Goal: Communication & Community: Answer question/provide support

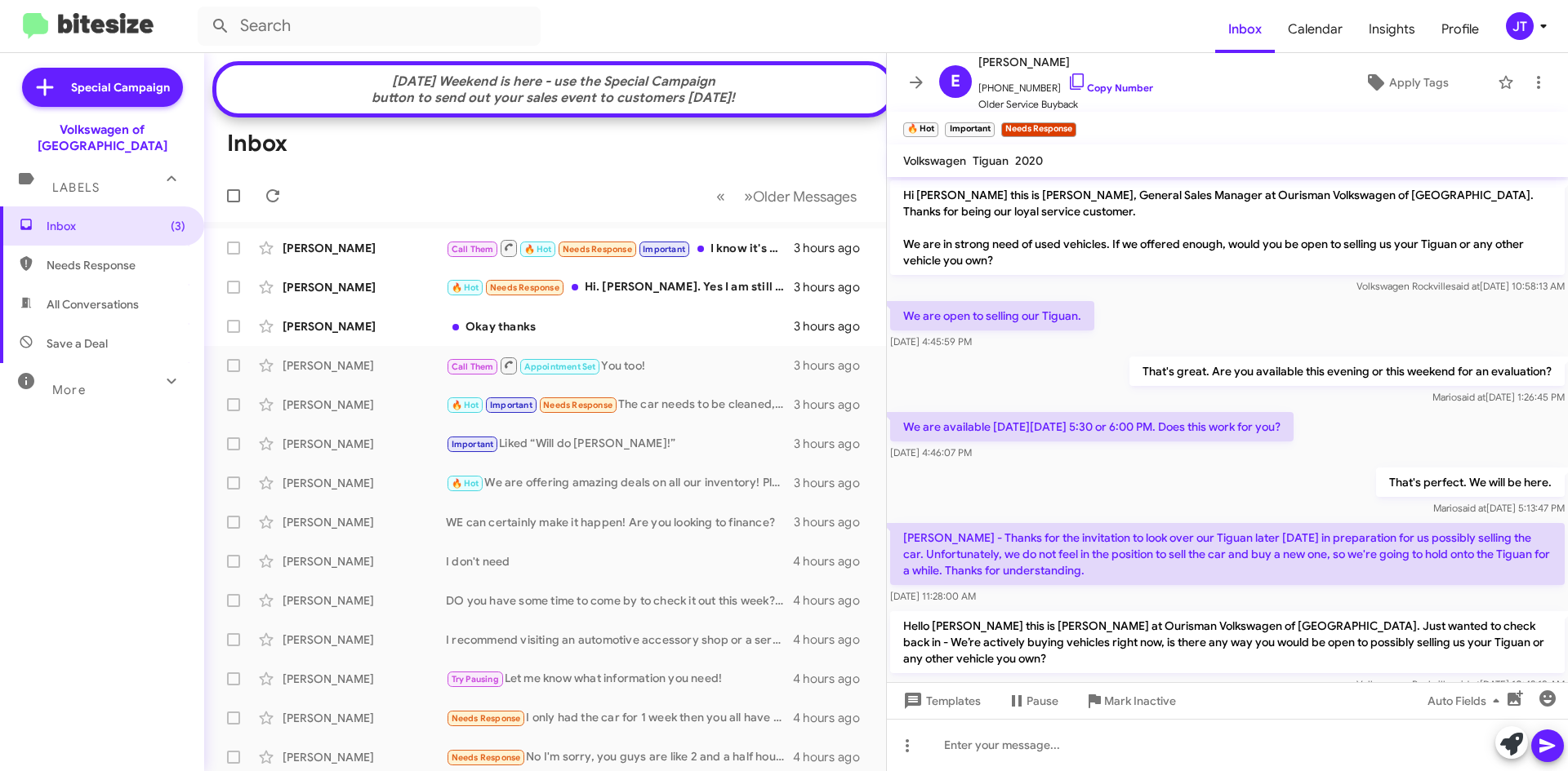
scroll to position [861, 0]
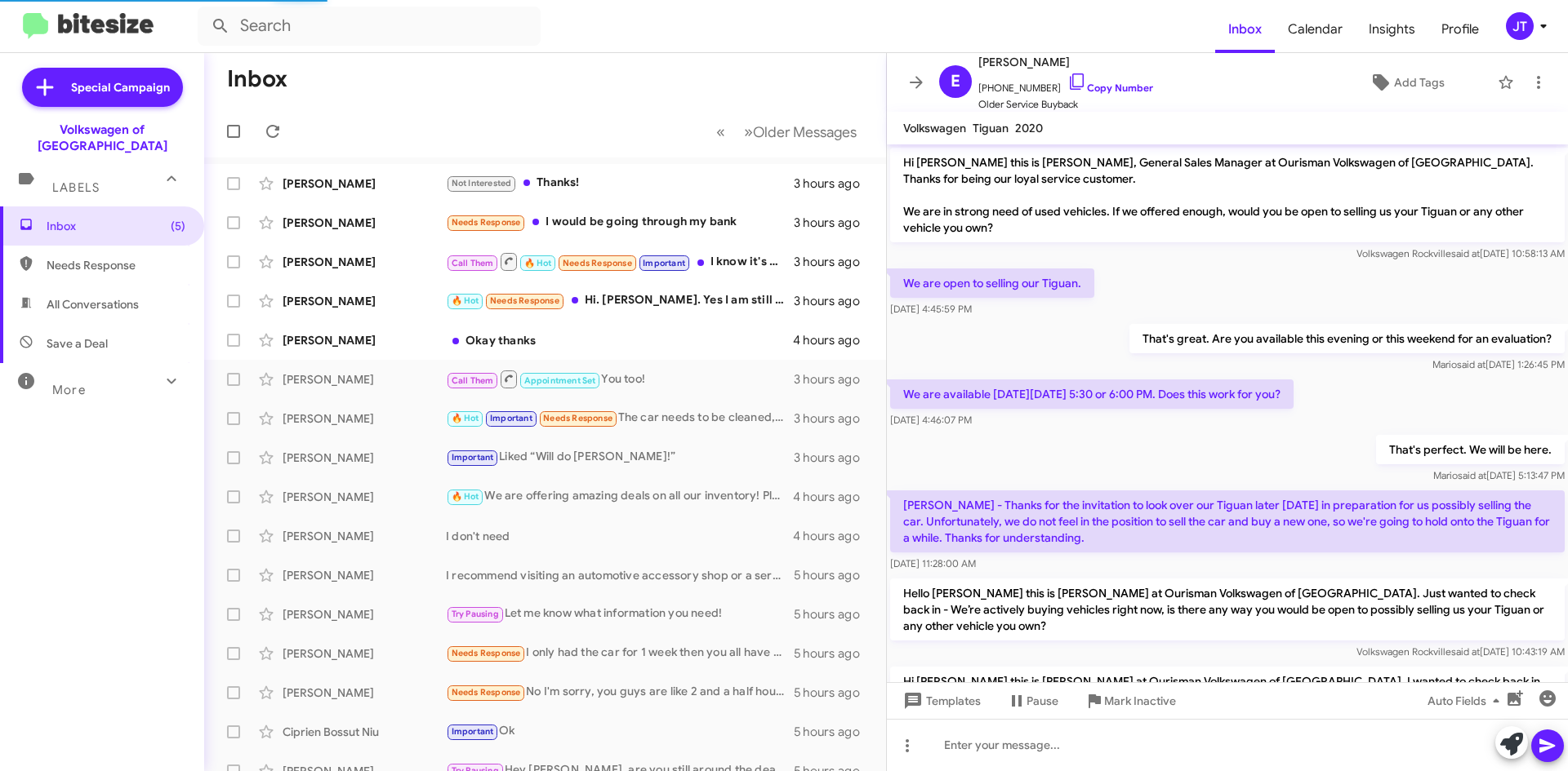
scroll to position [861, 0]
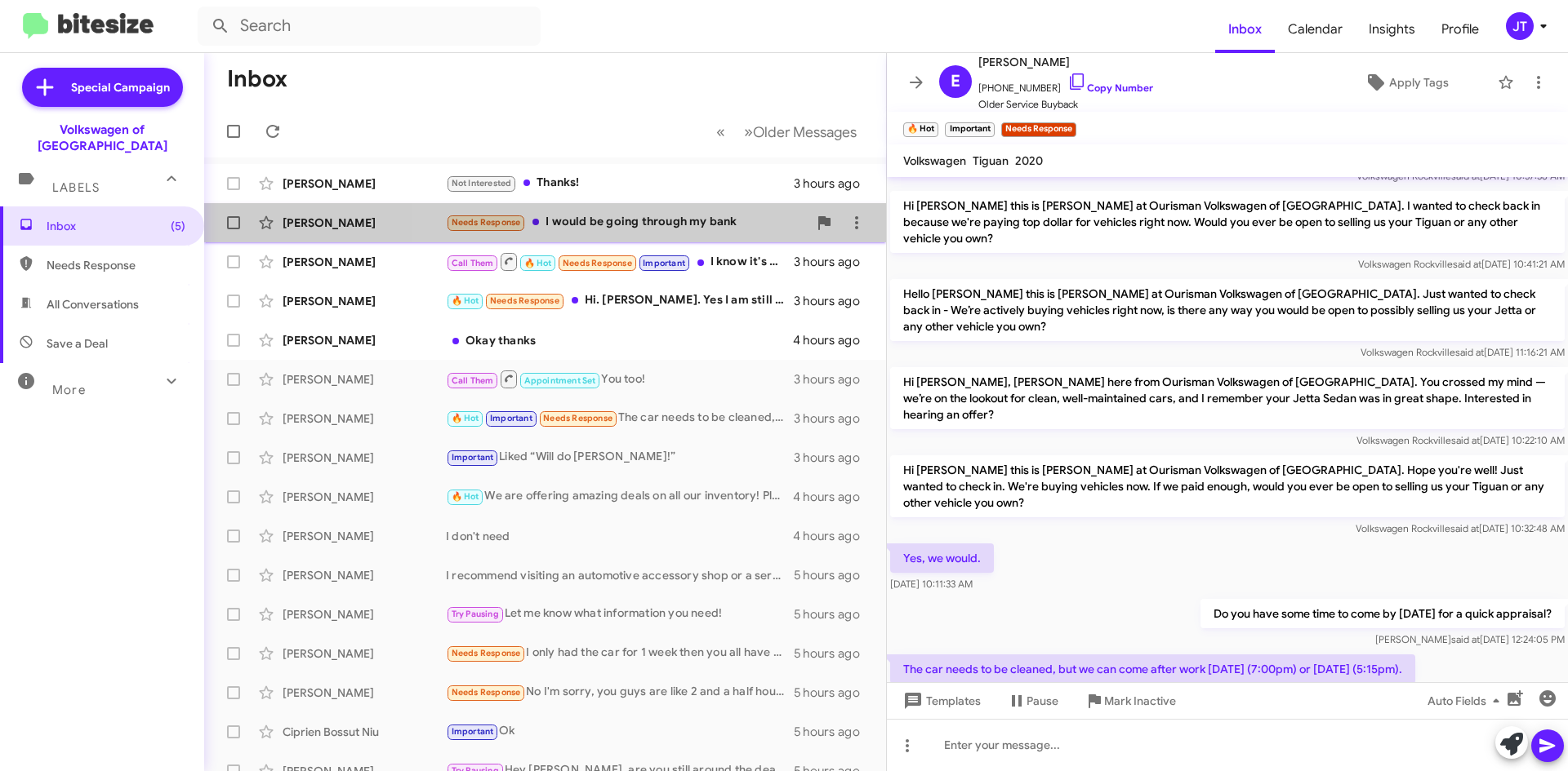
click at [674, 225] on div "Needs Response I would be going through my bank" at bounding box center [627, 222] width 362 height 19
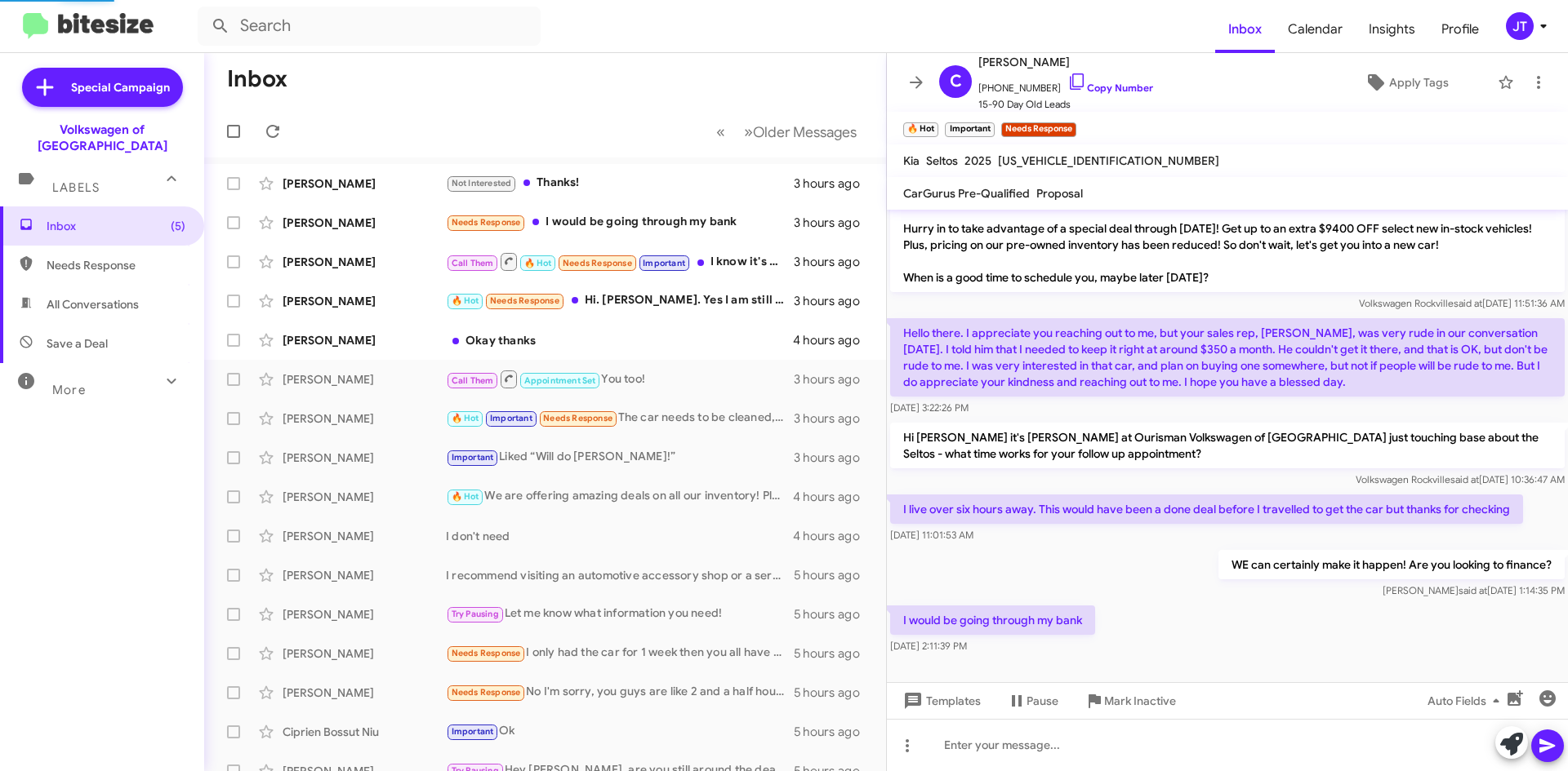
scroll to position [48, 0]
click at [743, 264] on div "Call Them 🔥 Hot Needs Response Important I know it's going to be to high" at bounding box center [627, 261] width 362 height 21
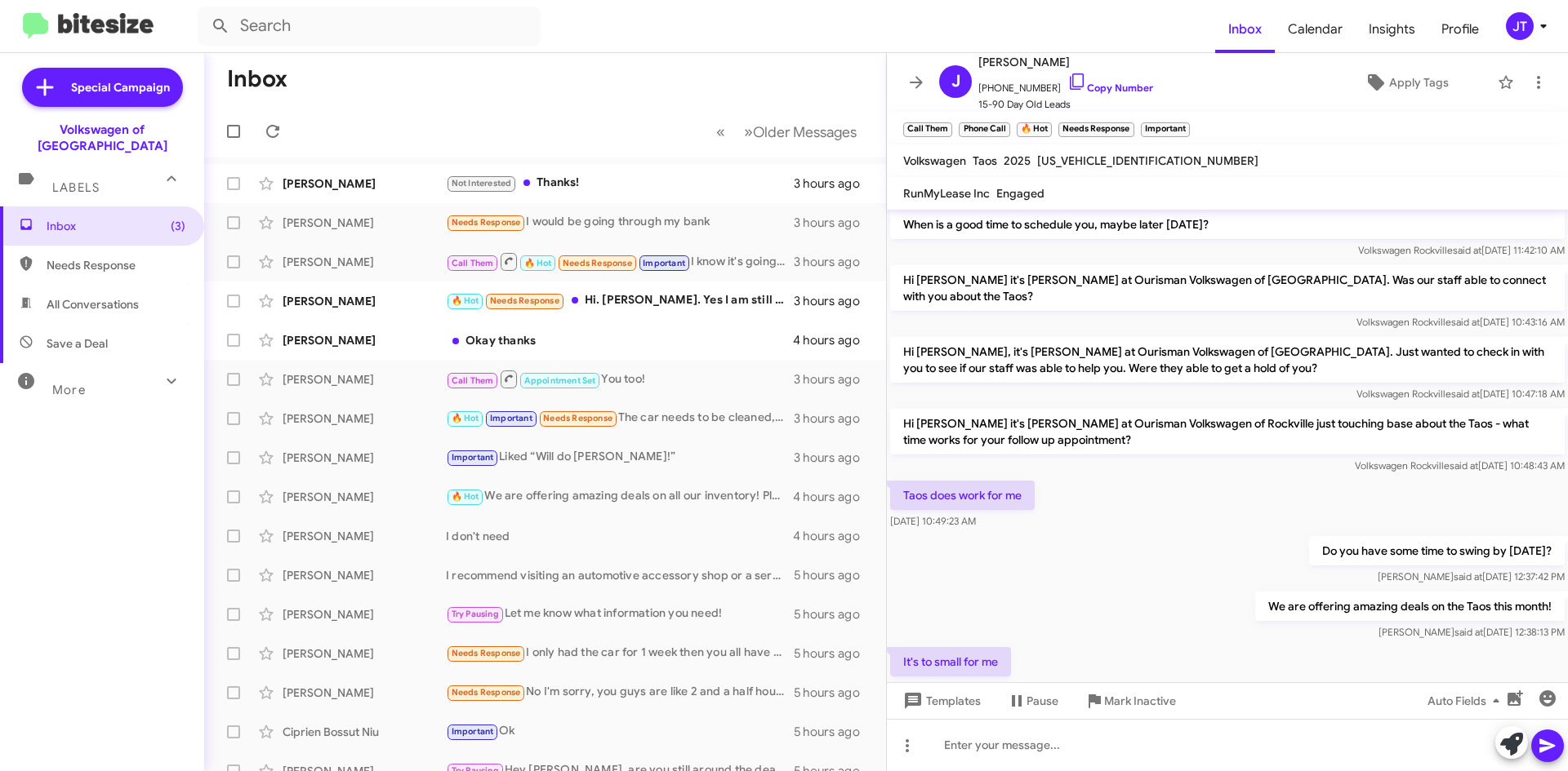
scroll to position [1045, 0]
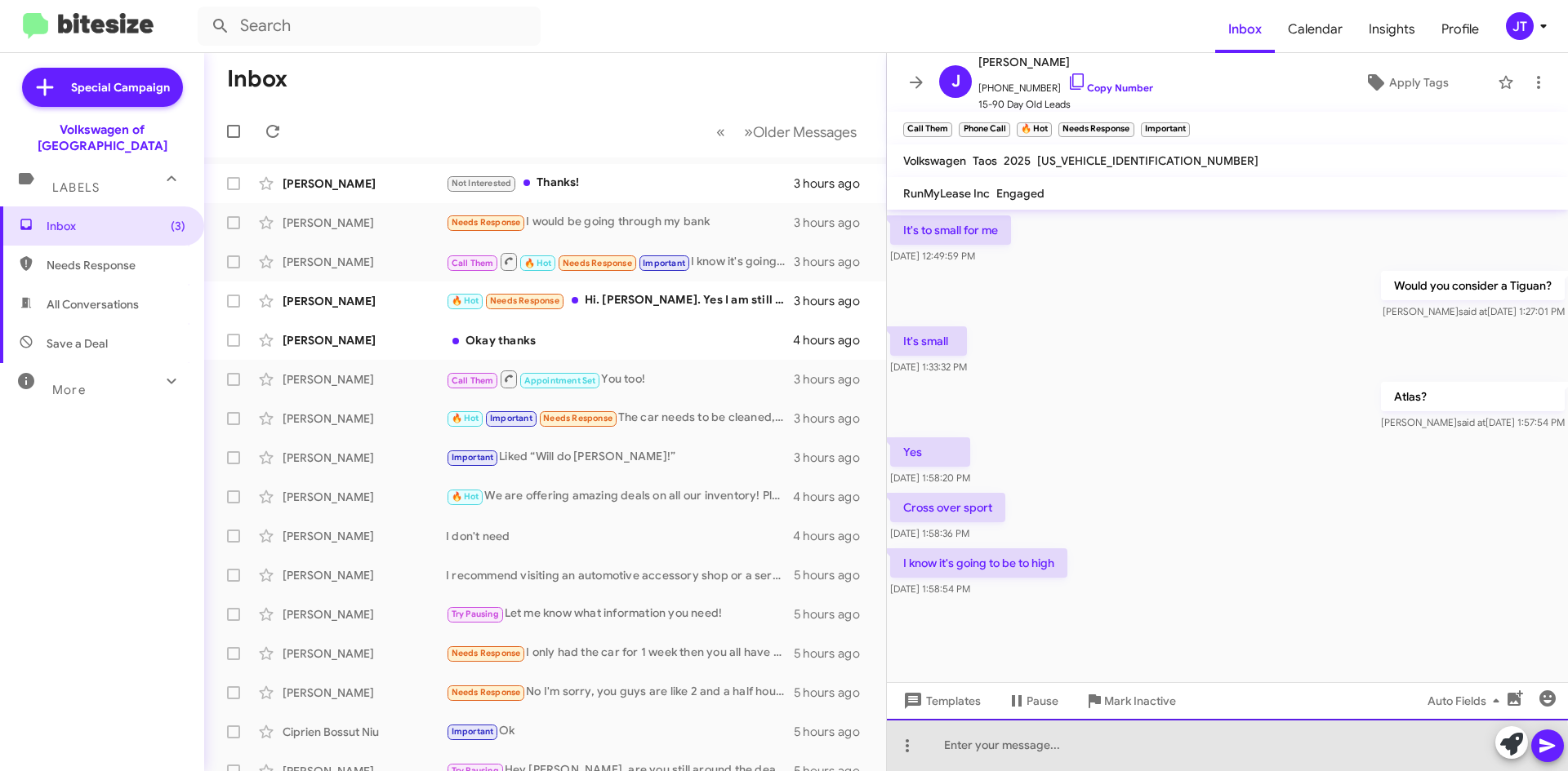
click at [1046, 754] on div at bounding box center [1228, 745] width 681 height 52
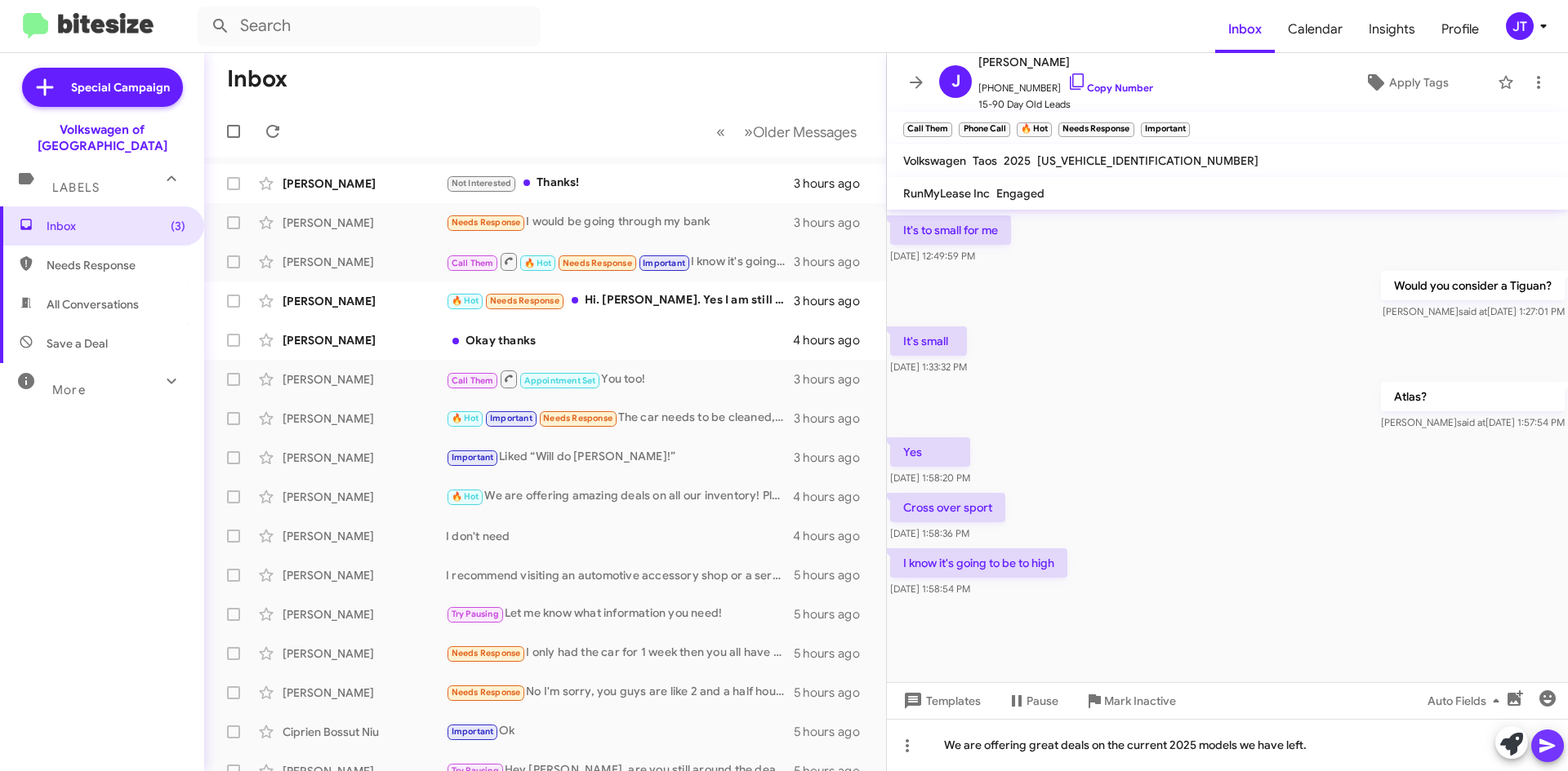
click at [1542, 744] on icon at bounding box center [1546, 746] width 15 height 13
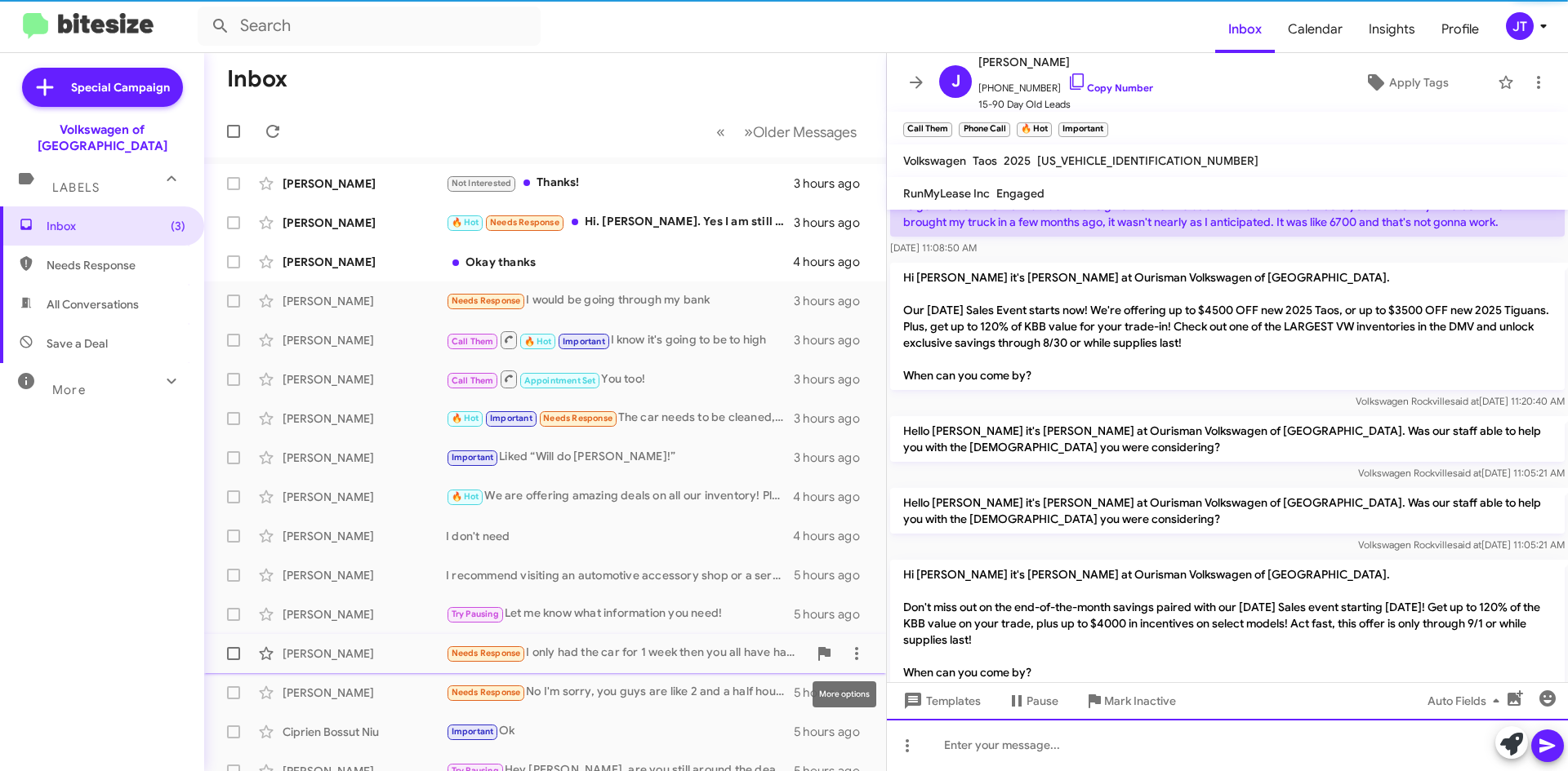
scroll to position [0, 0]
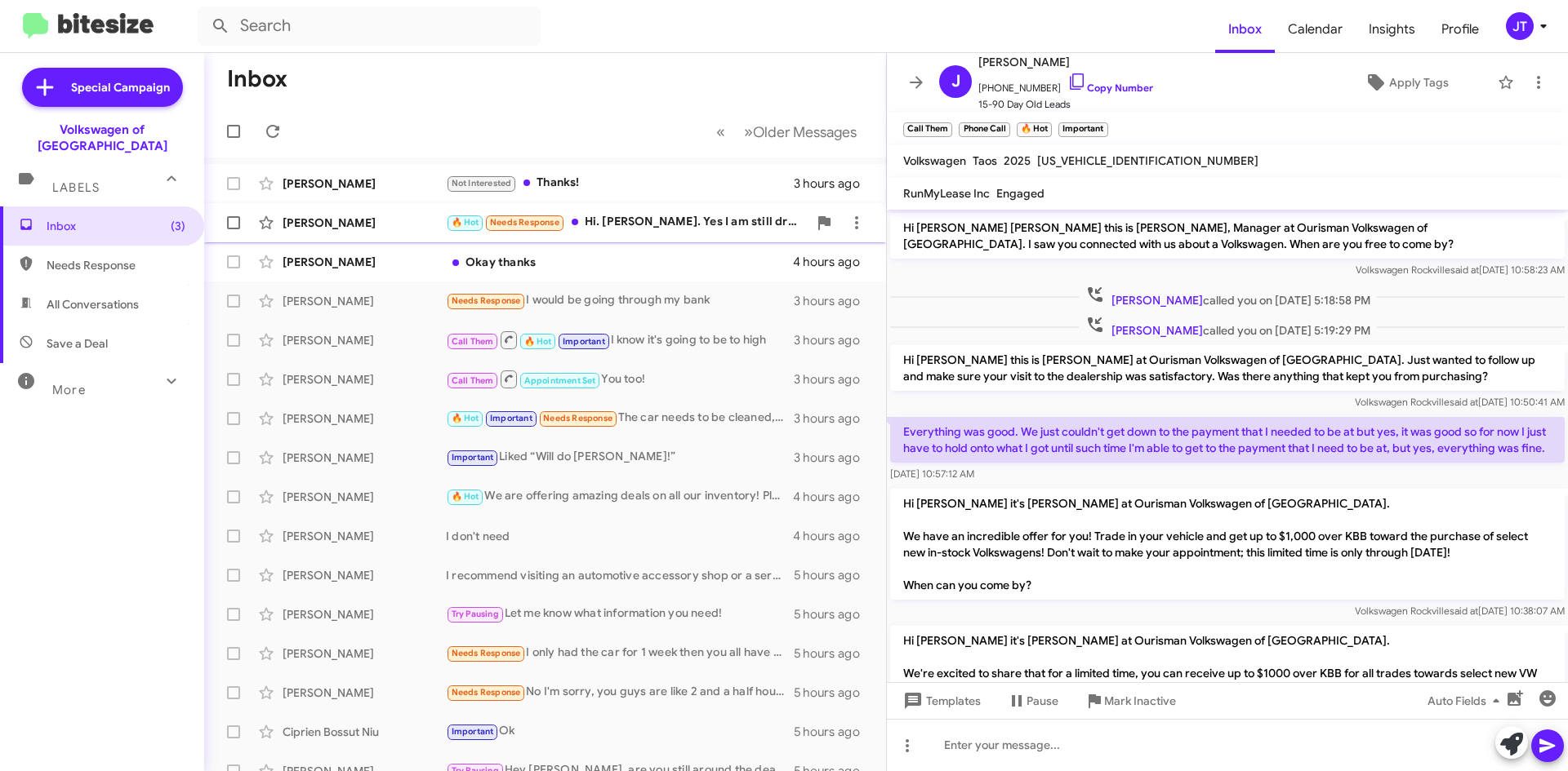
click at [663, 229] on div "🔥 Hot Needs Response Hi. [PERSON_NAME]. Yes I am still driving it and not inter…" at bounding box center [627, 222] width 362 height 19
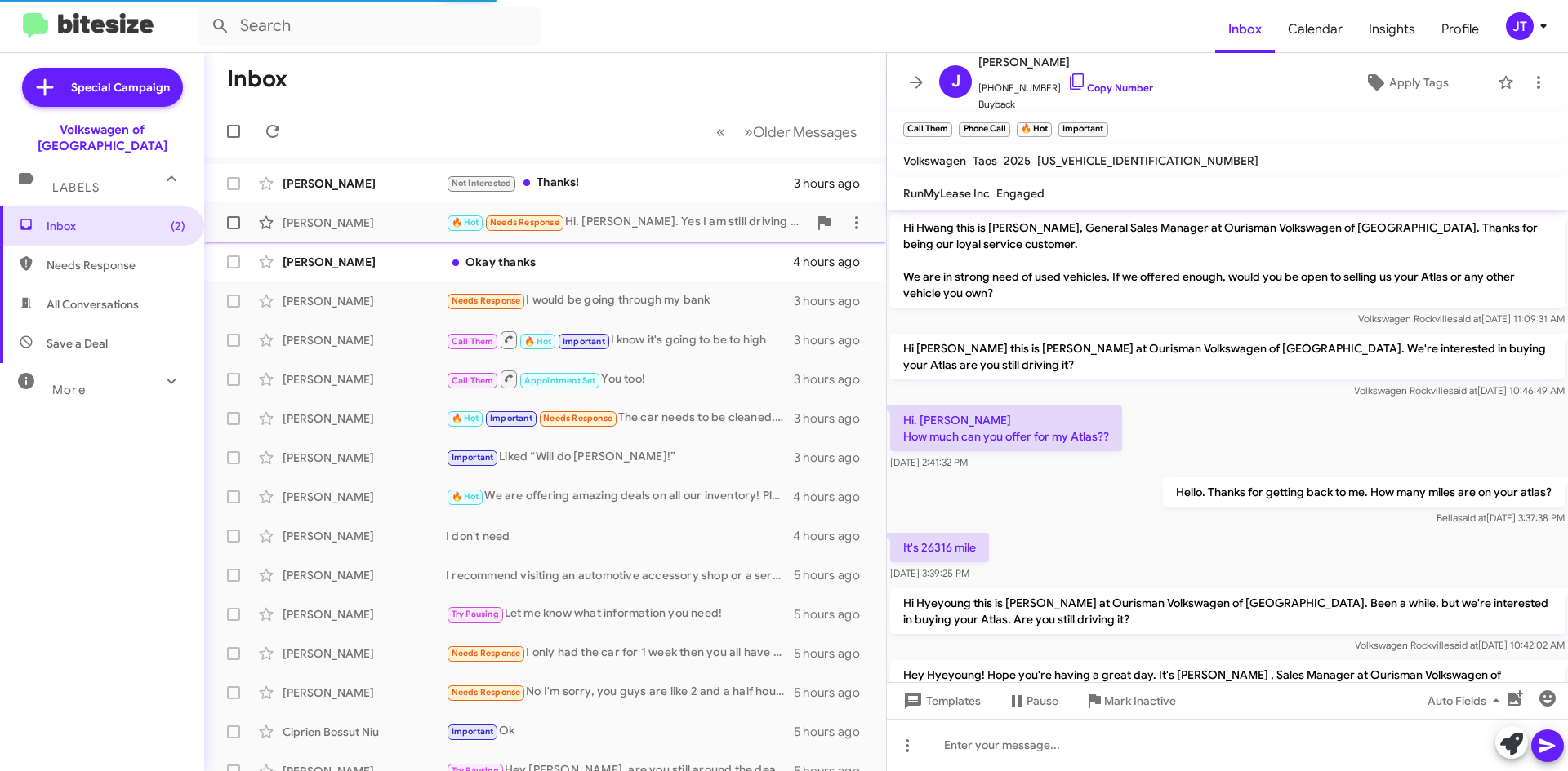
scroll to position [210, 0]
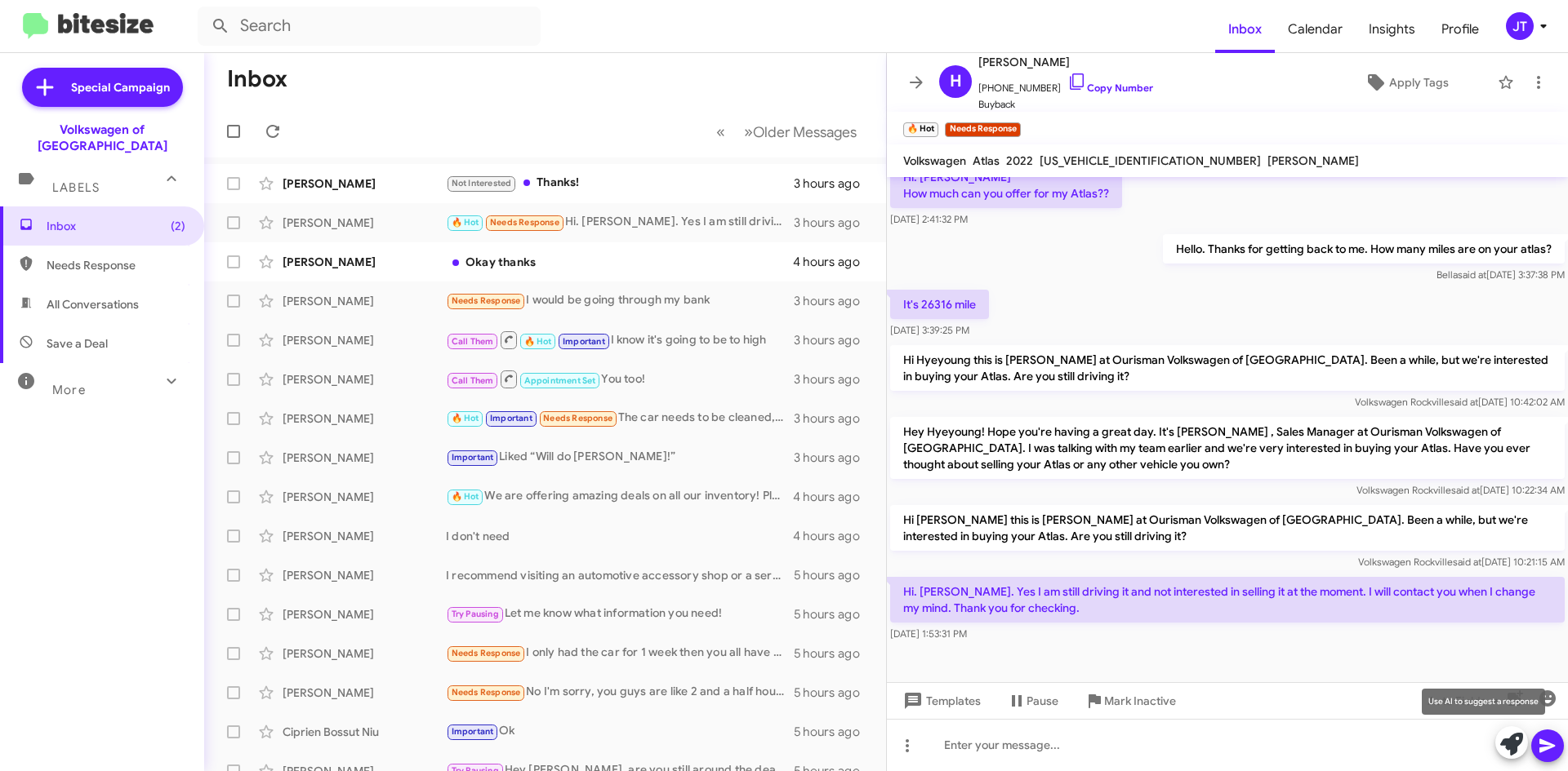
click at [1514, 742] on icon at bounding box center [1512, 744] width 23 height 23
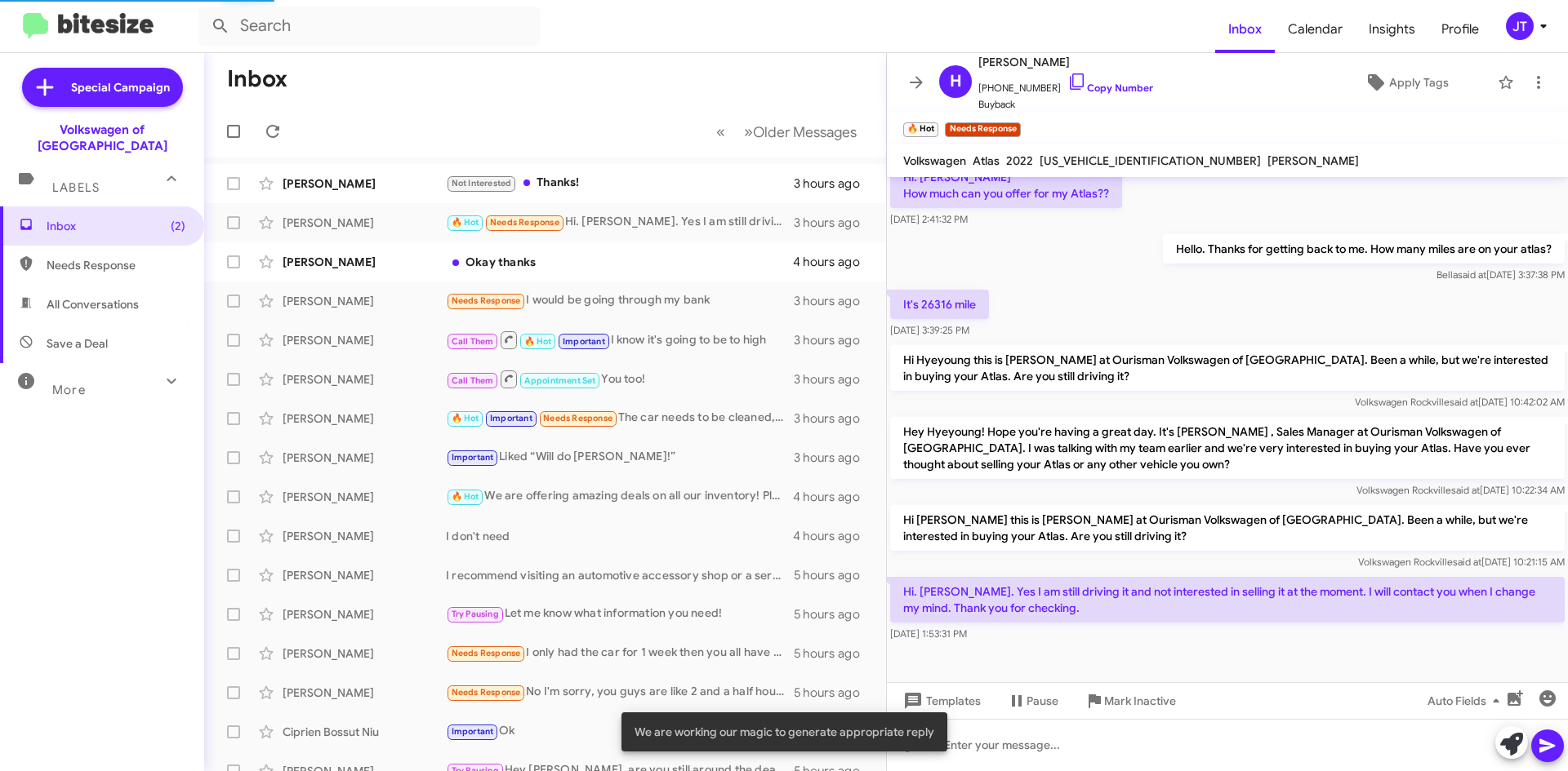
scroll to position [244, 0]
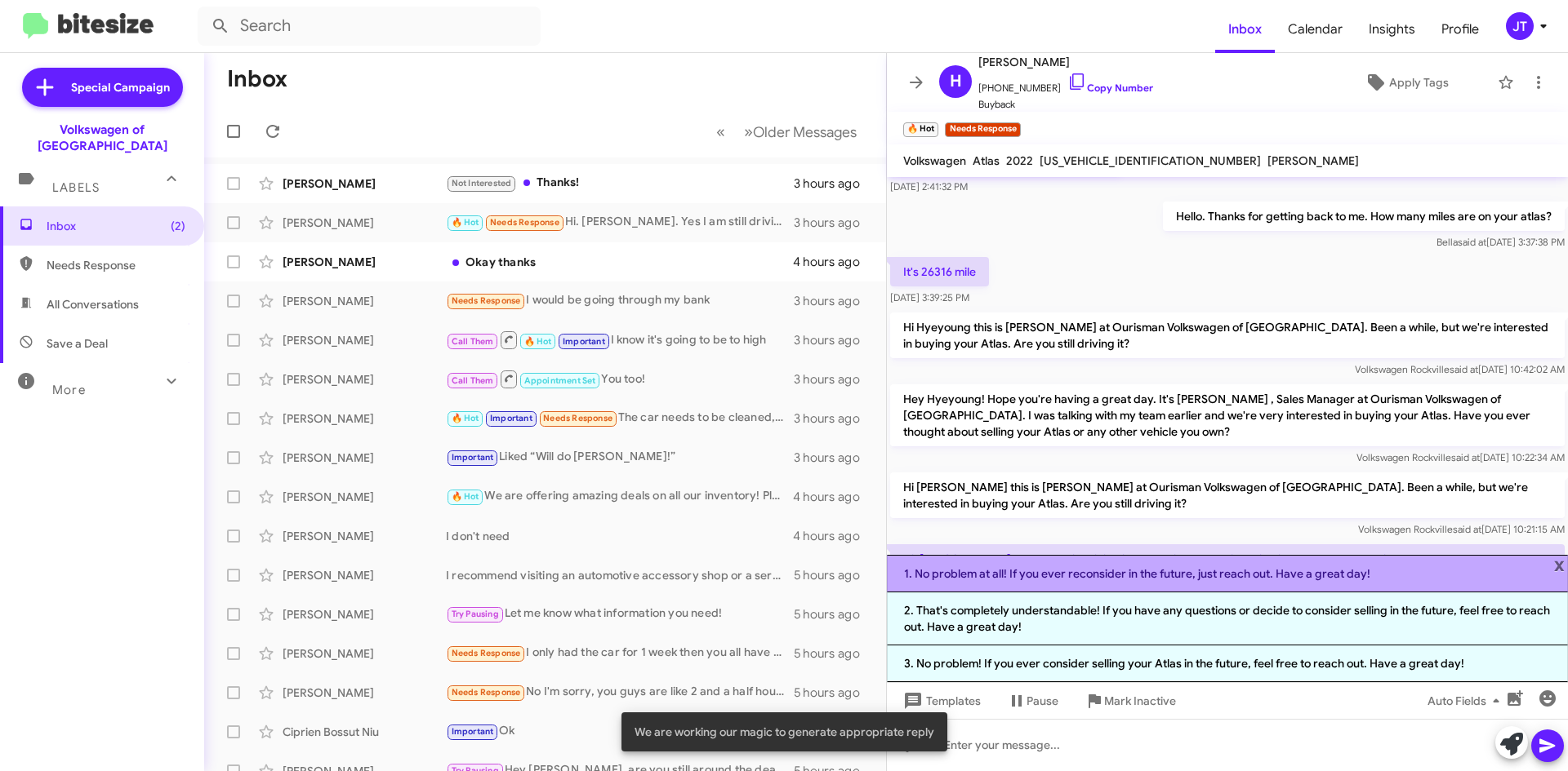
click at [1073, 578] on li "1. No problem at all! If you ever reconsider in the future, just reach out. Hav…" at bounding box center [1228, 574] width 681 height 38
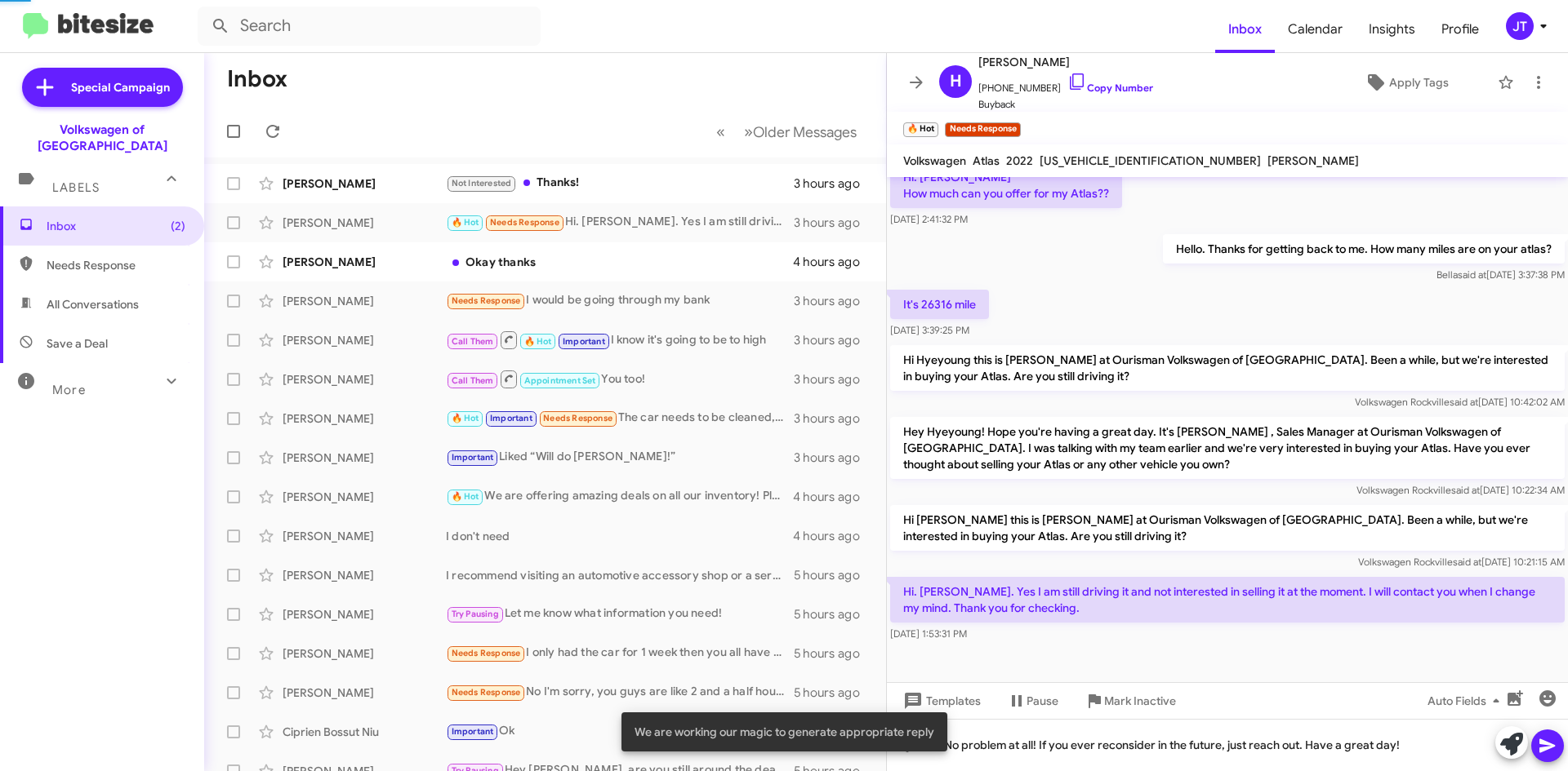
scroll to position [210, 0]
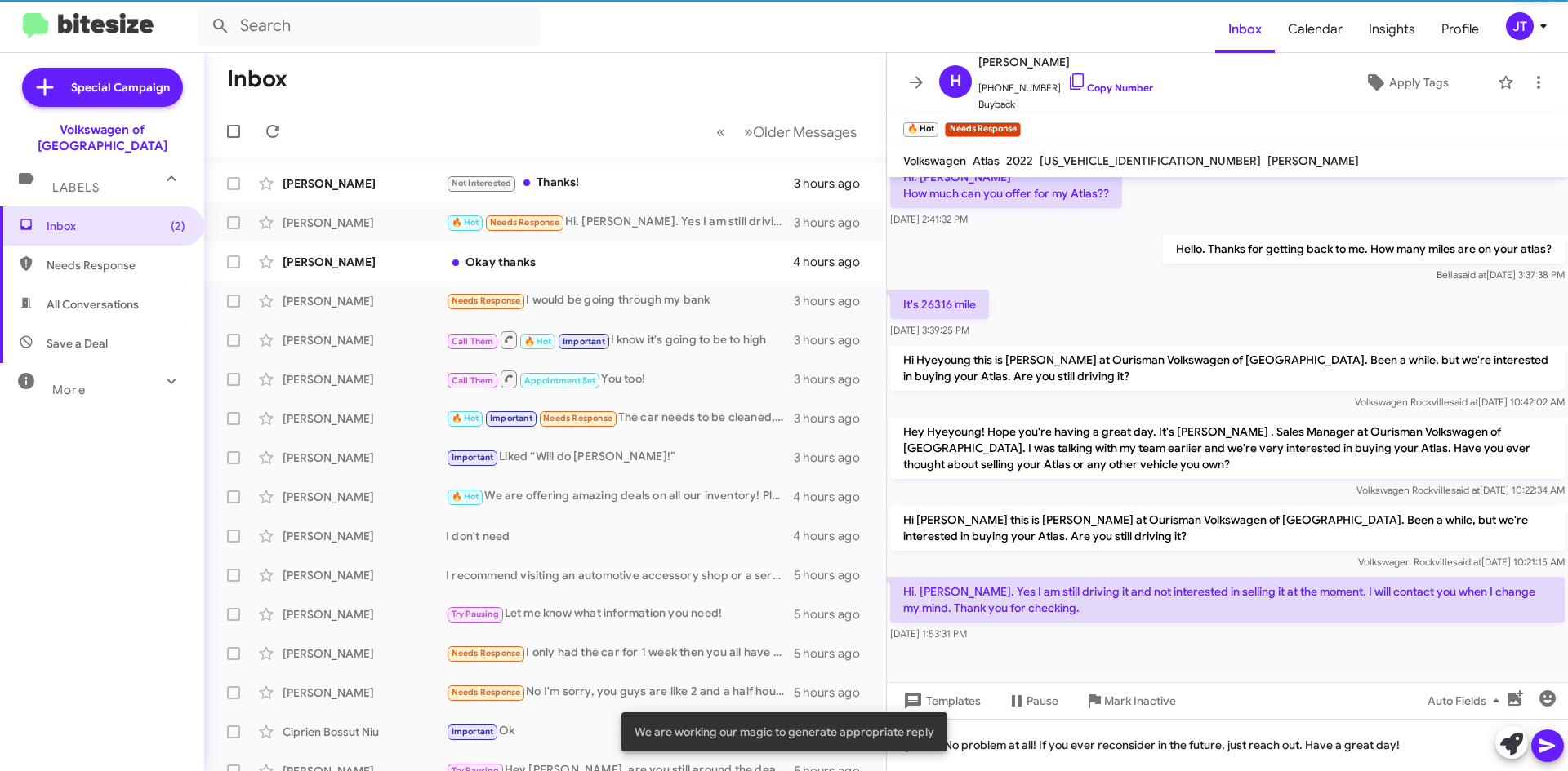
click at [1560, 740] on button at bounding box center [1547, 746] width 32 height 32
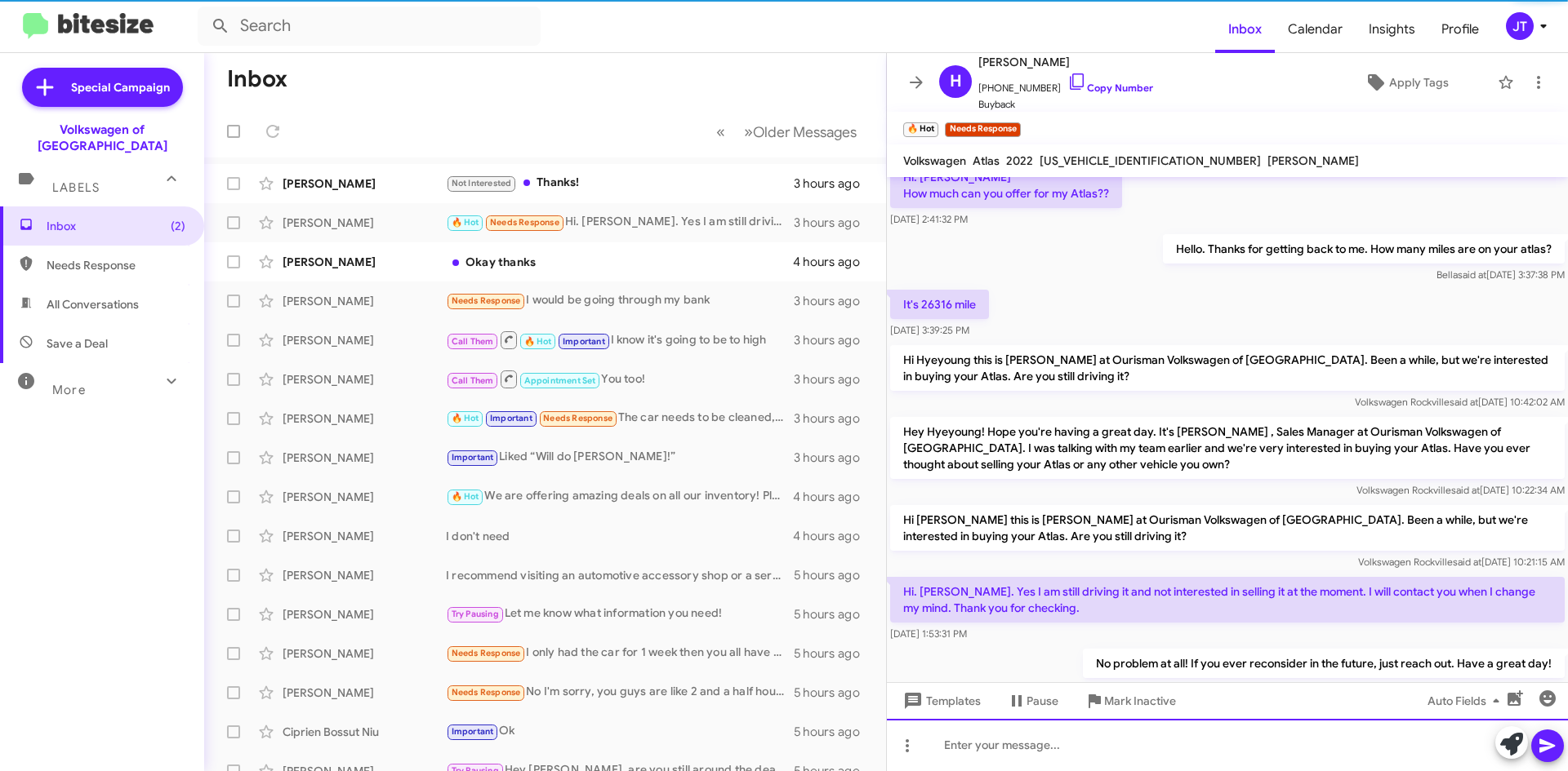
scroll to position [0, 0]
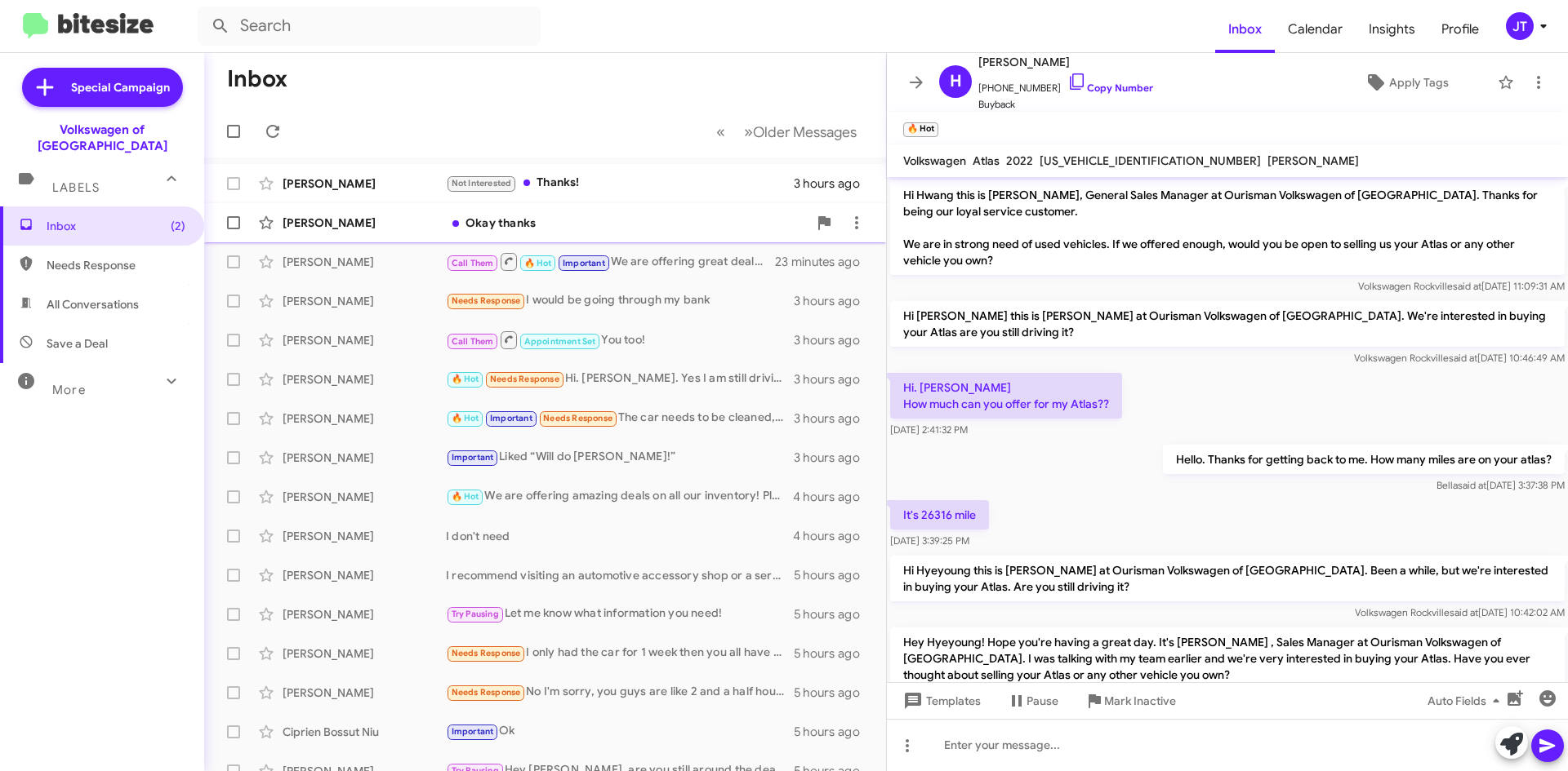
click at [604, 221] on div "Okay thanks" at bounding box center [627, 223] width 362 height 16
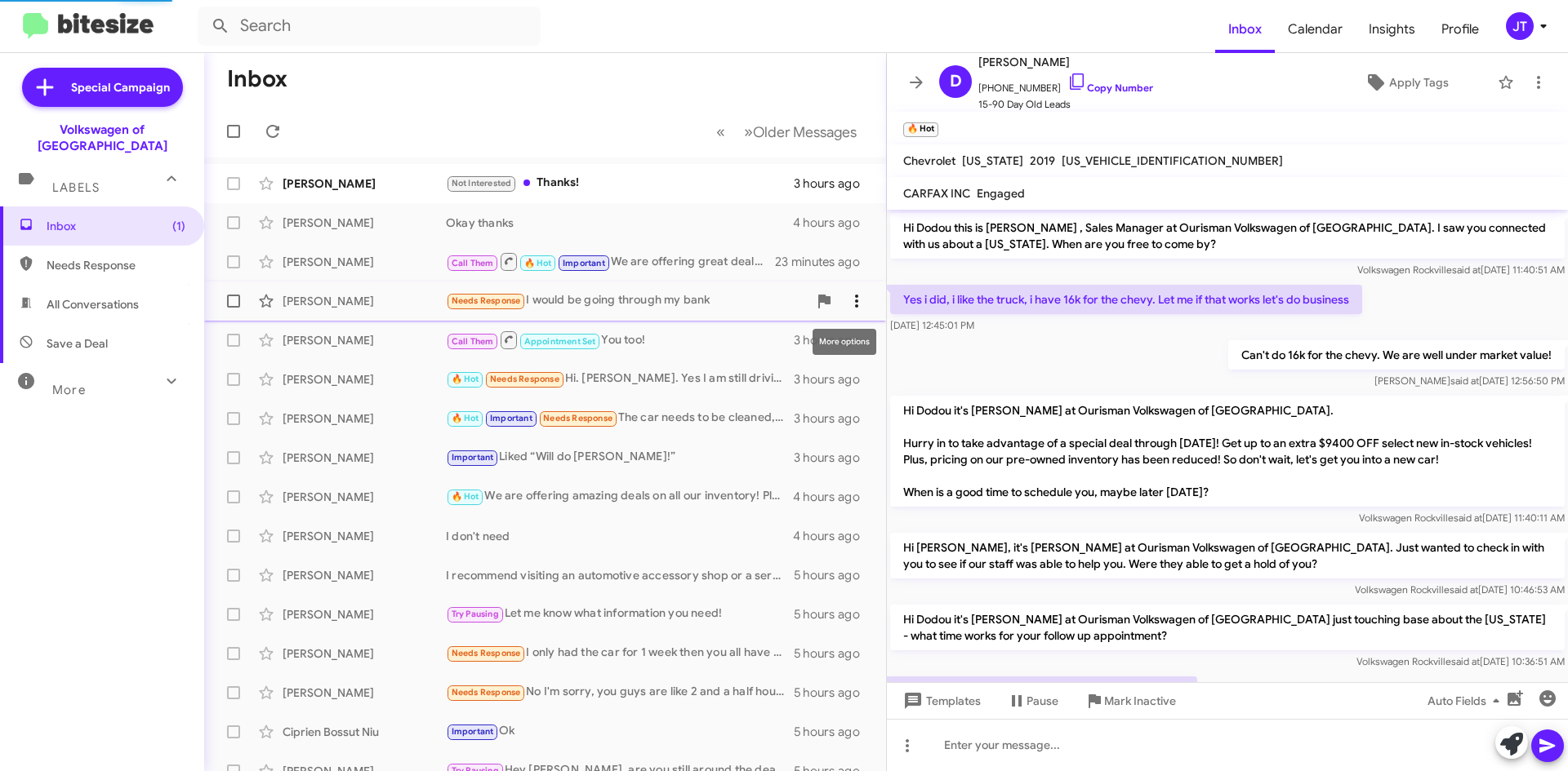
scroll to position [161, 0]
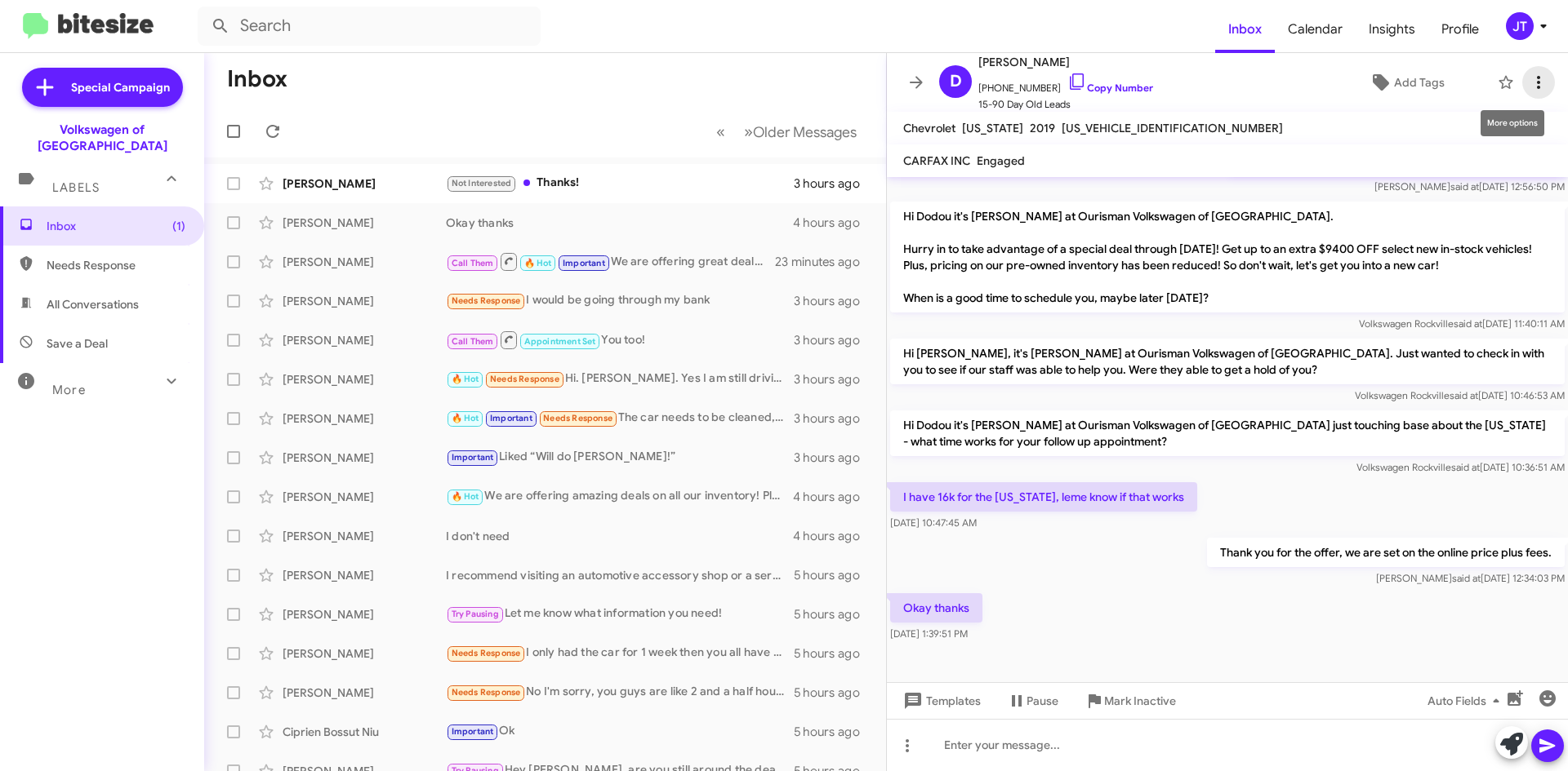
click at [1531, 76] on icon at bounding box center [1538, 82] width 20 height 20
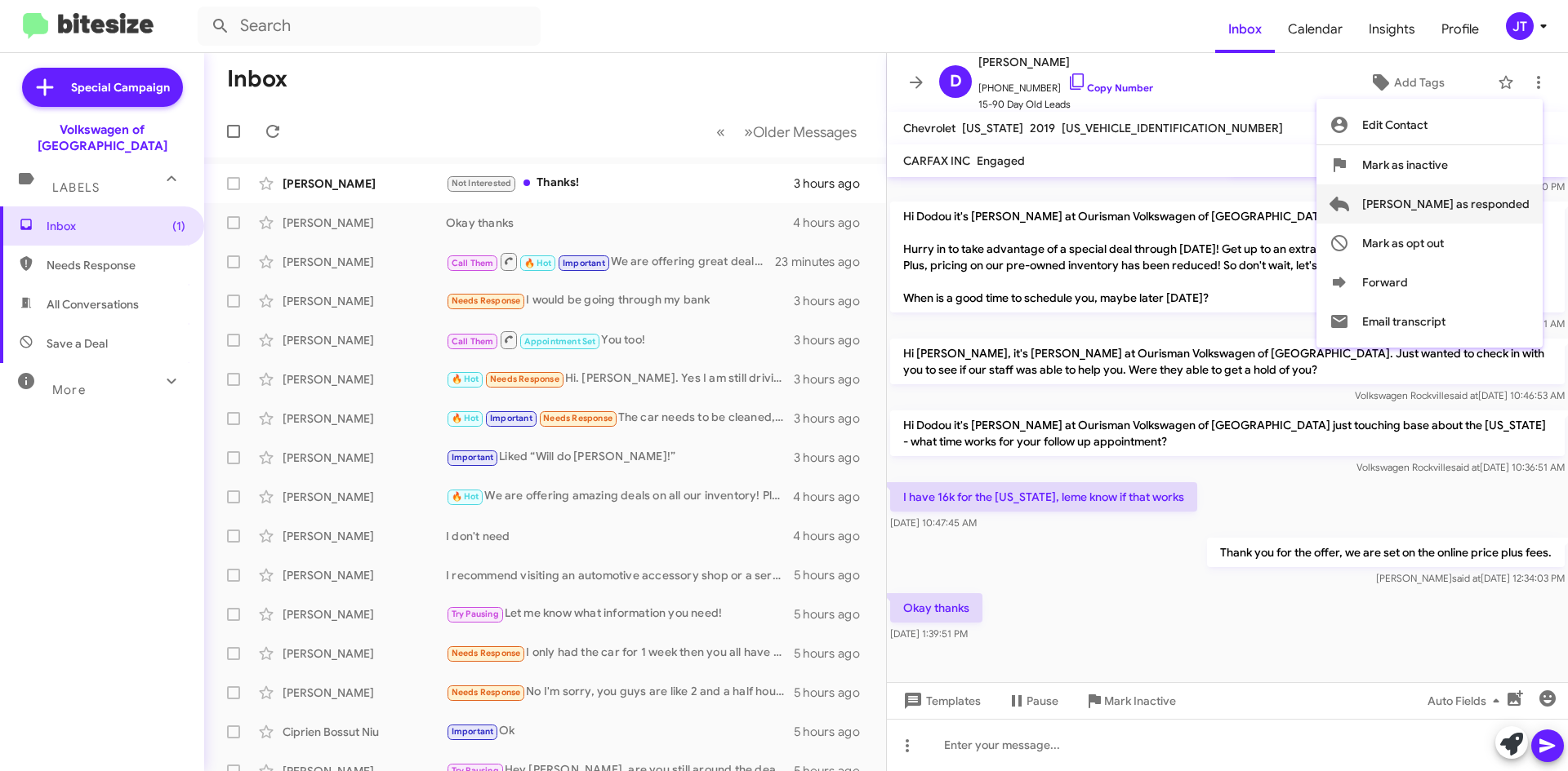
click at [1473, 208] on span "[PERSON_NAME] as responded" at bounding box center [1445, 204] width 168 height 39
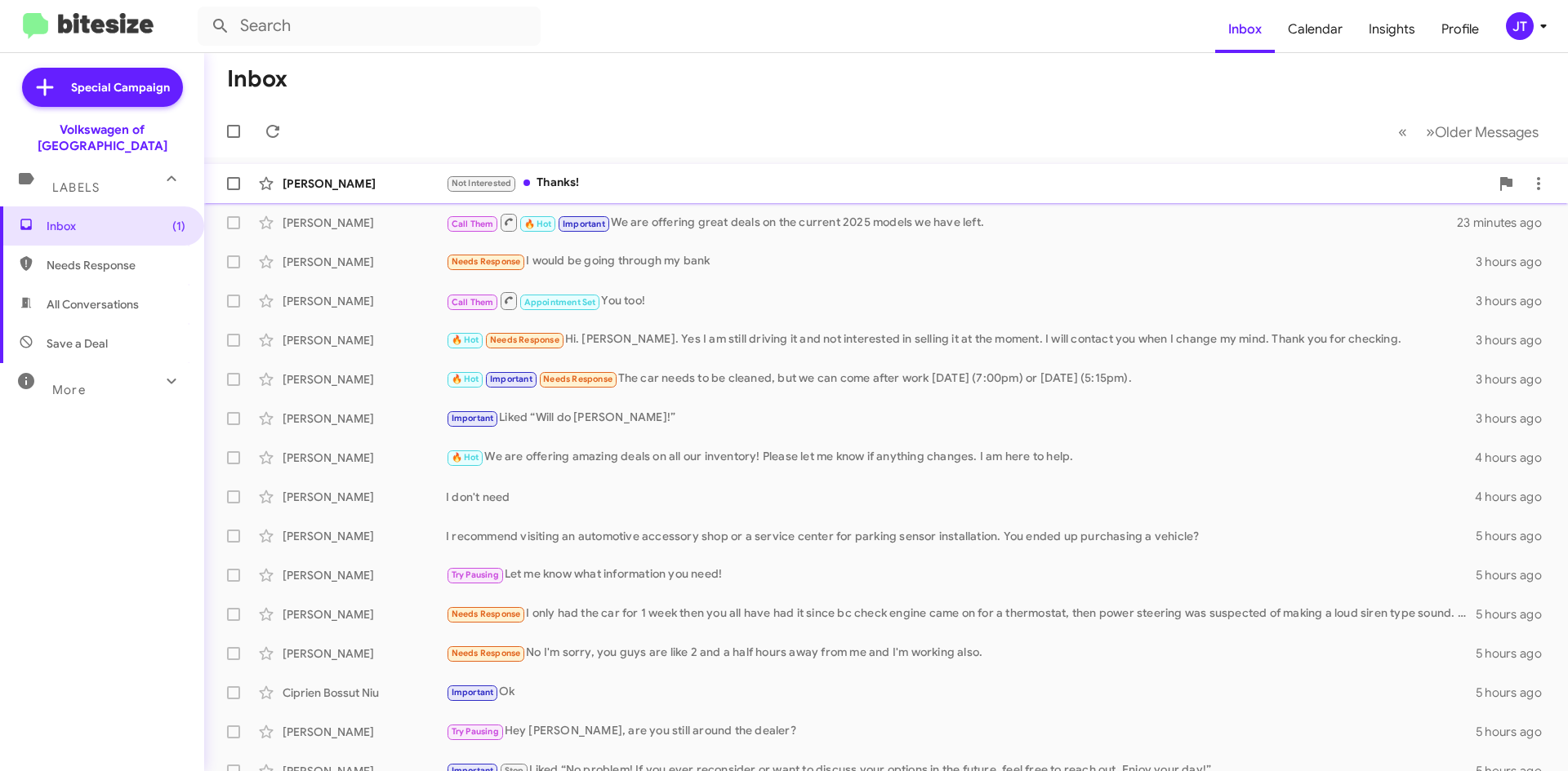
click at [680, 184] on div "Not Interested Thanks!" at bounding box center [968, 183] width 1044 height 19
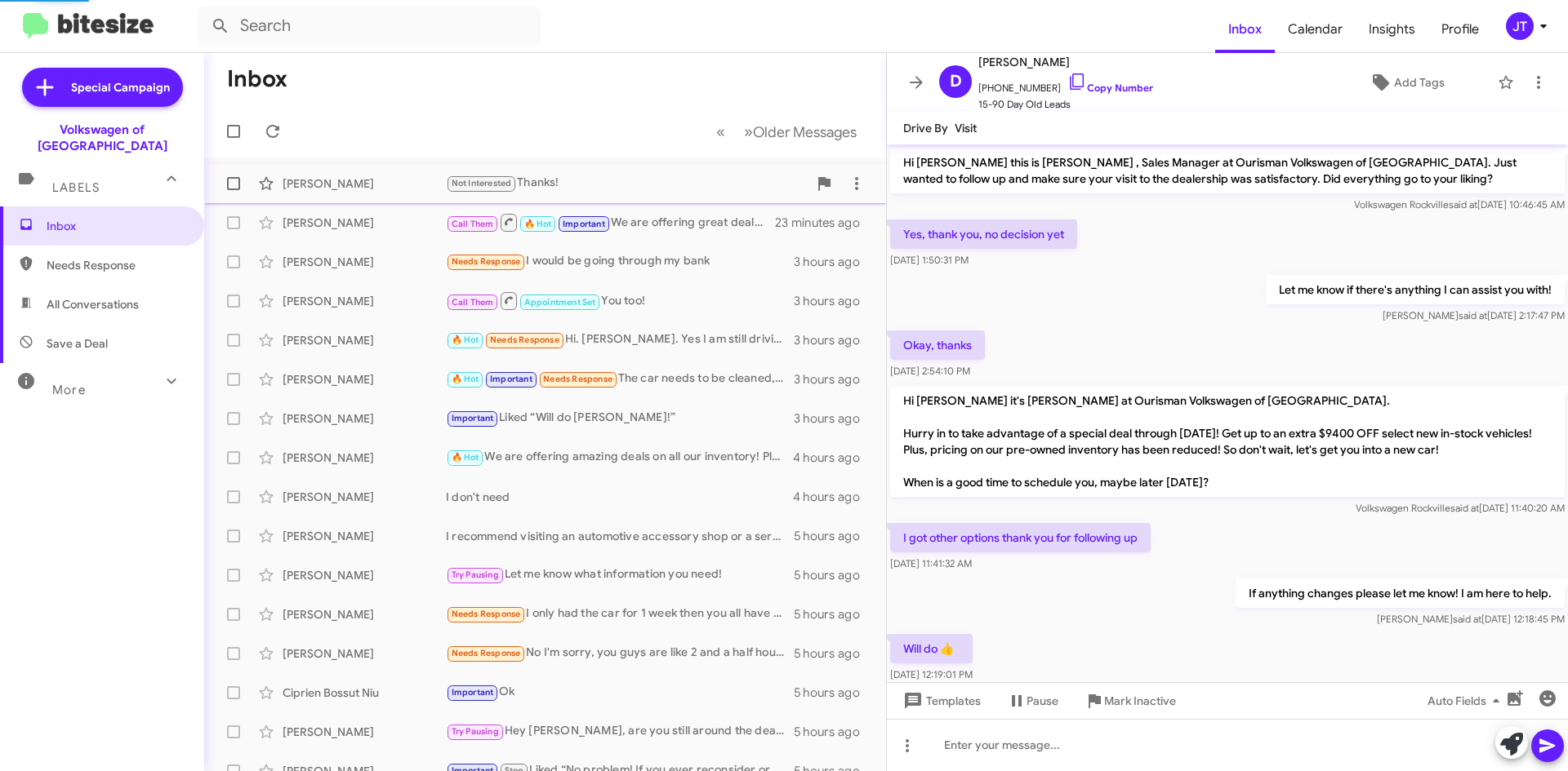
scroll to position [326, 0]
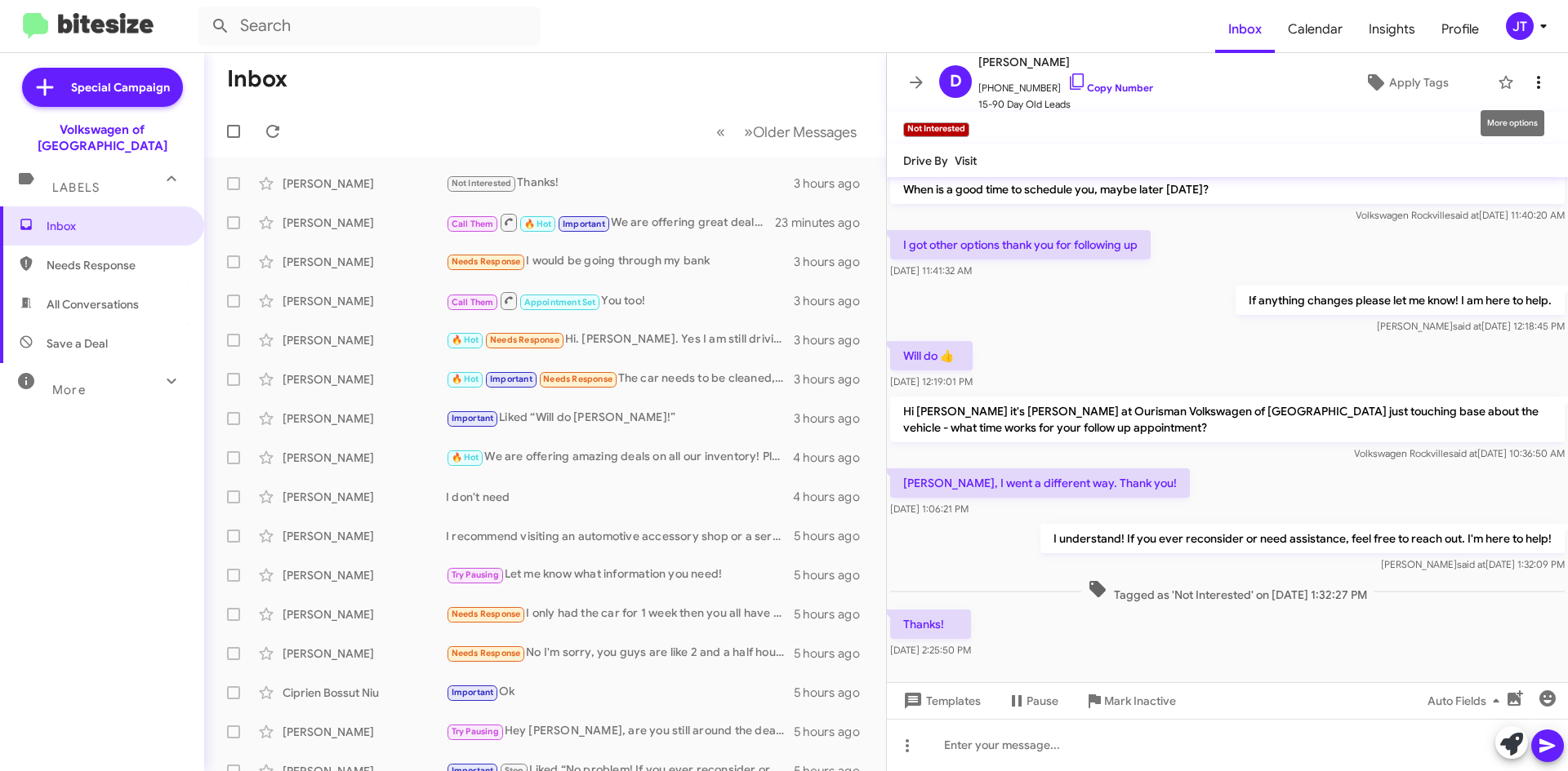
click at [1533, 87] on icon at bounding box center [1538, 82] width 20 height 20
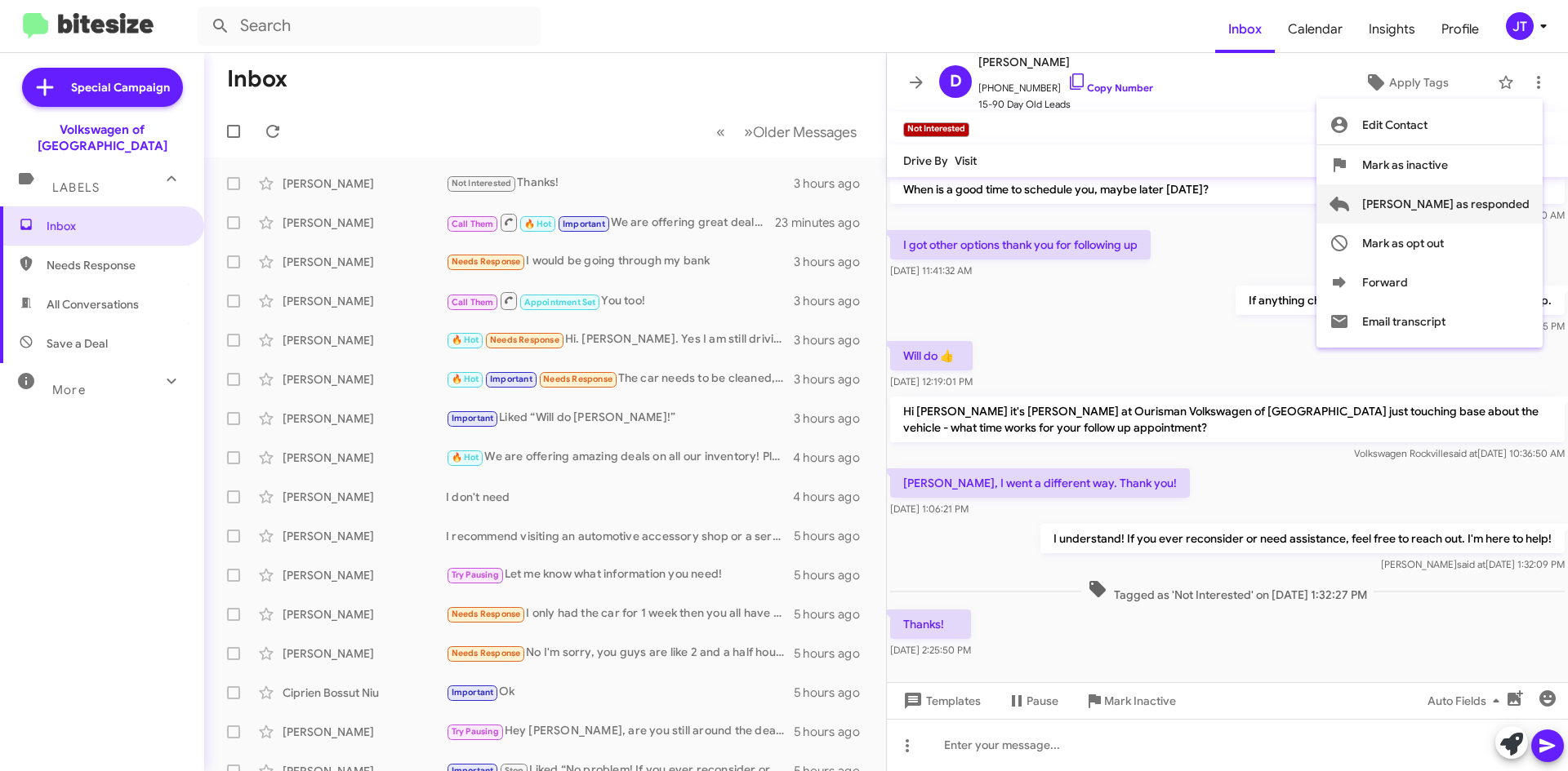
click at [1463, 202] on span "[PERSON_NAME] as responded" at bounding box center [1445, 204] width 168 height 39
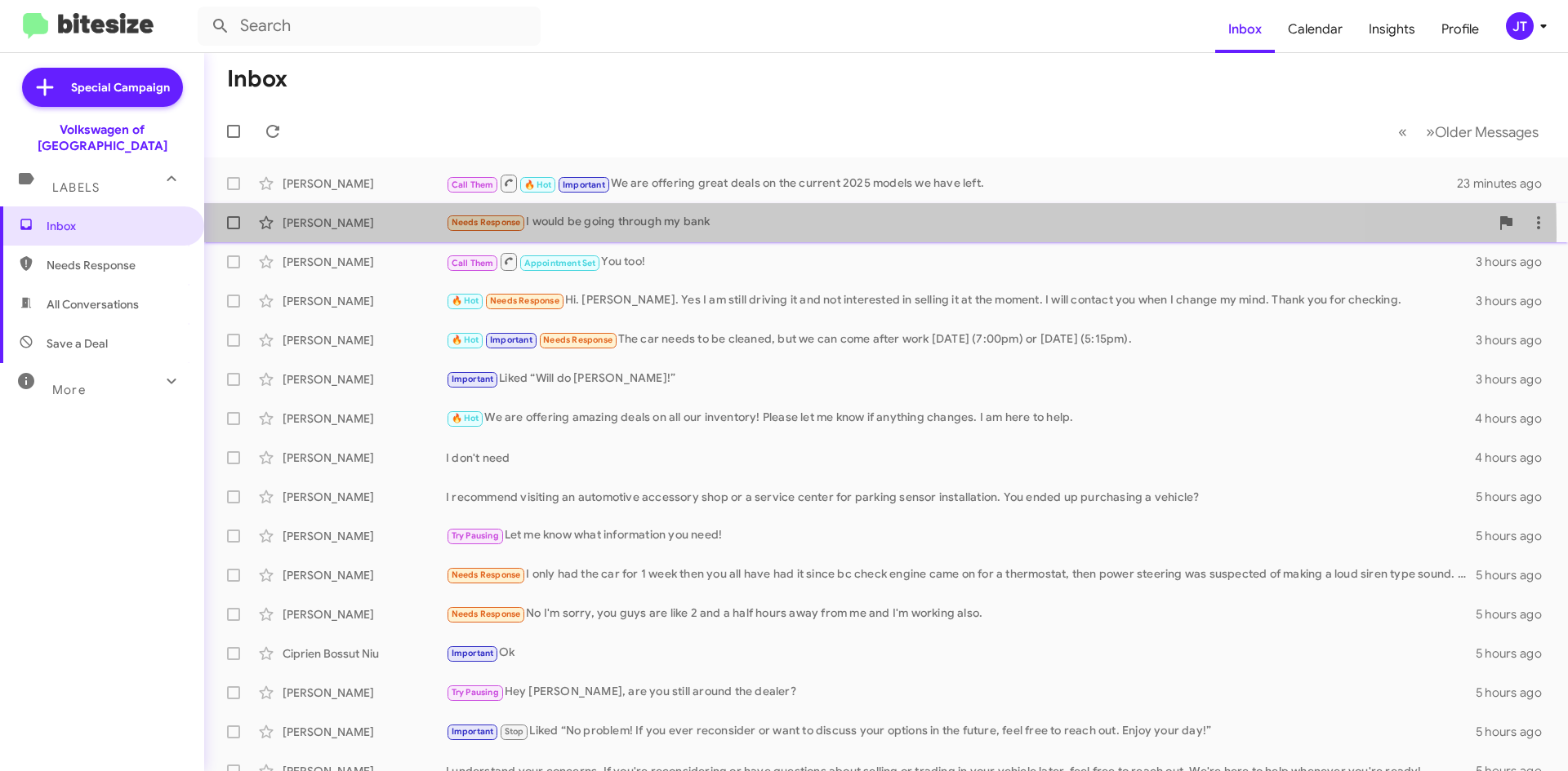
click at [734, 233] on div "[PERSON_NAME] Needs Response I would be going through my bank 3 hours ago" at bounding box center [885, 223] width 1338 height 32
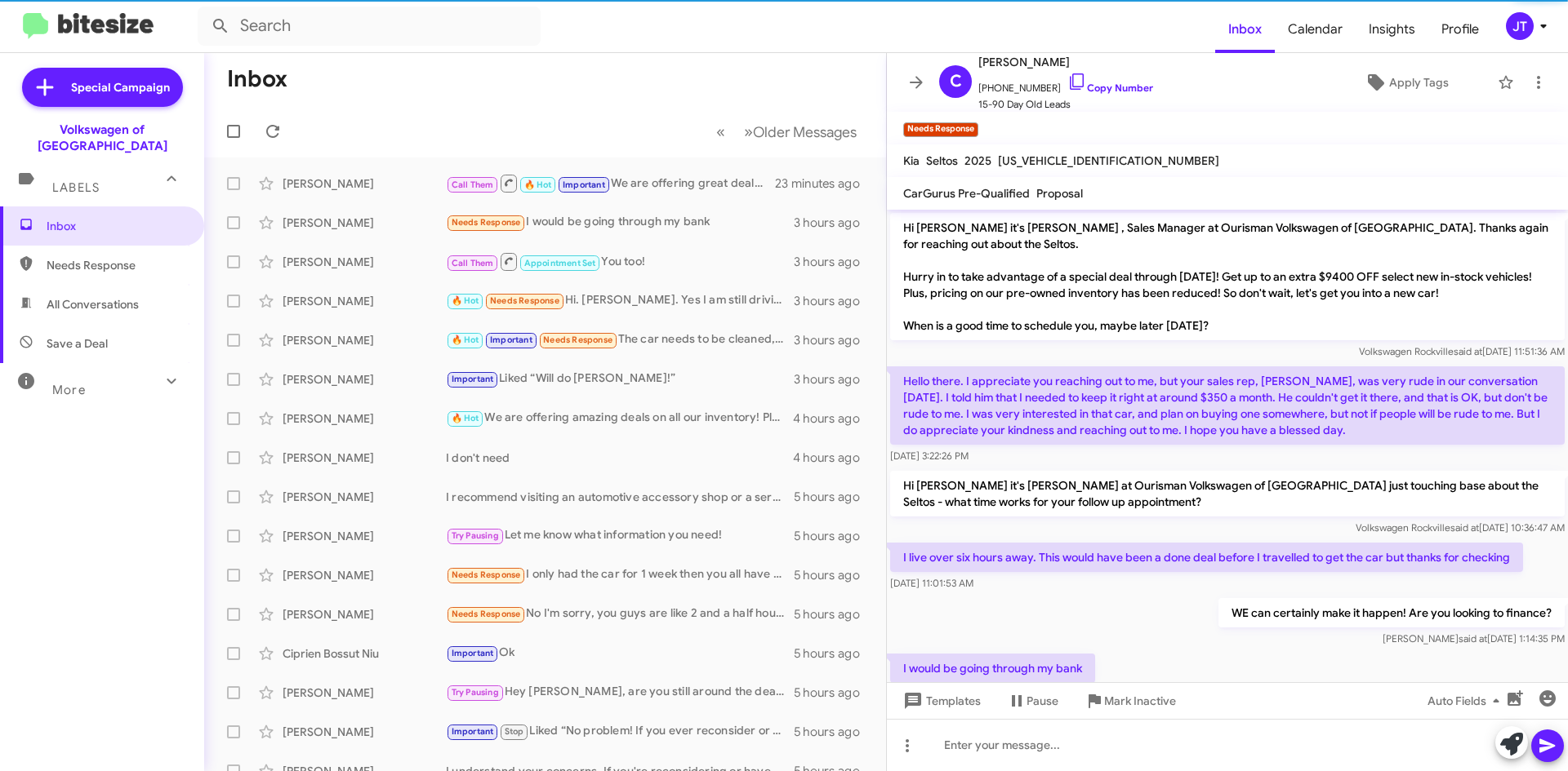
scroll to position [15, 0]
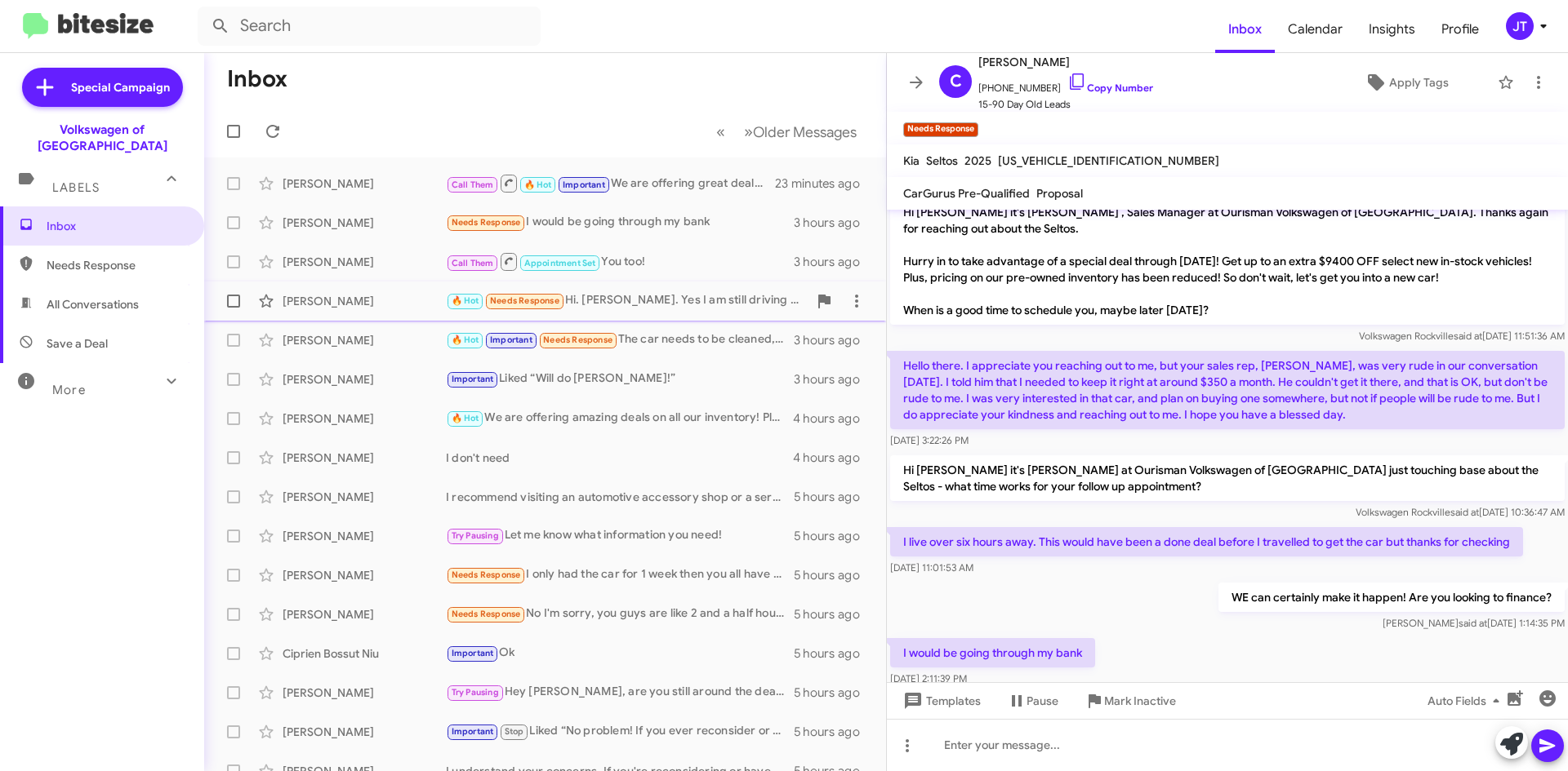
click at [659, 288] on div "[PERSON_NAME] 🔥 Hot Needs Response Hi. [PERSON_NAME]. Yes I am still driving it…" at bounding box center [545, 301] width 656 height 32
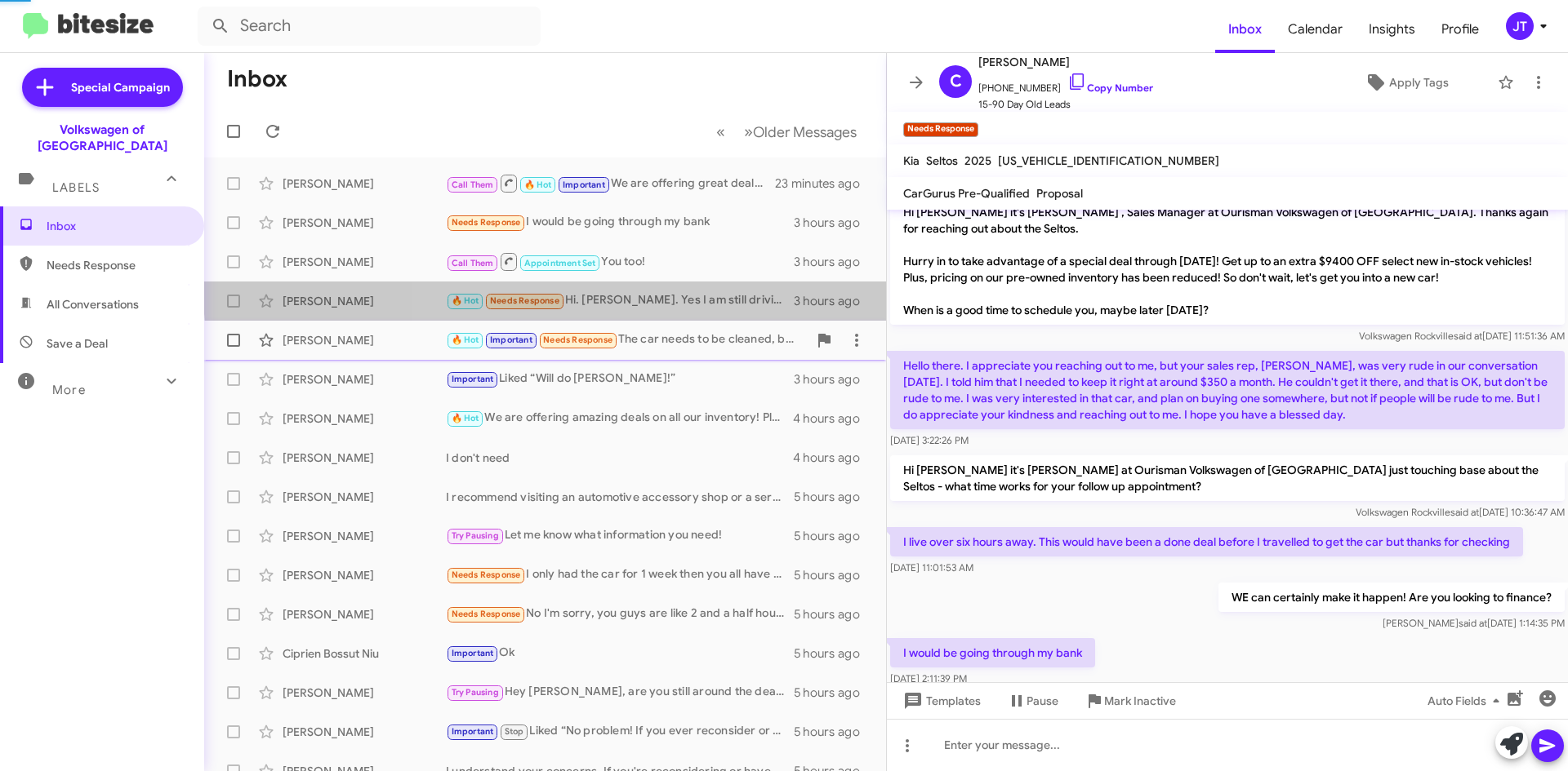
scroll to position [270, 0]
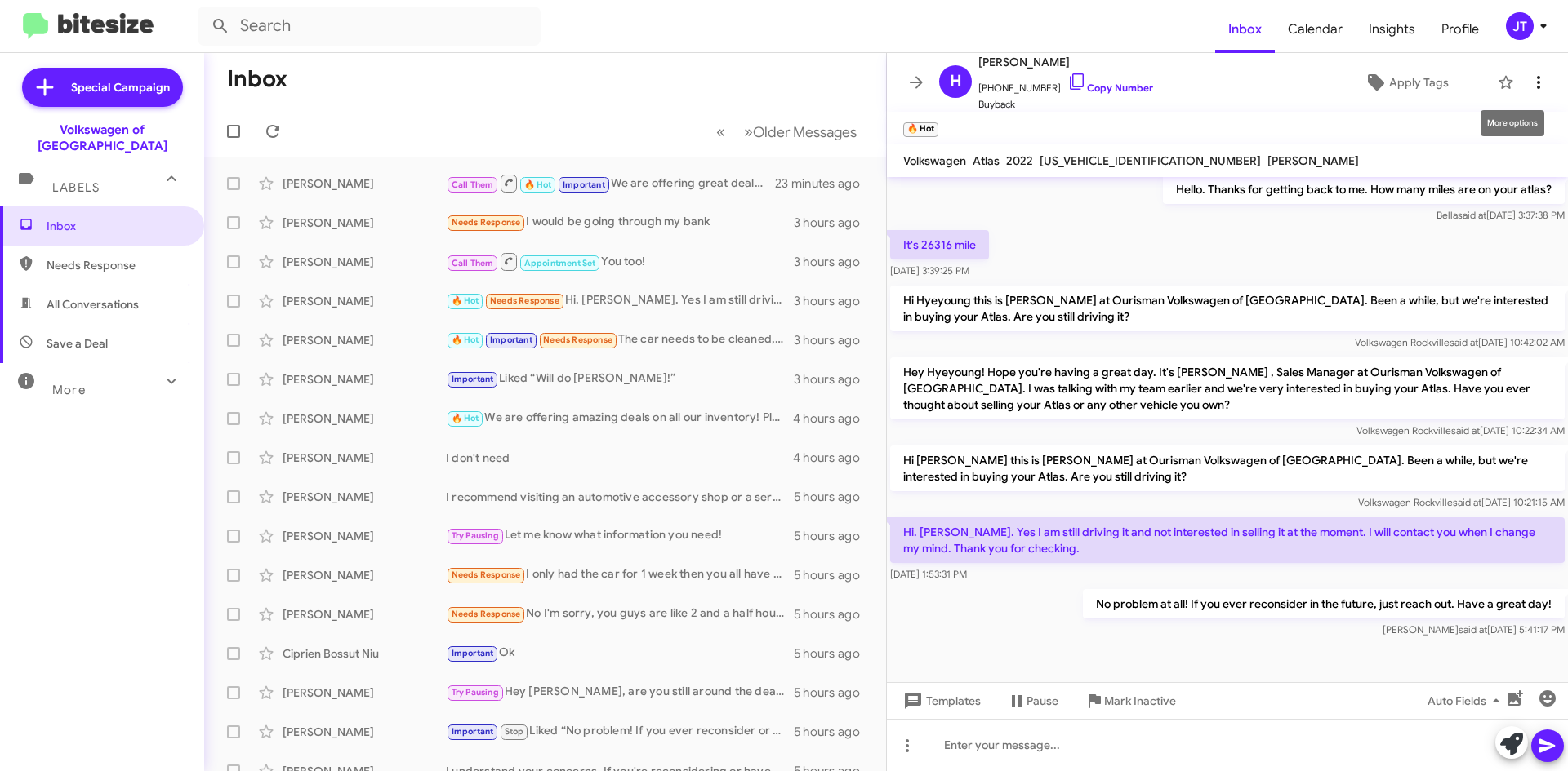
click at [1529, 90] on icon at bounding box center [1538, 82] width 20 height 20
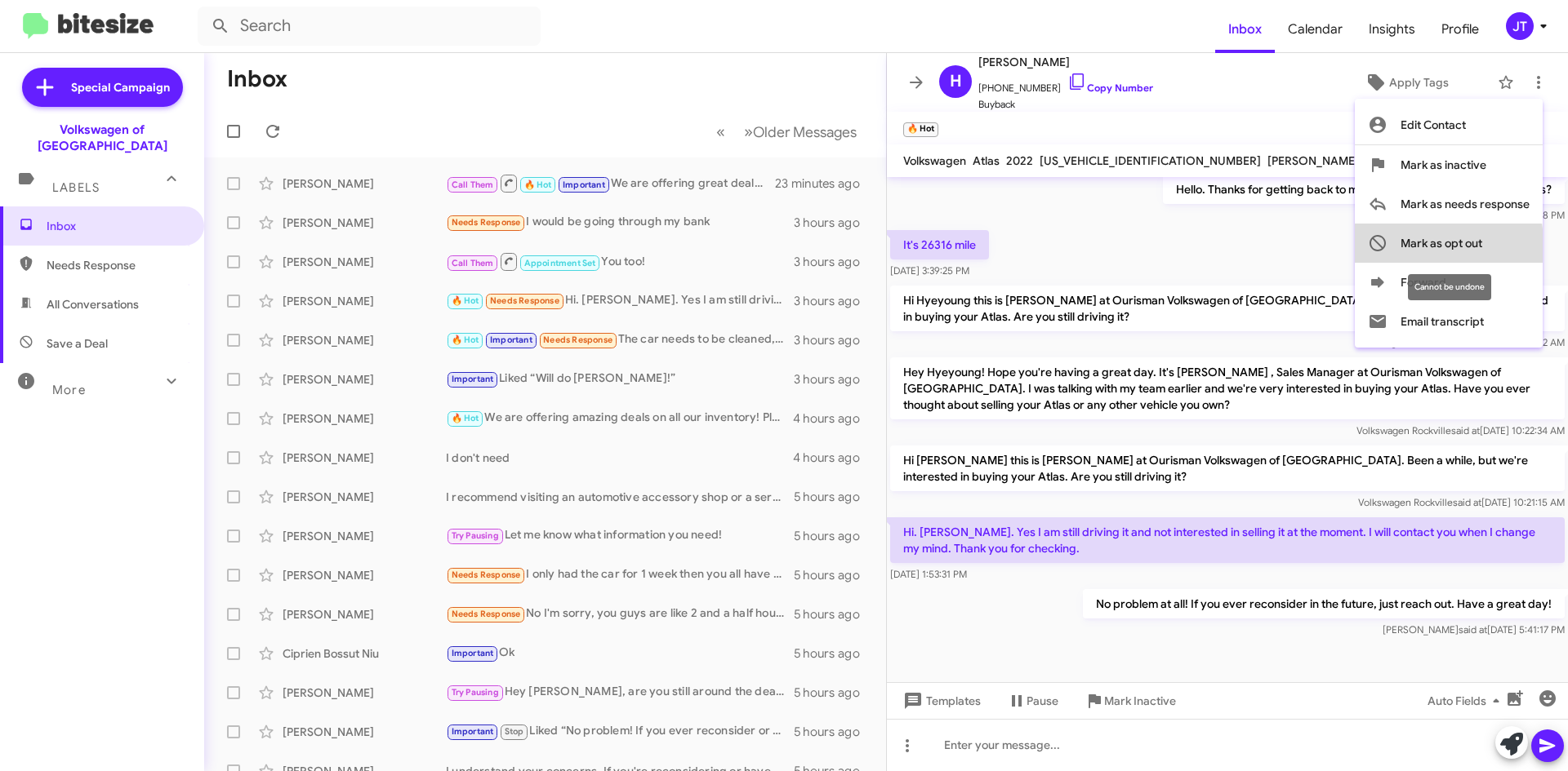
click at [1434, 247] on span "Mark as opt out" at bounding box center [1441, 244] width 82 height 39
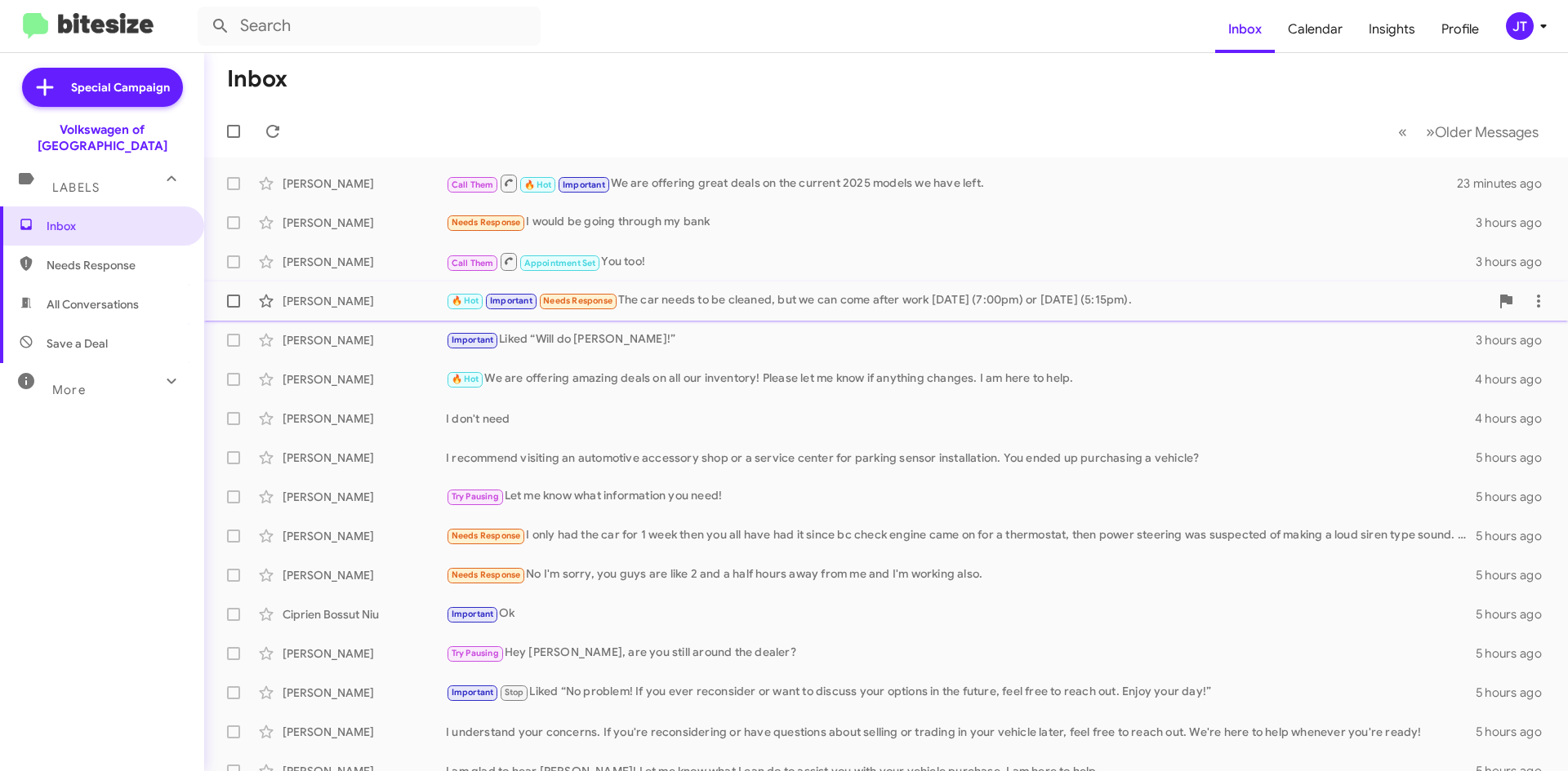
click at [793, 288] on div "[PERSON_NAME] 🔥 Hot Important Needs Response The car needs to be cleaned, but w…" at bounding box center [885, 301] width 1338 height 32
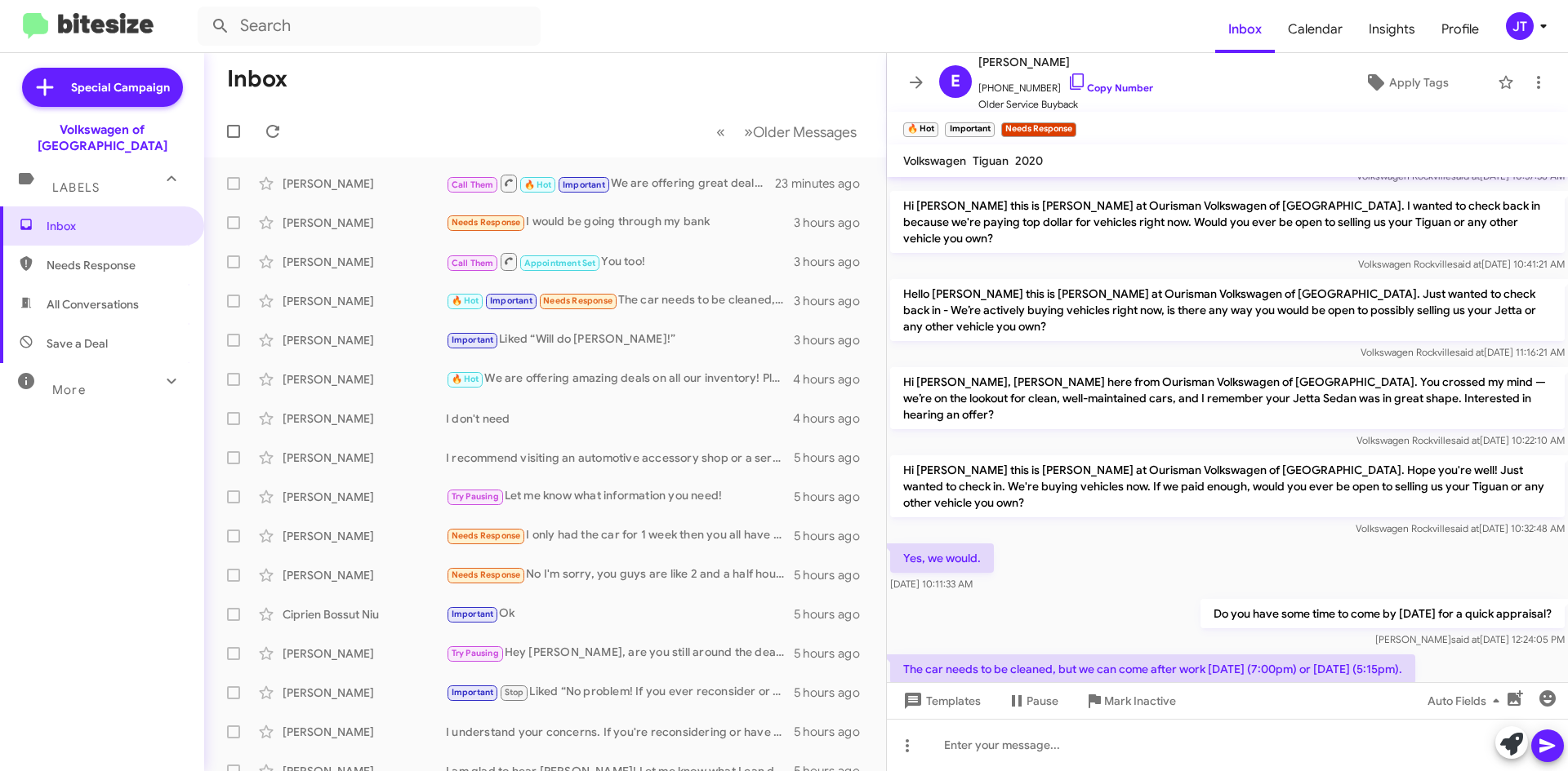
scroll to position [894, 0]
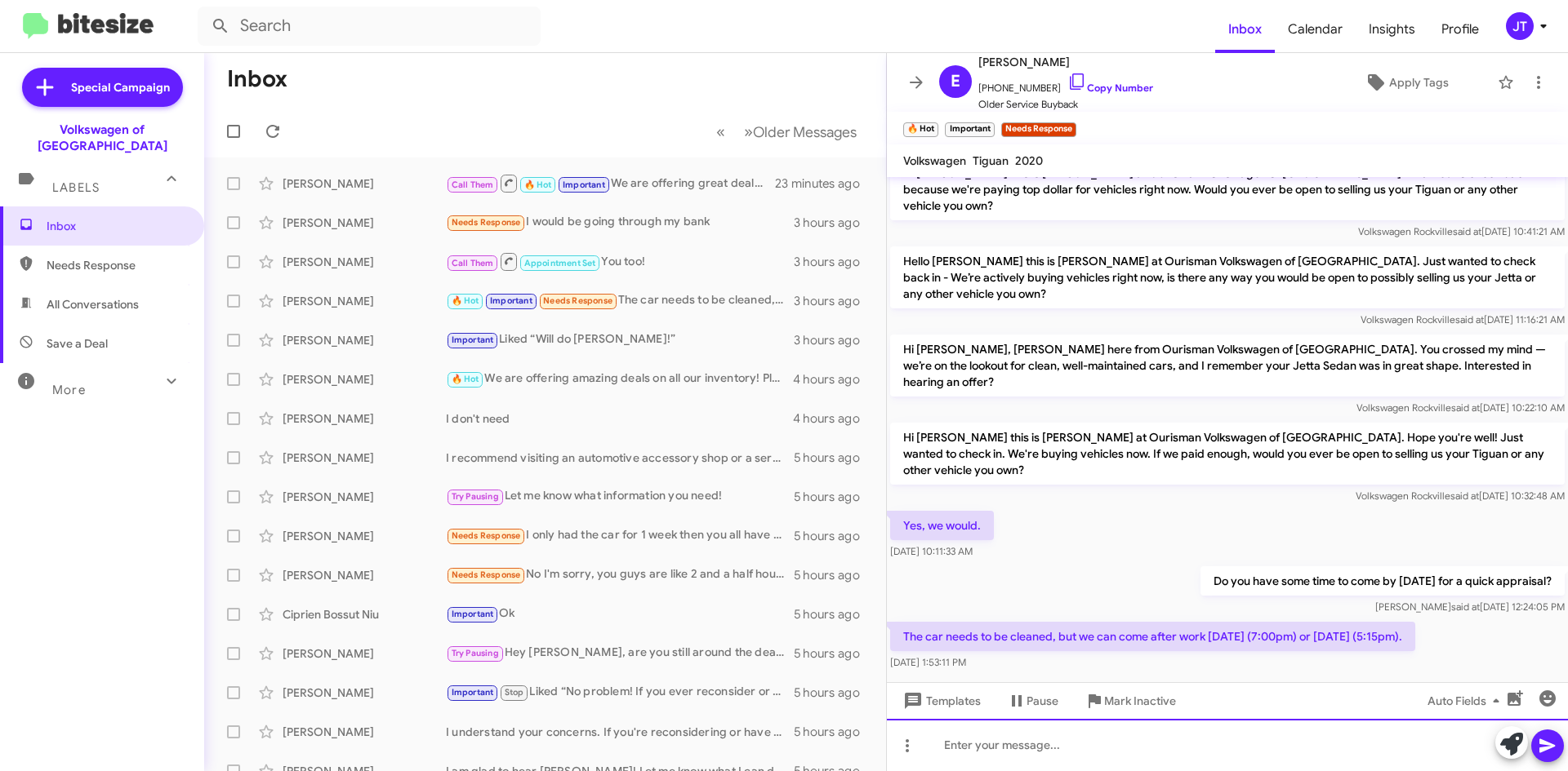
click at [1041, 750] on div at bounding box center [1228, 745] width 681 height 52
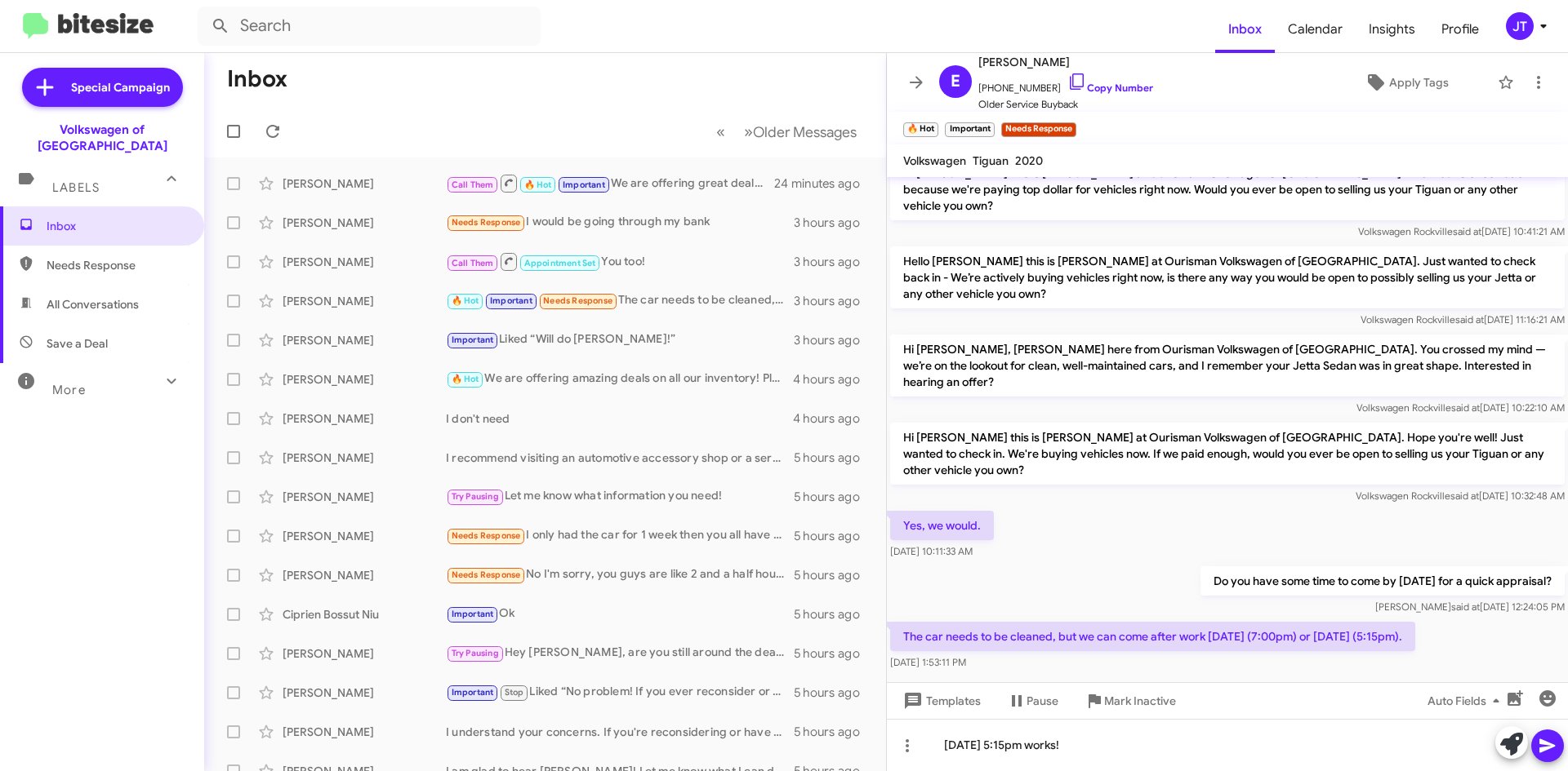
click at [1545, 746] on icon at bounding box center [1547, 746] width 20 height 20
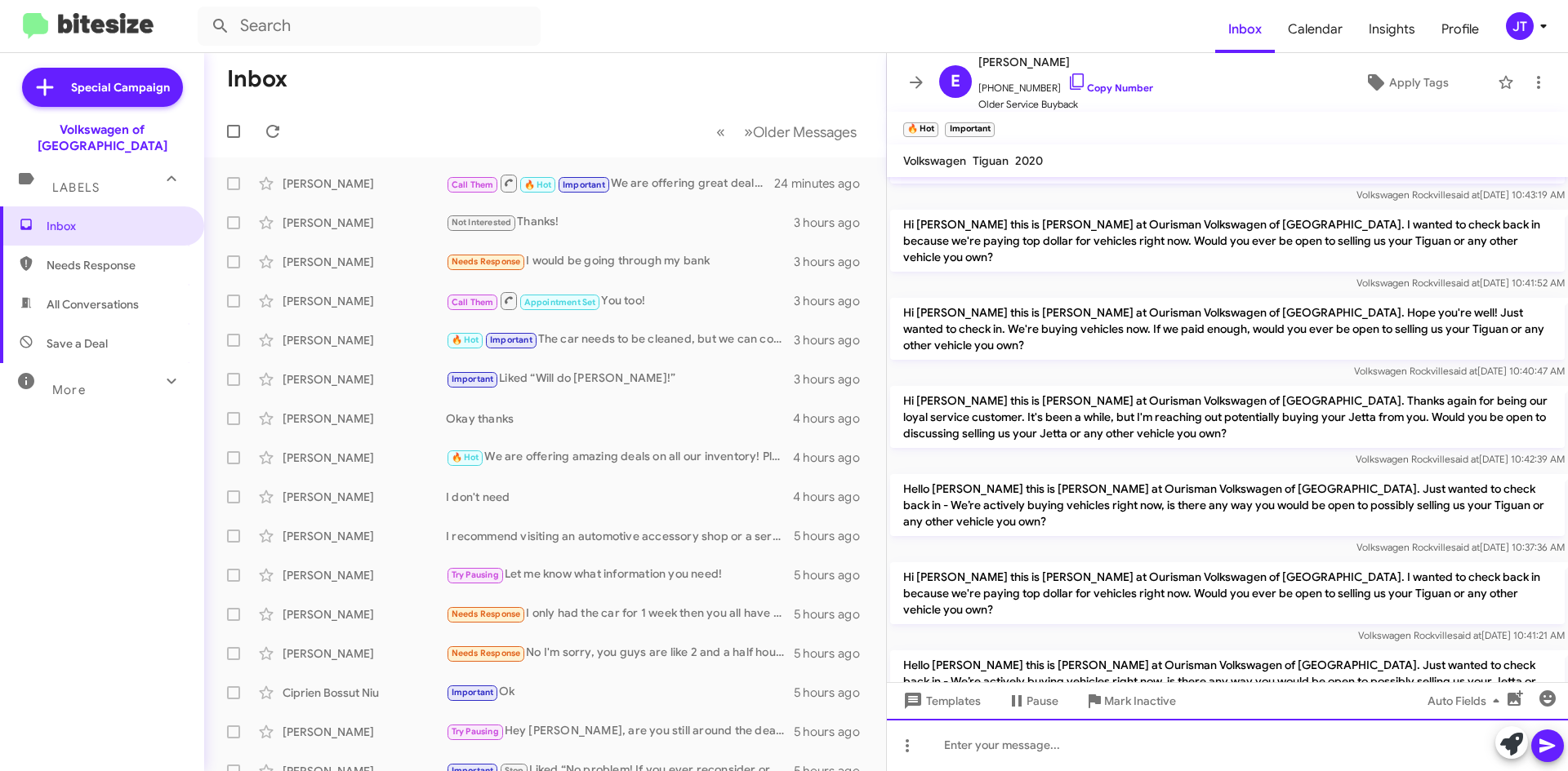
scroll to position [953, 0]
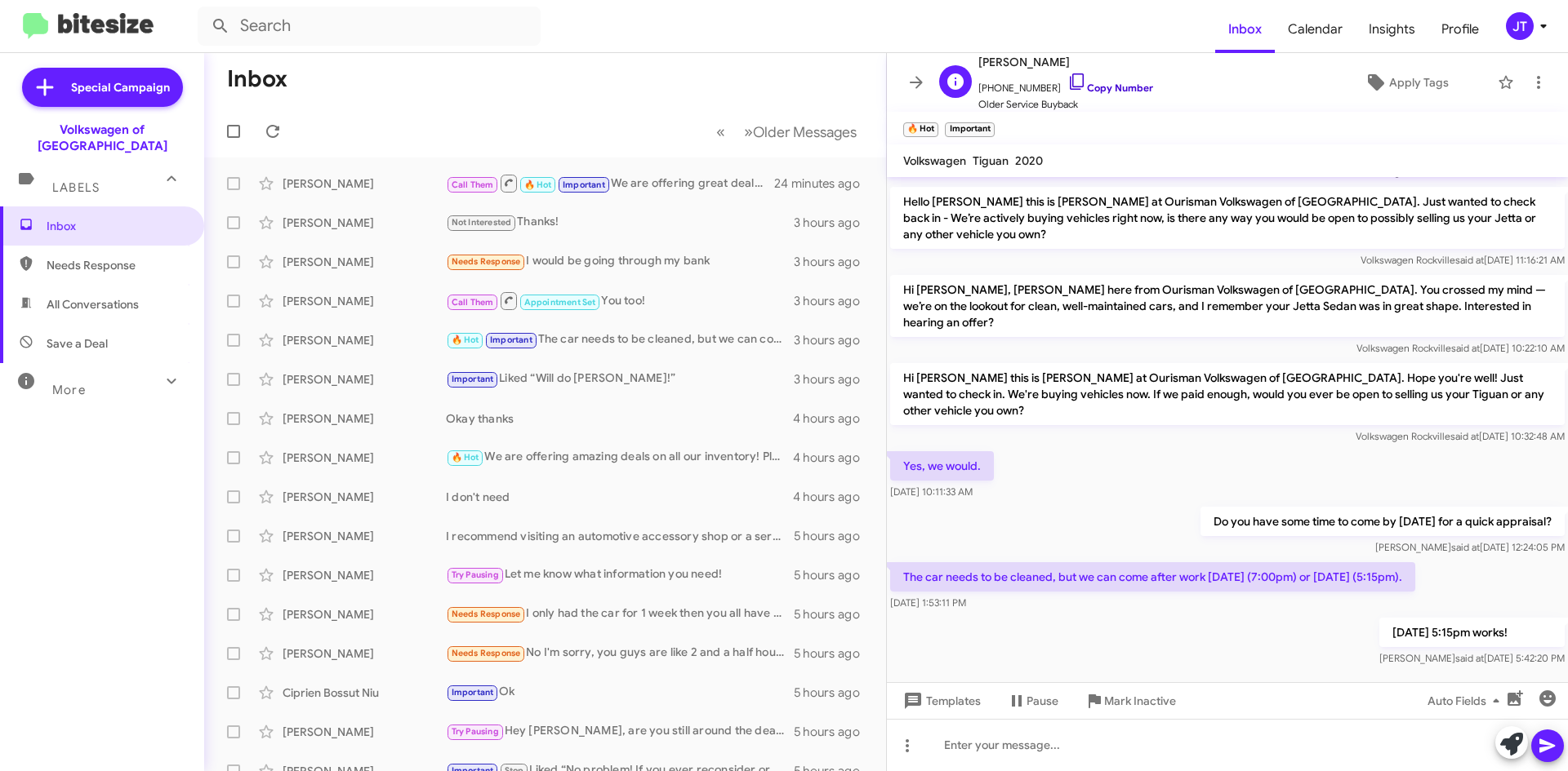
click at [1093, 87] on link "Copy Number" at bounding box center [1110, 88] width 86 height 13
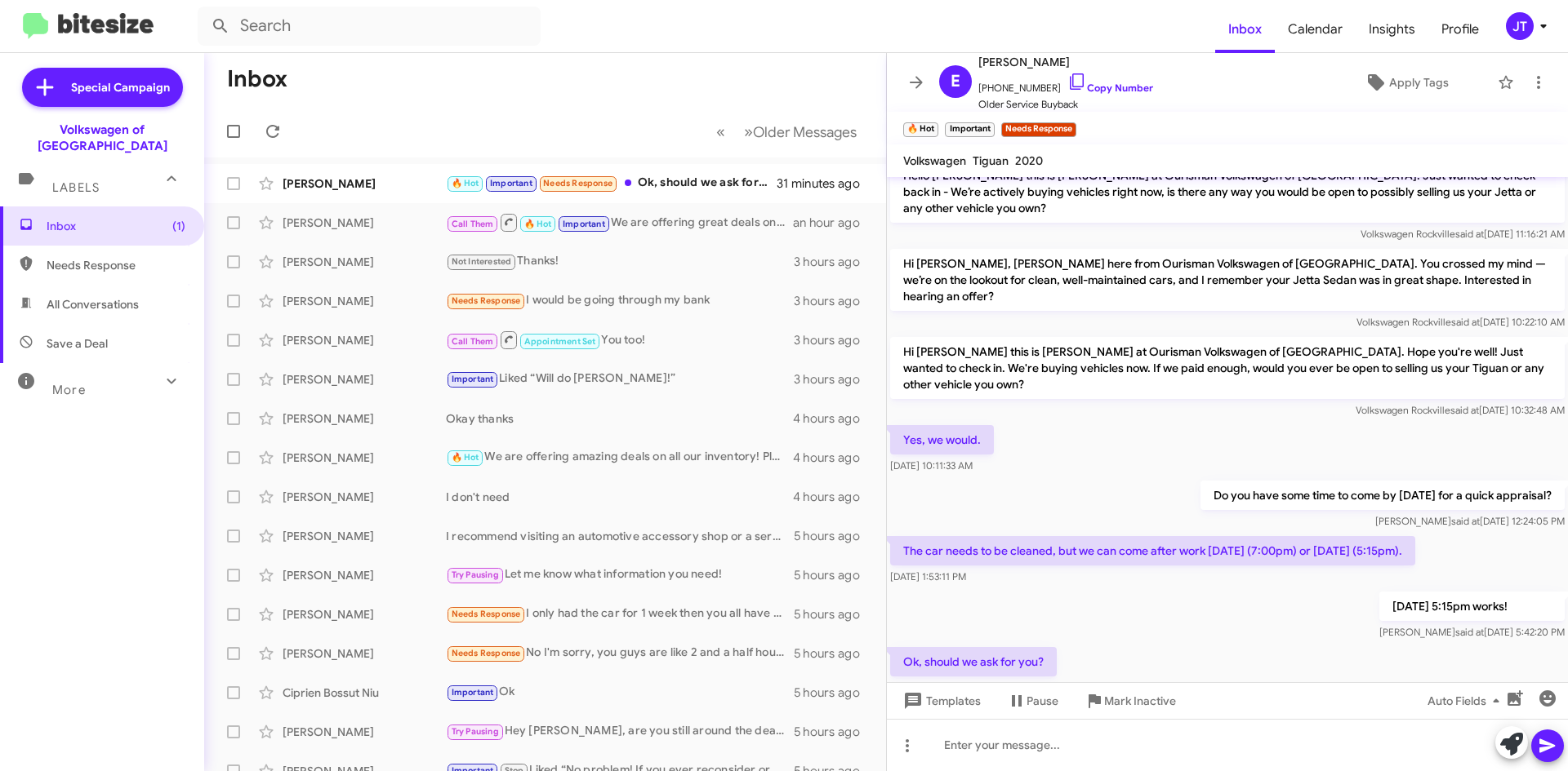
scroll to position [1013, 0]
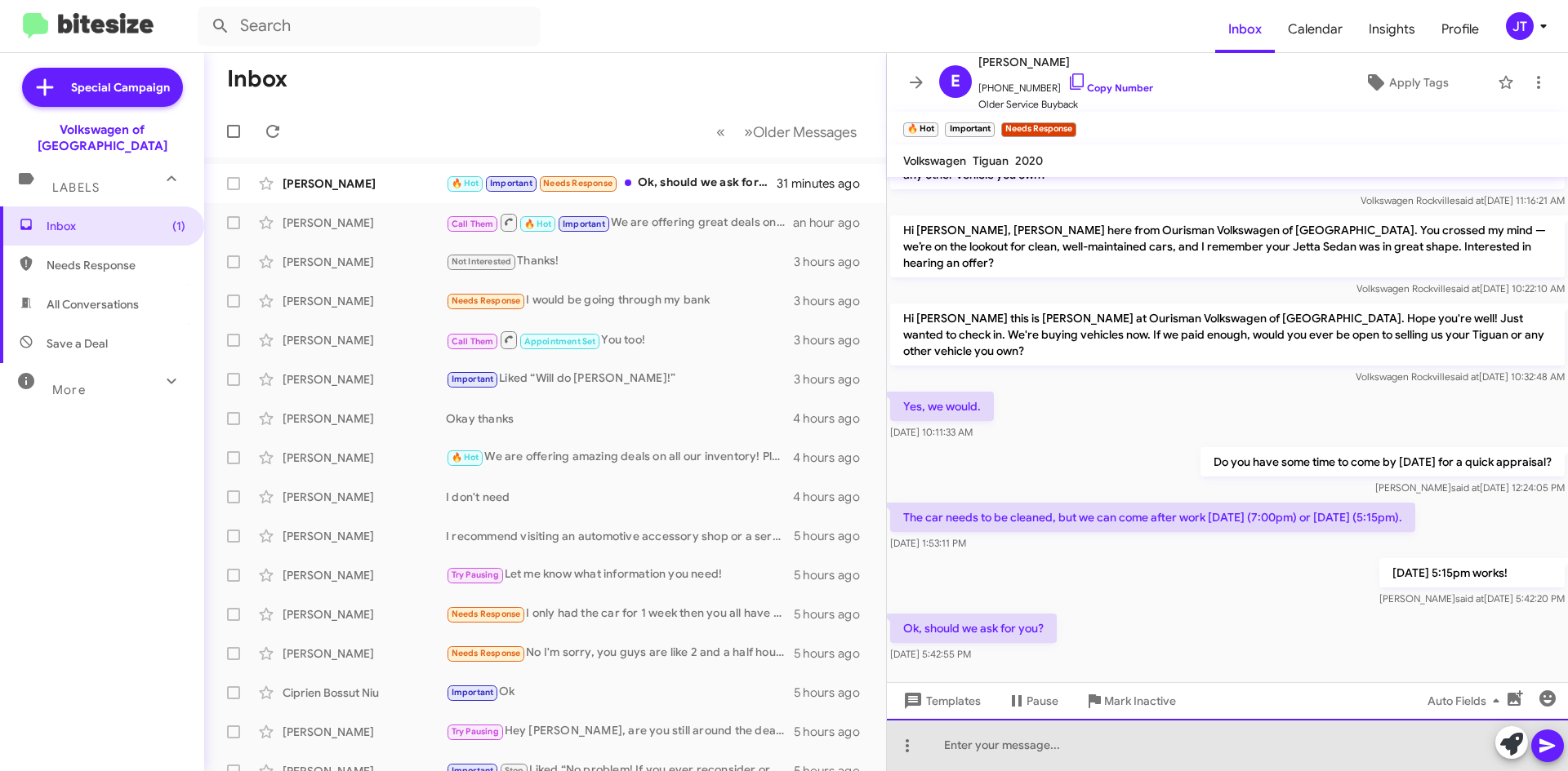
click at [1019, 740] on div at bounding box center [1228, 745] width 681 height 52
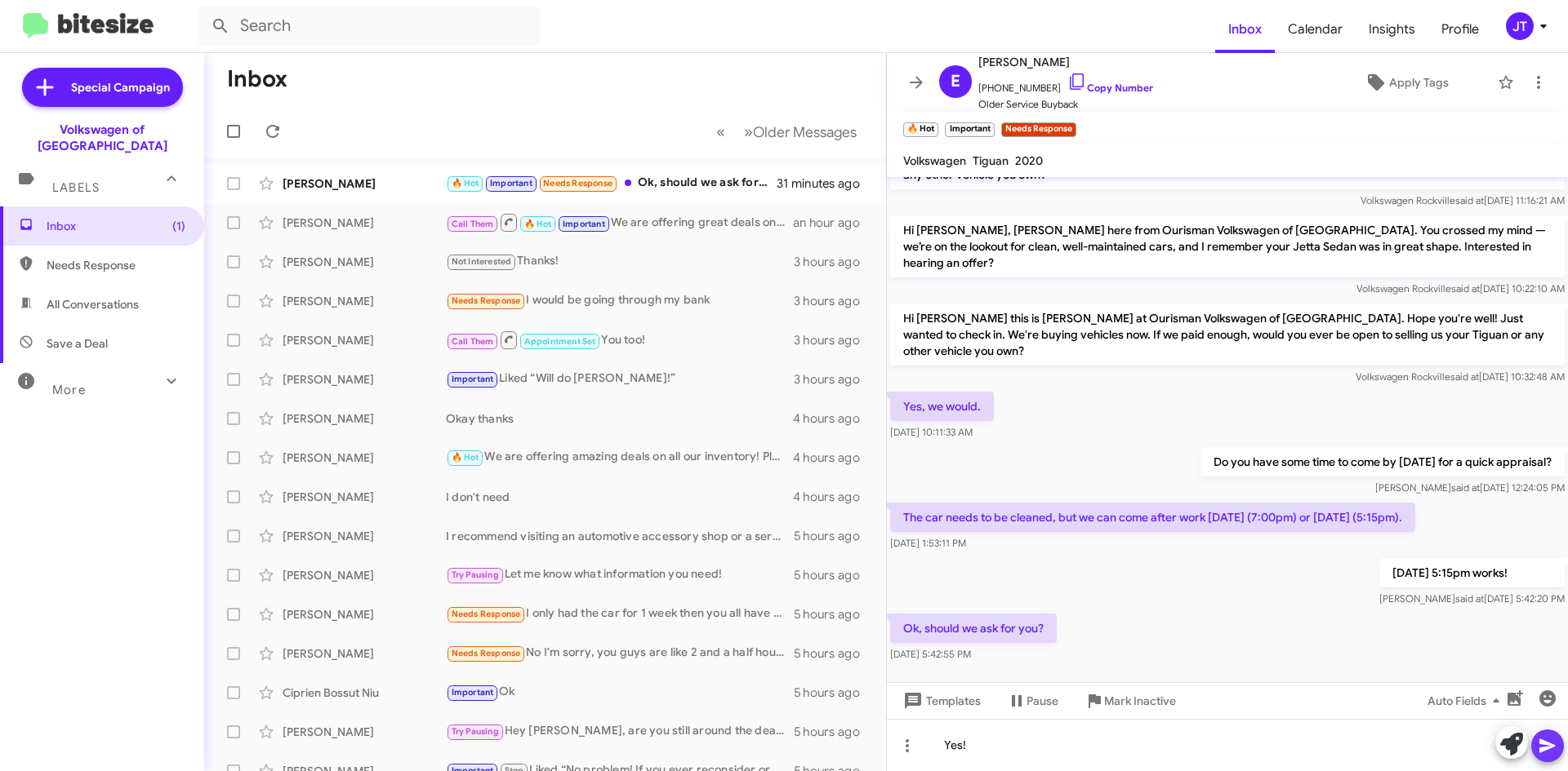
click at [1538, 736] on icon at bounding box center [1547, 746] width 20 height 20
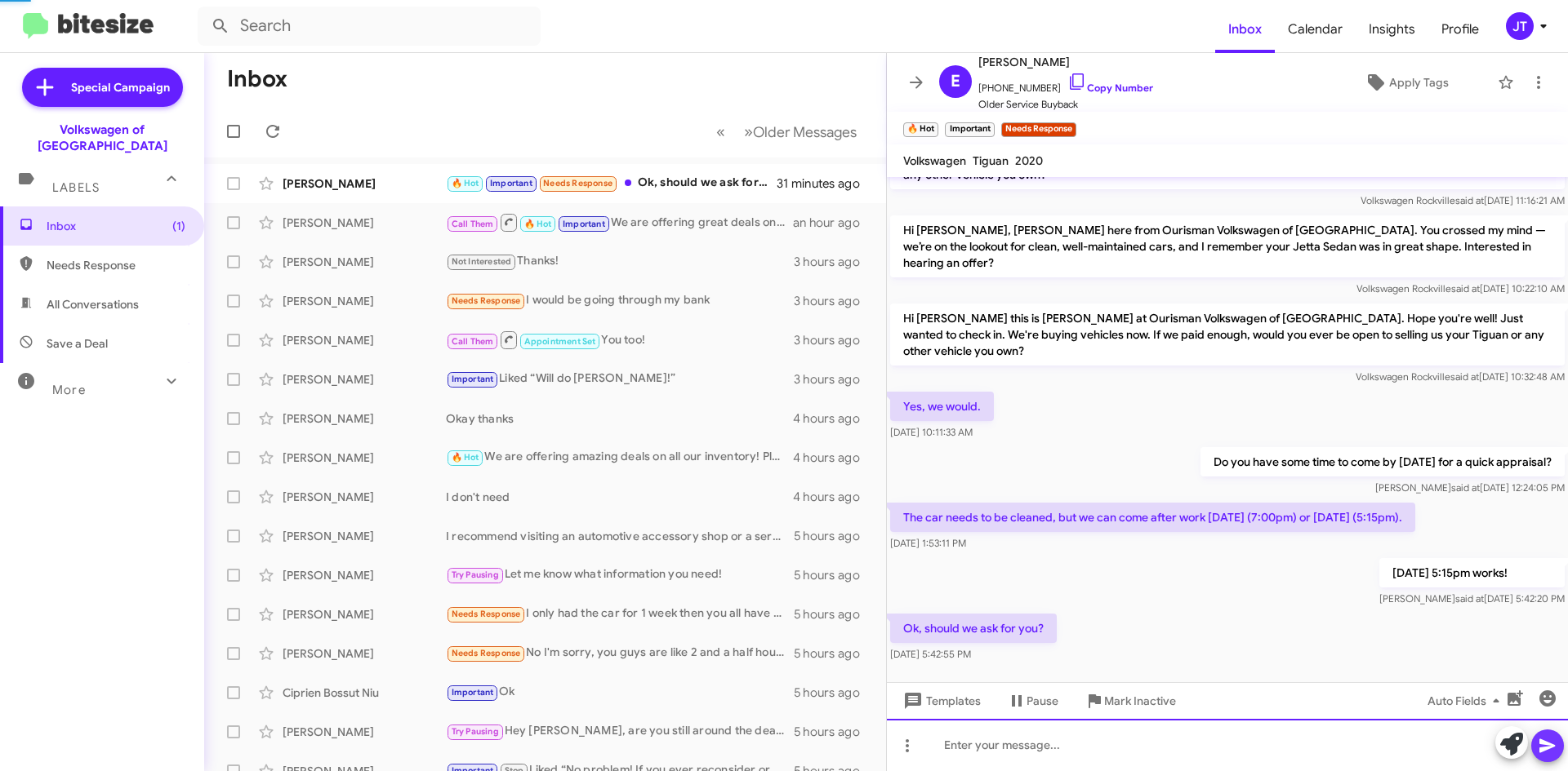
scroll to position [0, 0]
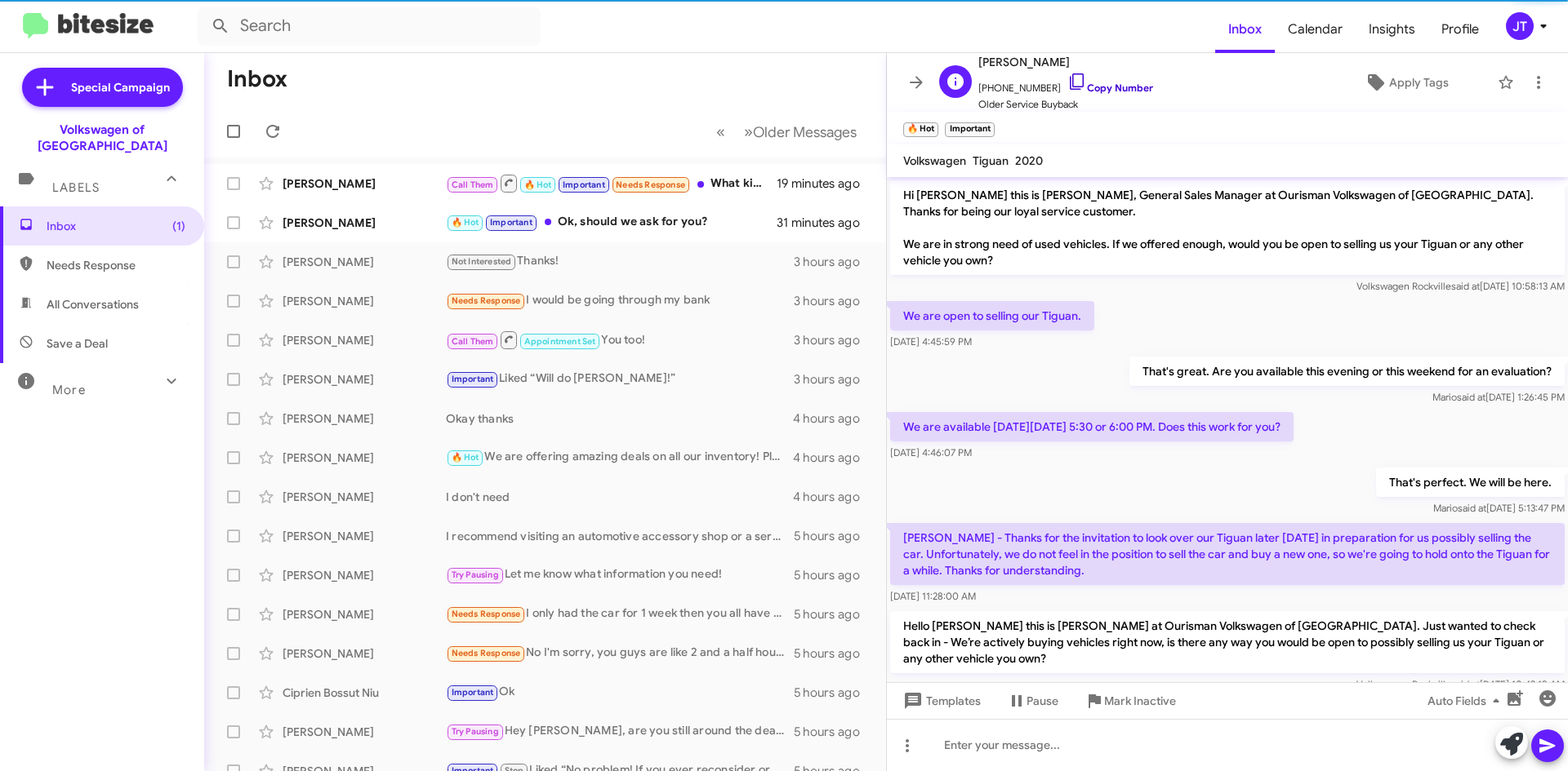
click at [1110, 89] on link "Copy Number" at bounding box center [1110, 88] width 86 height 13
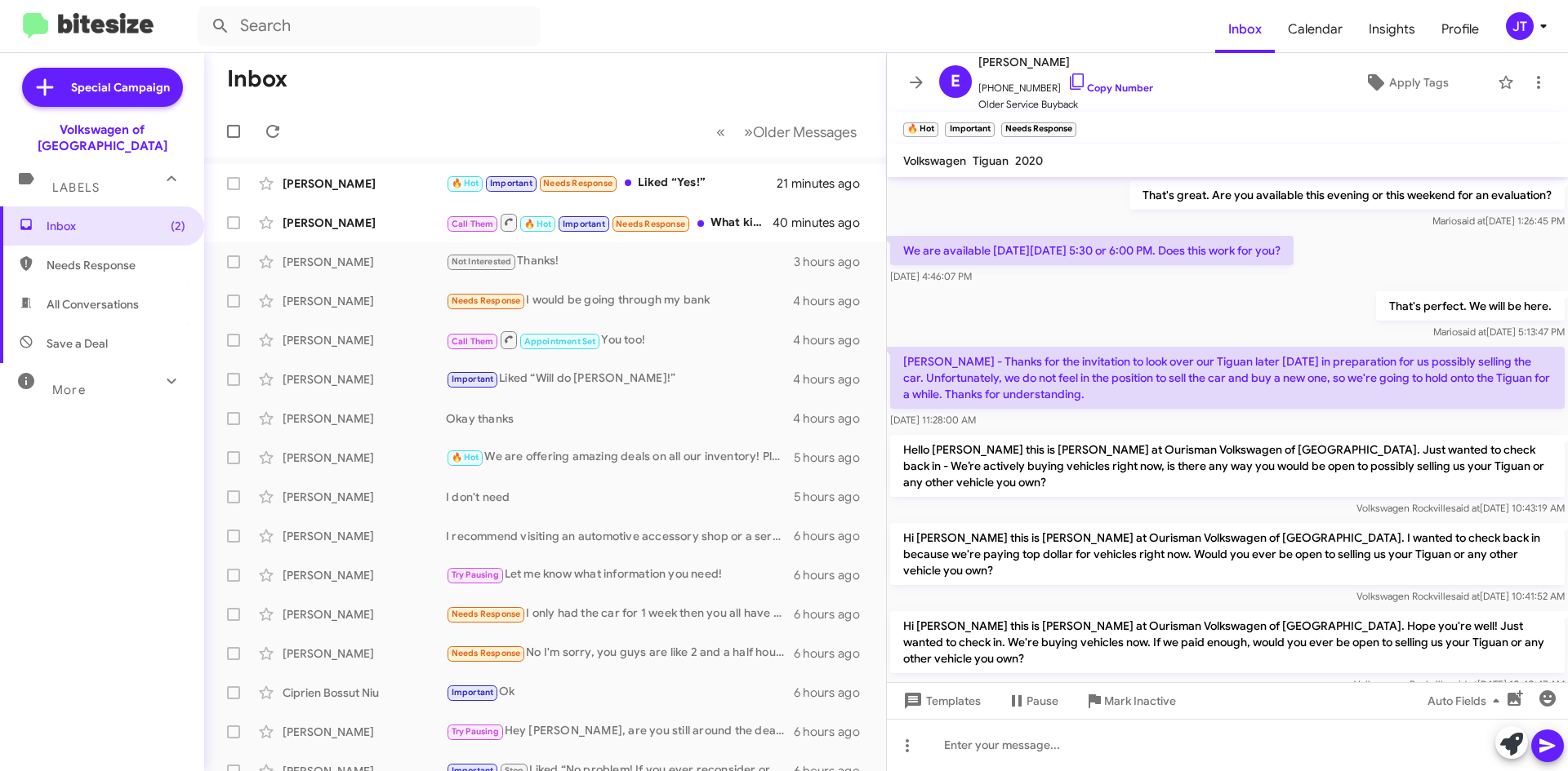
scroll to position [947, 0]
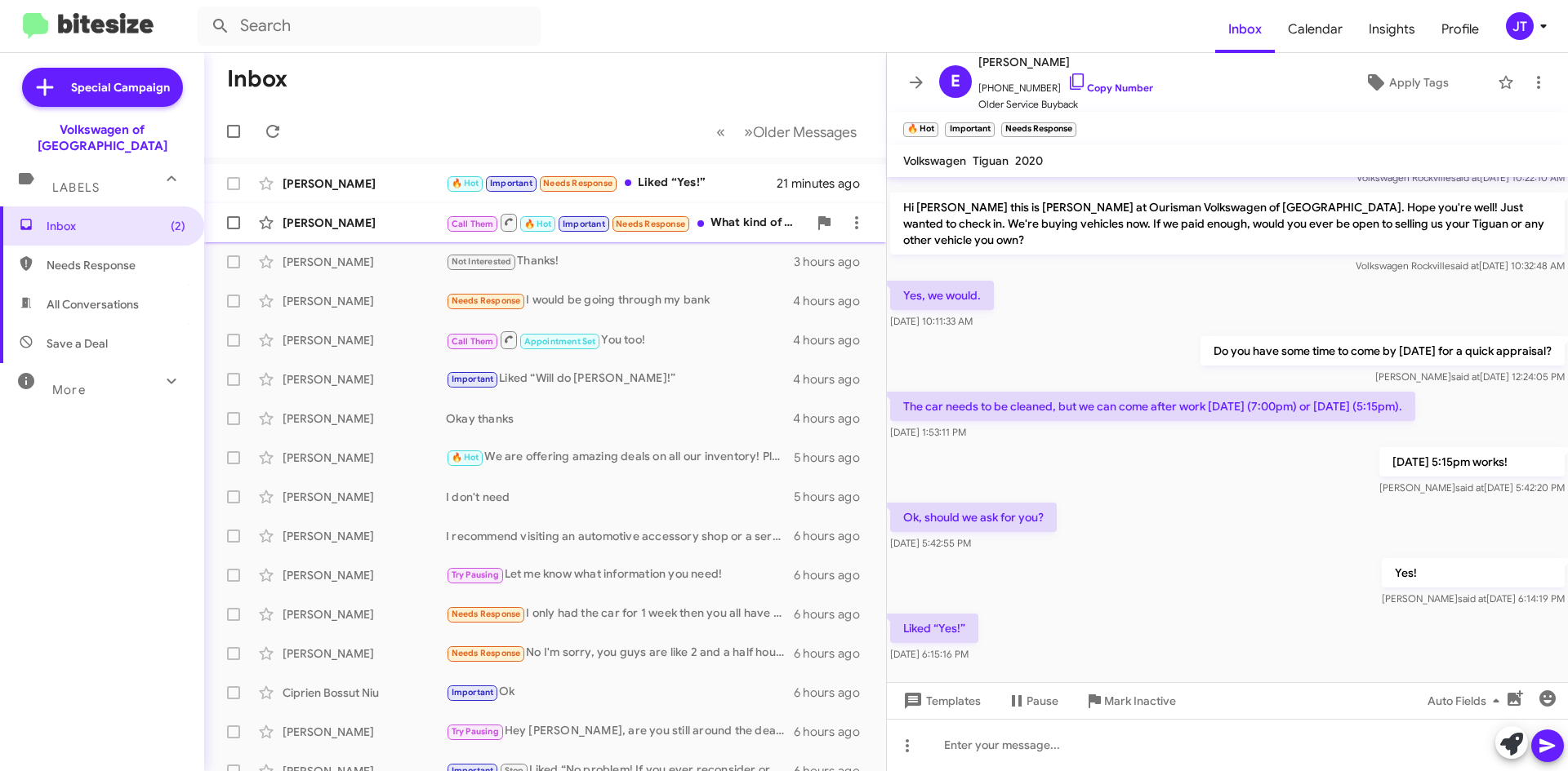
click at [739, 229] on div "Call Them 🔥 Hot Important Needs Response What kind of deals on what models?" at bounding box center [627, 222] width 362 height 21
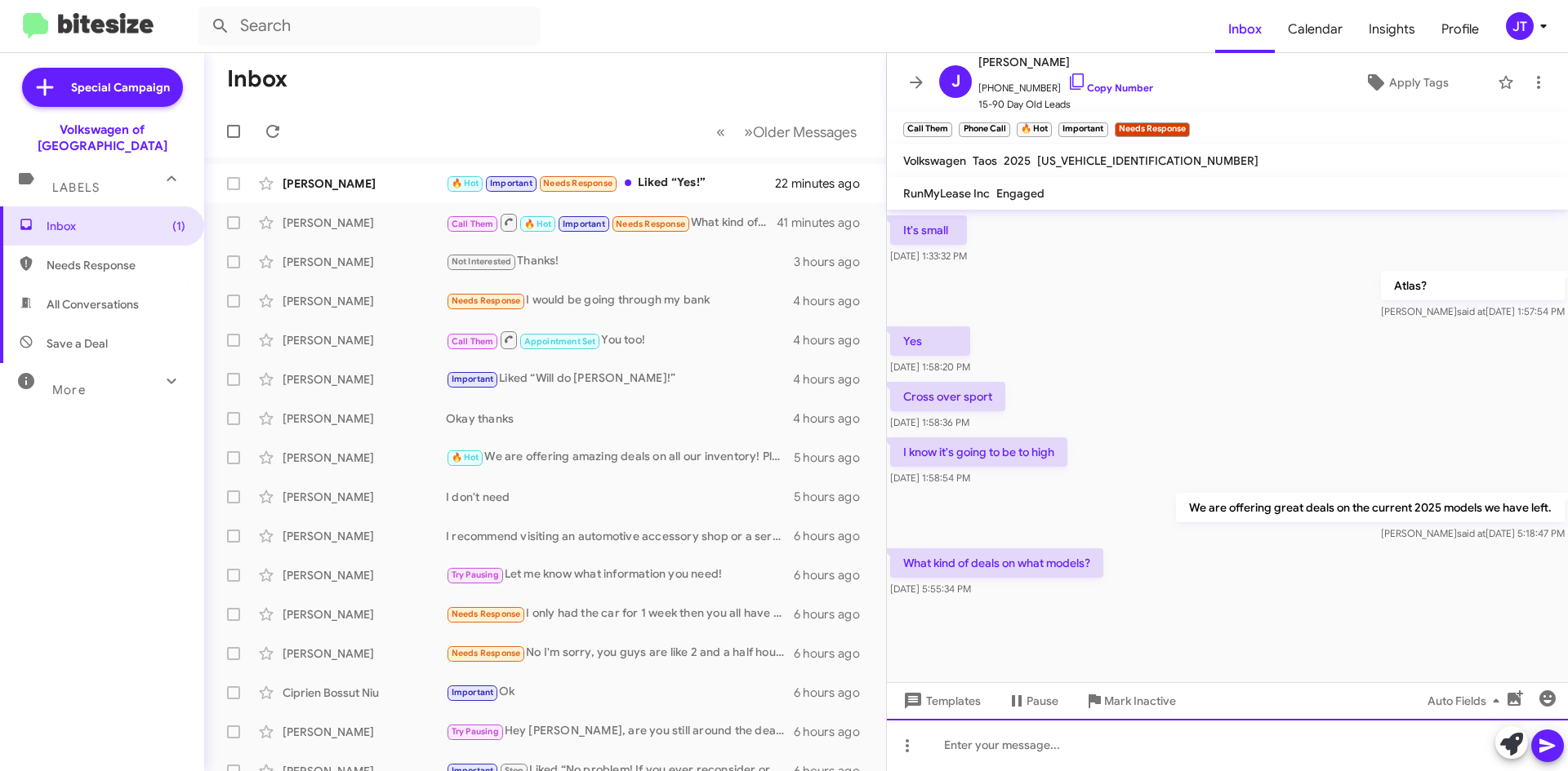
click at [1057, 742] on div at bounding box center [1228, 745] width 681 height 52
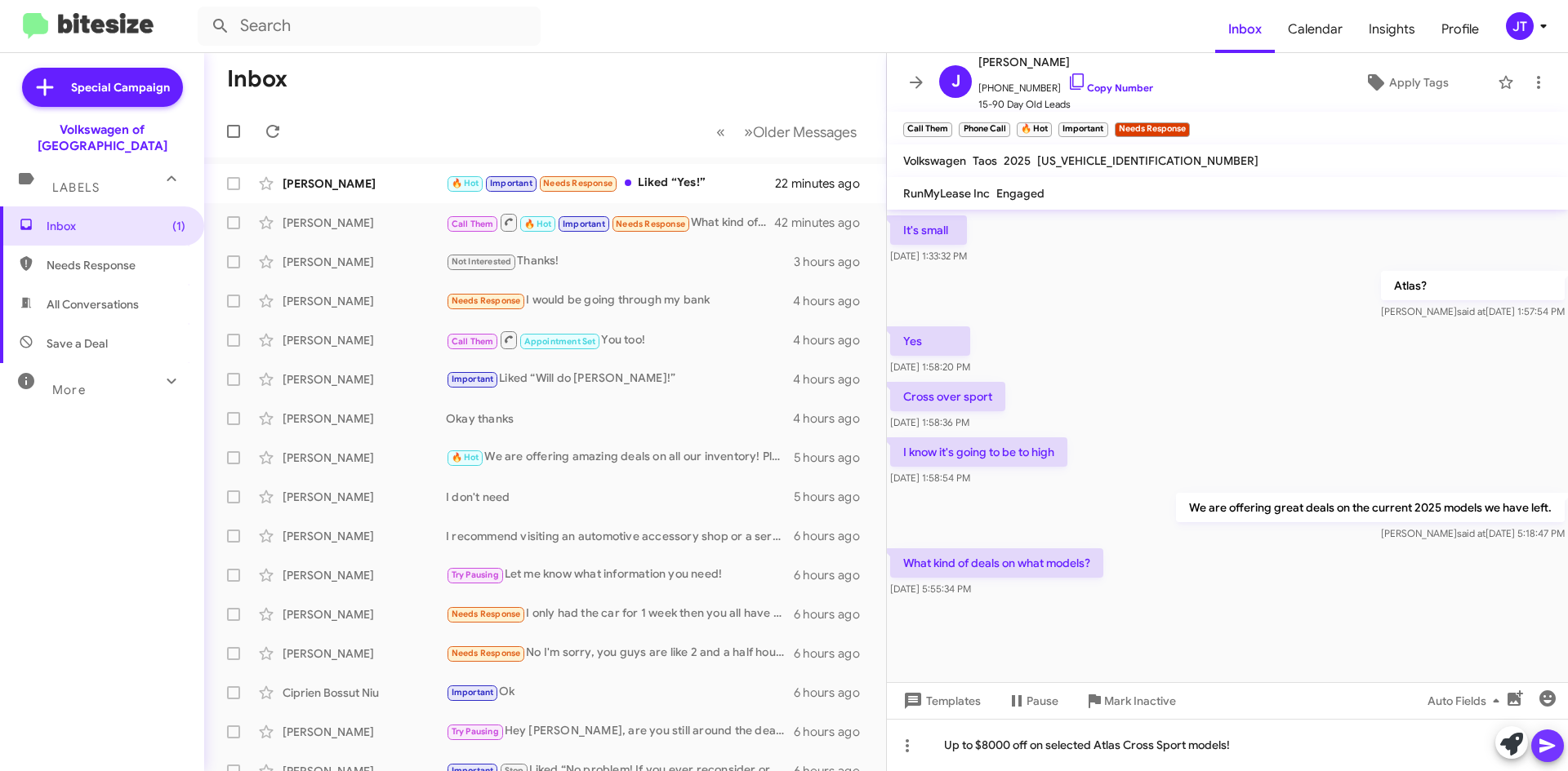
click at [1549, 742] on icon at bounding box center [1547, 746] width 20 height 20
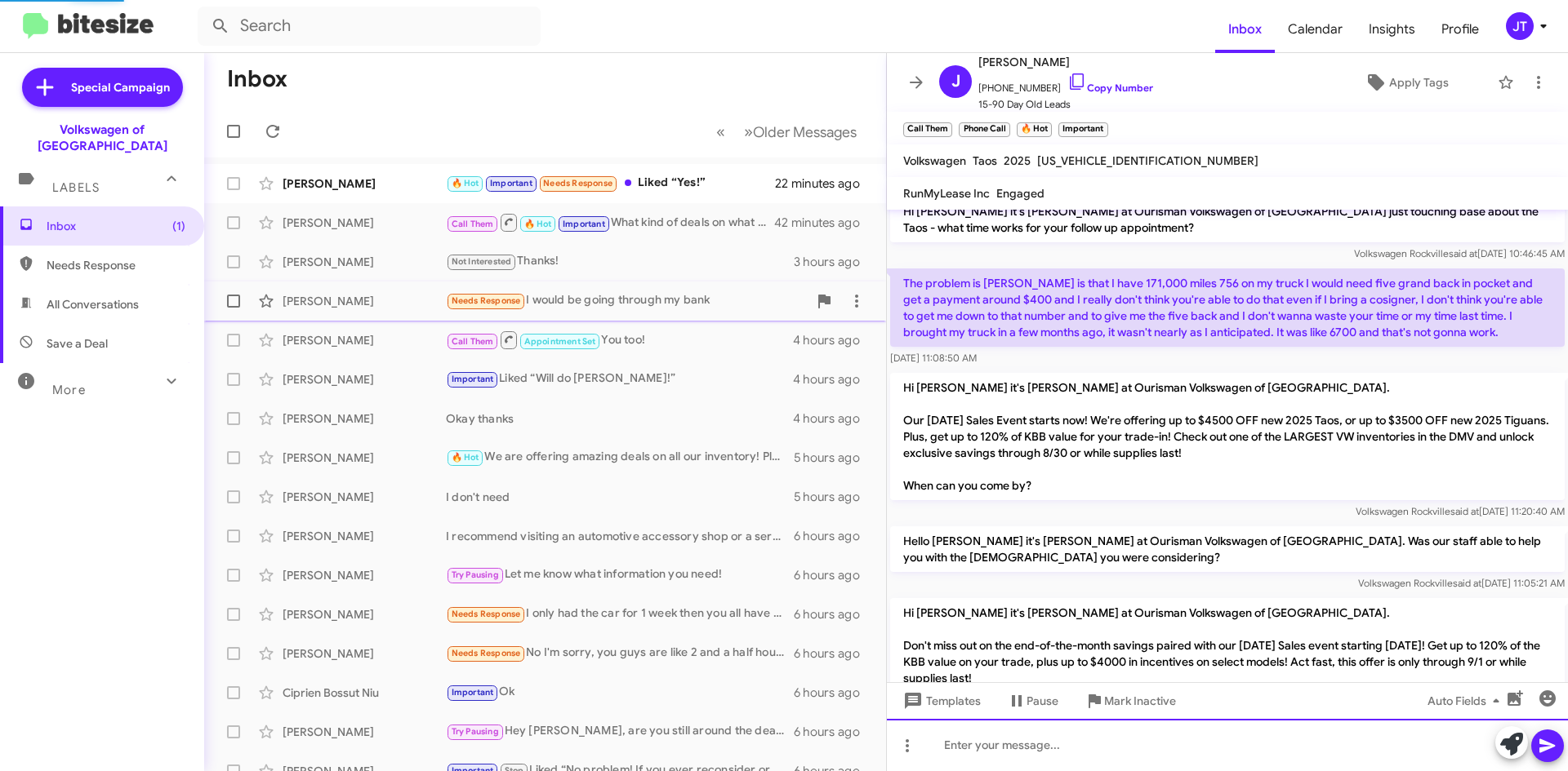
scroll to position [0, 0]
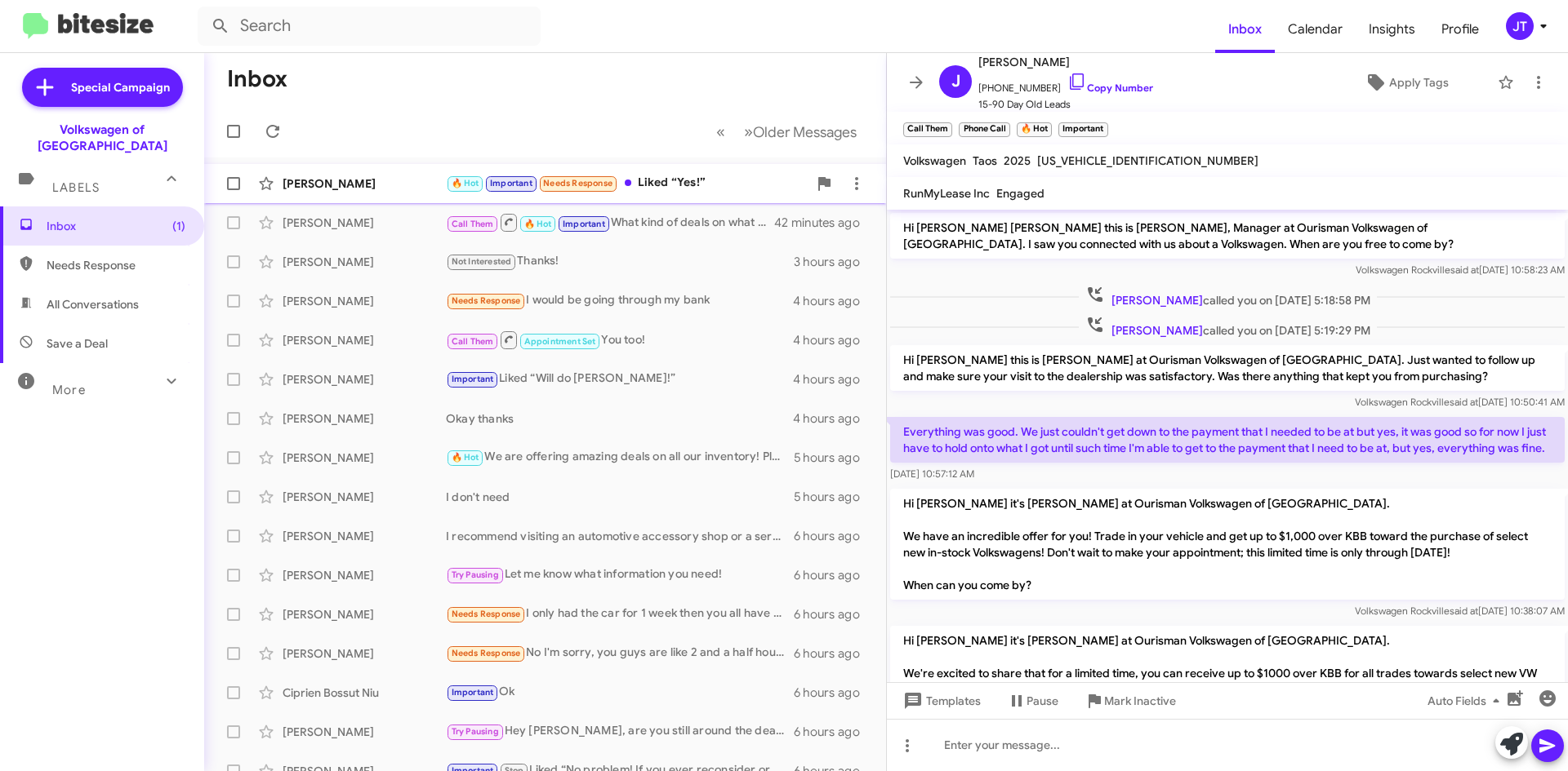
click at [696, 190] on div "🔥 Hot Important Needs Response Liked “Yes!”" at bounding box center [627, 183] width 362 height 19
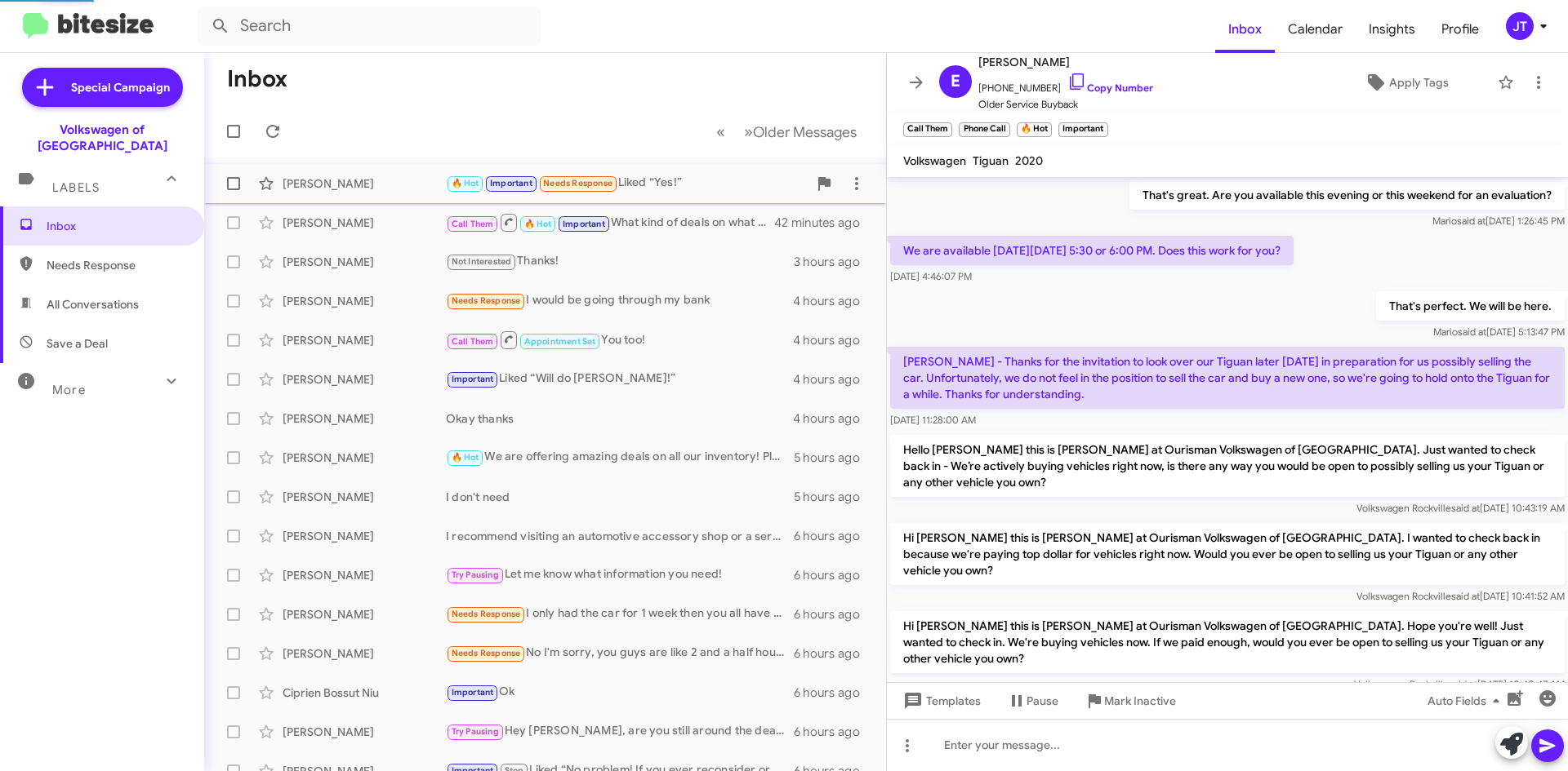
scroll to position [947, 0]
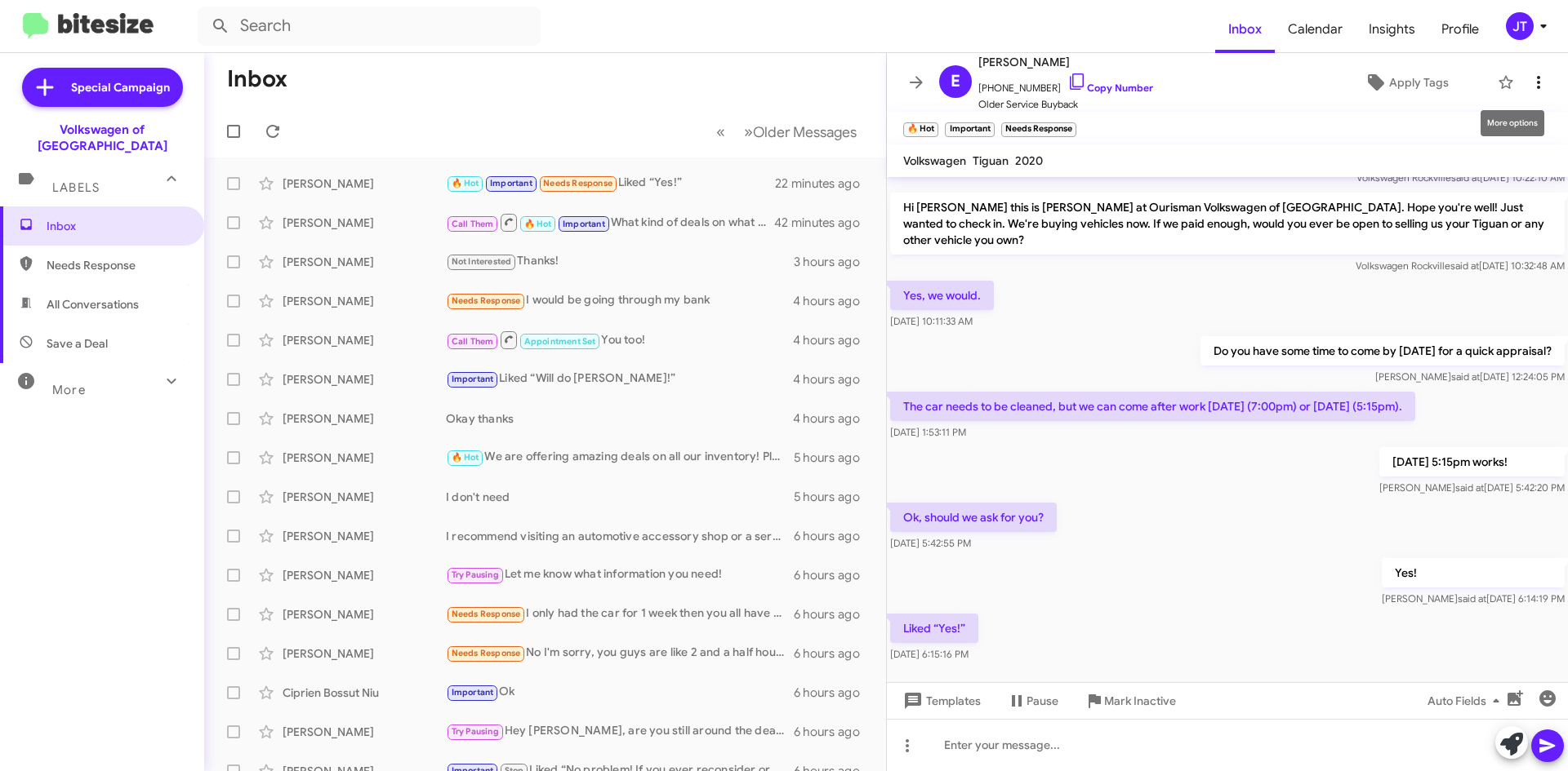
click at [1529, 86] on icon at bounding box center [1538, 82] width 20 height 20
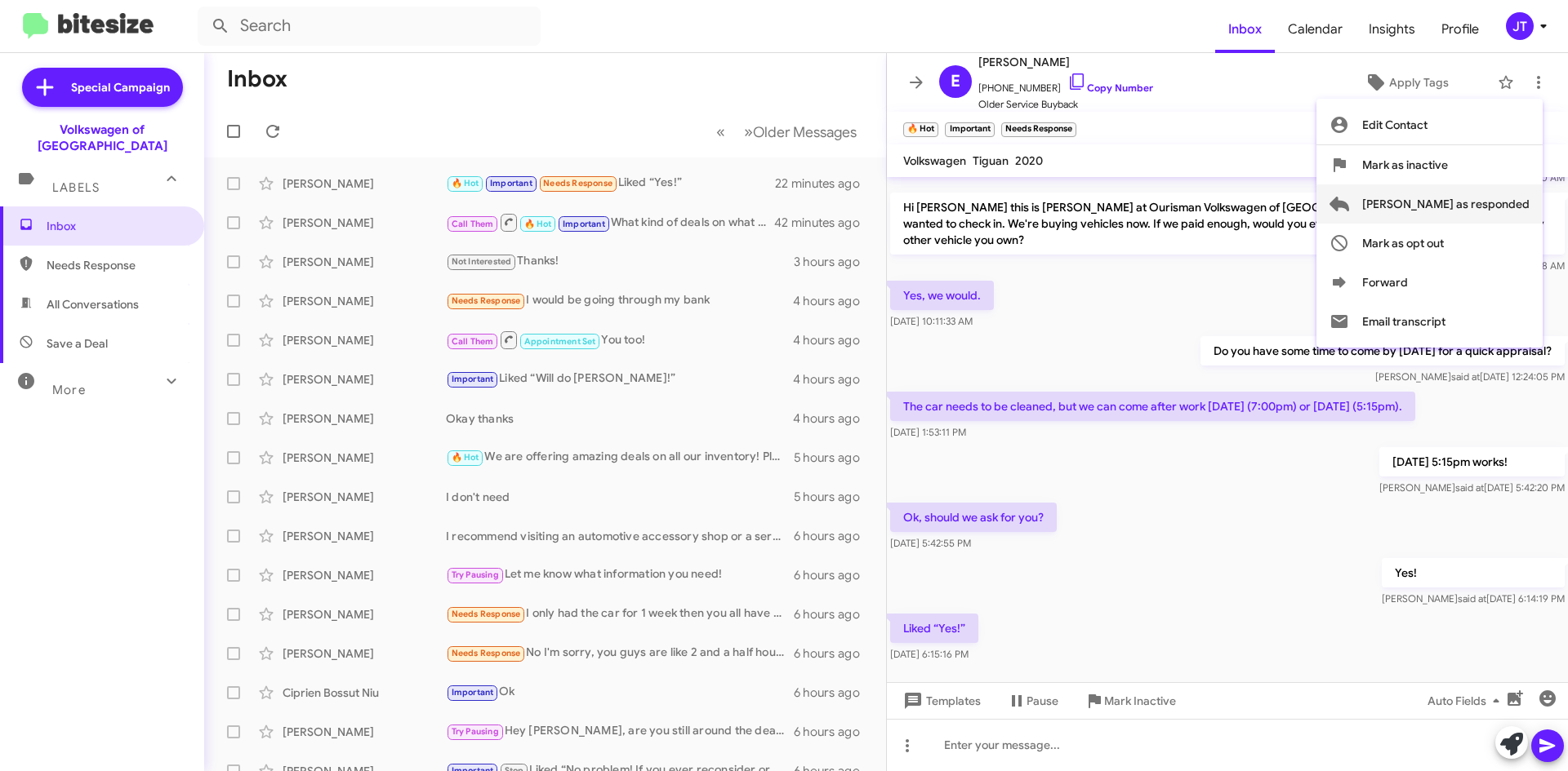
click at [1478, 207] on span "[PERSON_NAME] as responded" at bounding box center [1445, 204] width 168 height 39
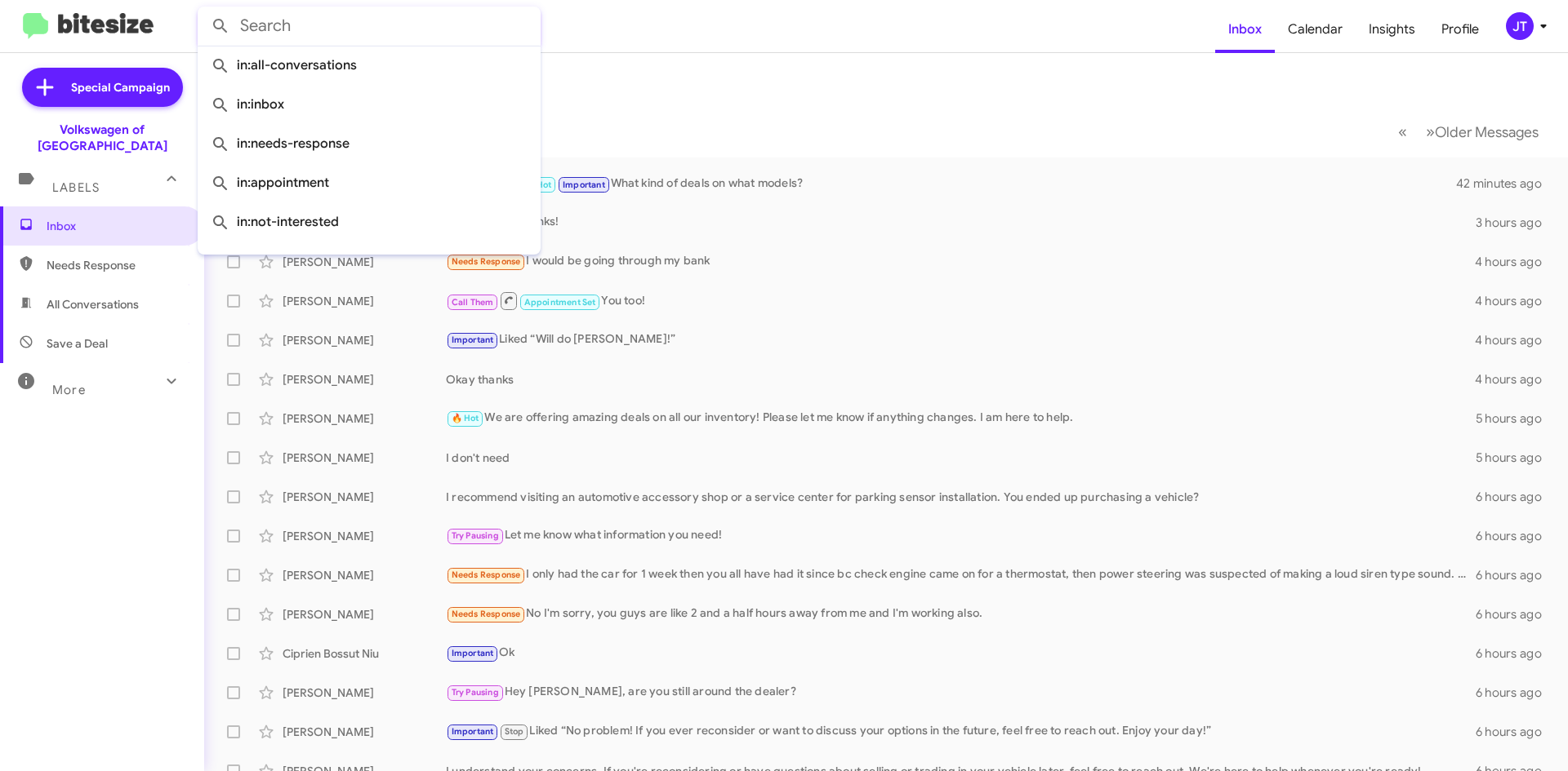
click at [300, 10] on input "text" at bounding box center [369, 26] width 343 height 39
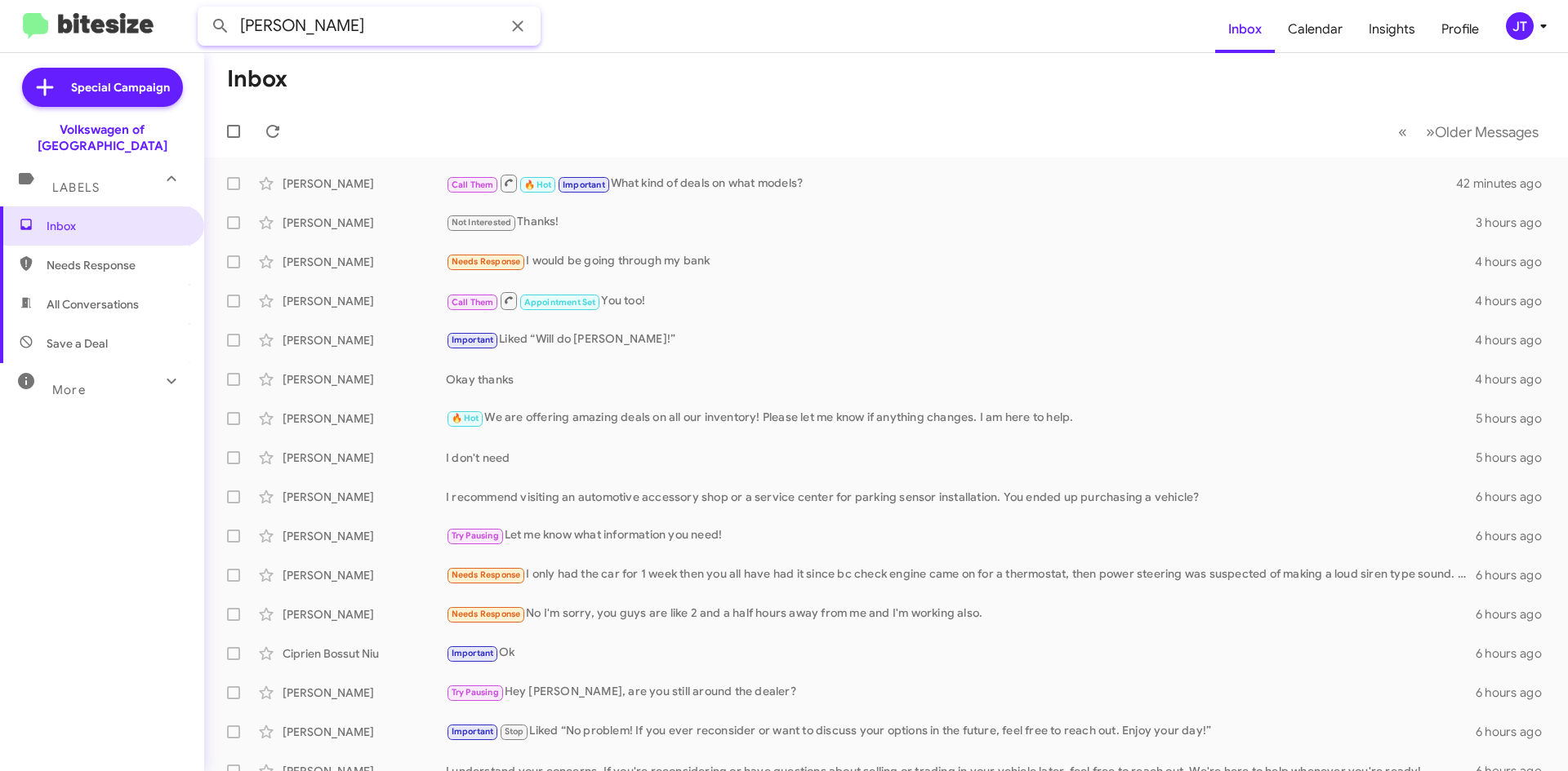
type input "[PERSON_NAME]"
click at [204, 10] on button at bounding box center [220, 26] width 32 height 32
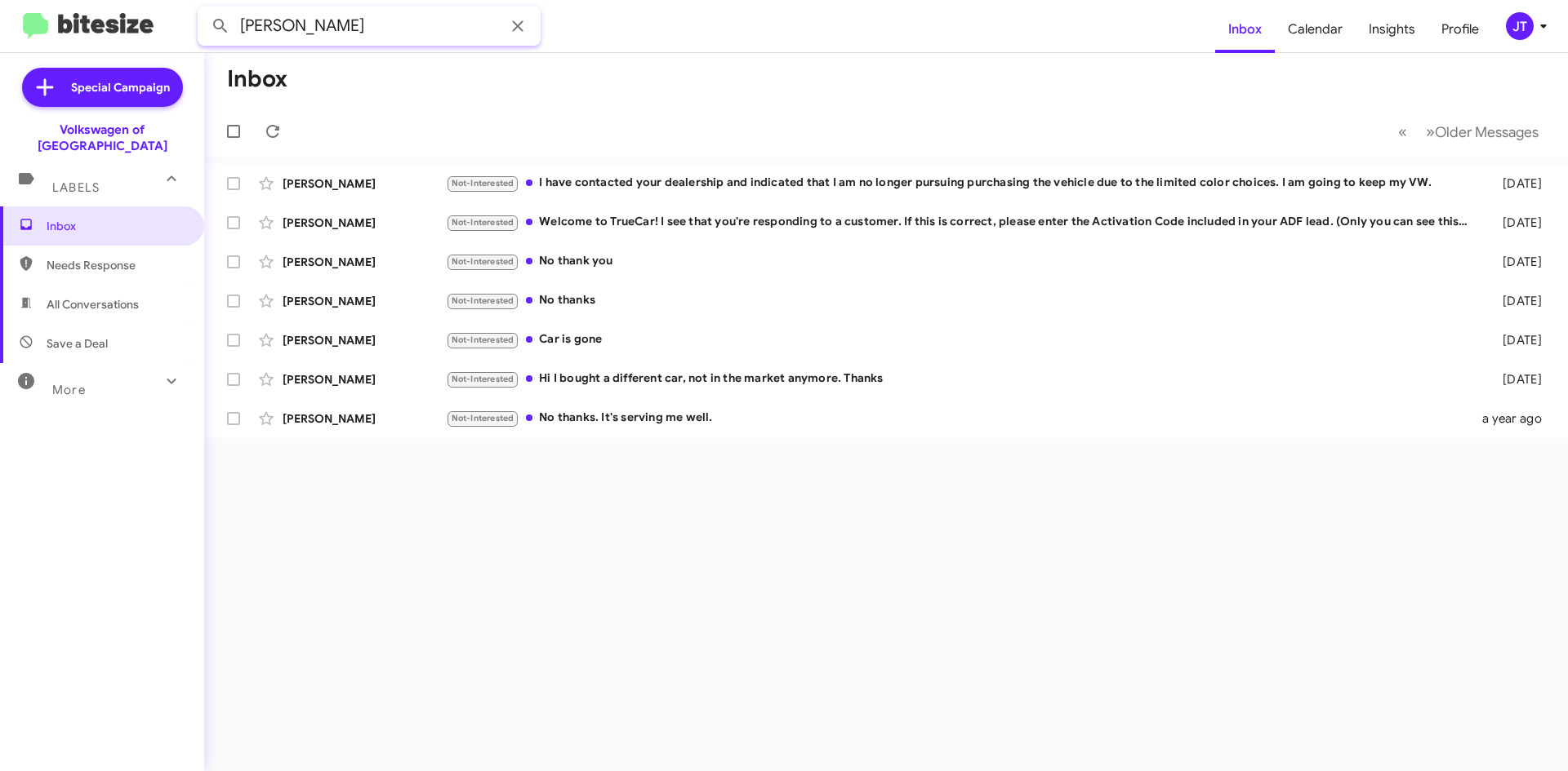
click at [327, 18] on input "[PERSON_NAME]" at bounding box center [369, 26] width 343 height 39
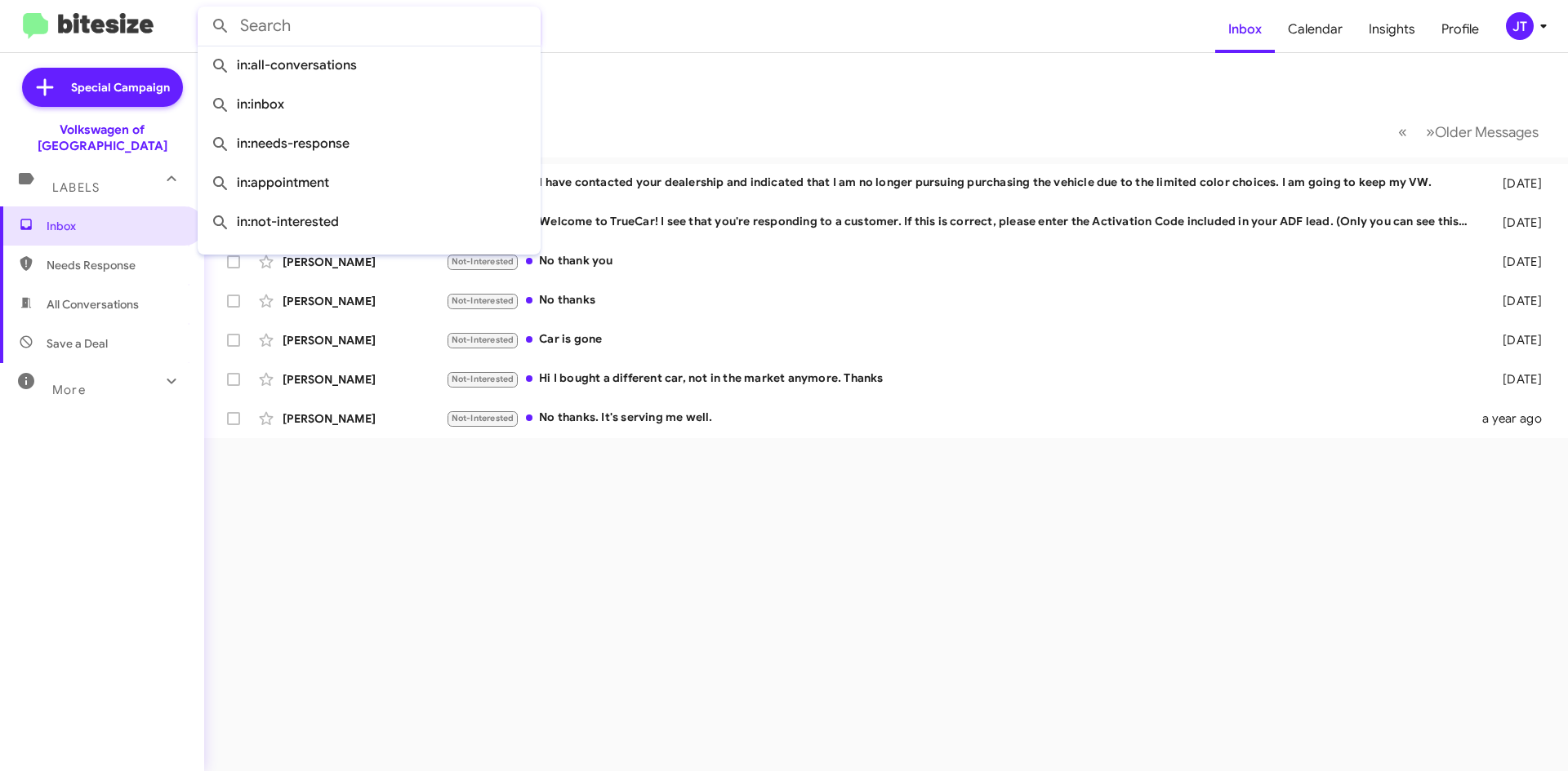
click at [204, 10] on button at bounding box center [220, 26] width 32 height 32
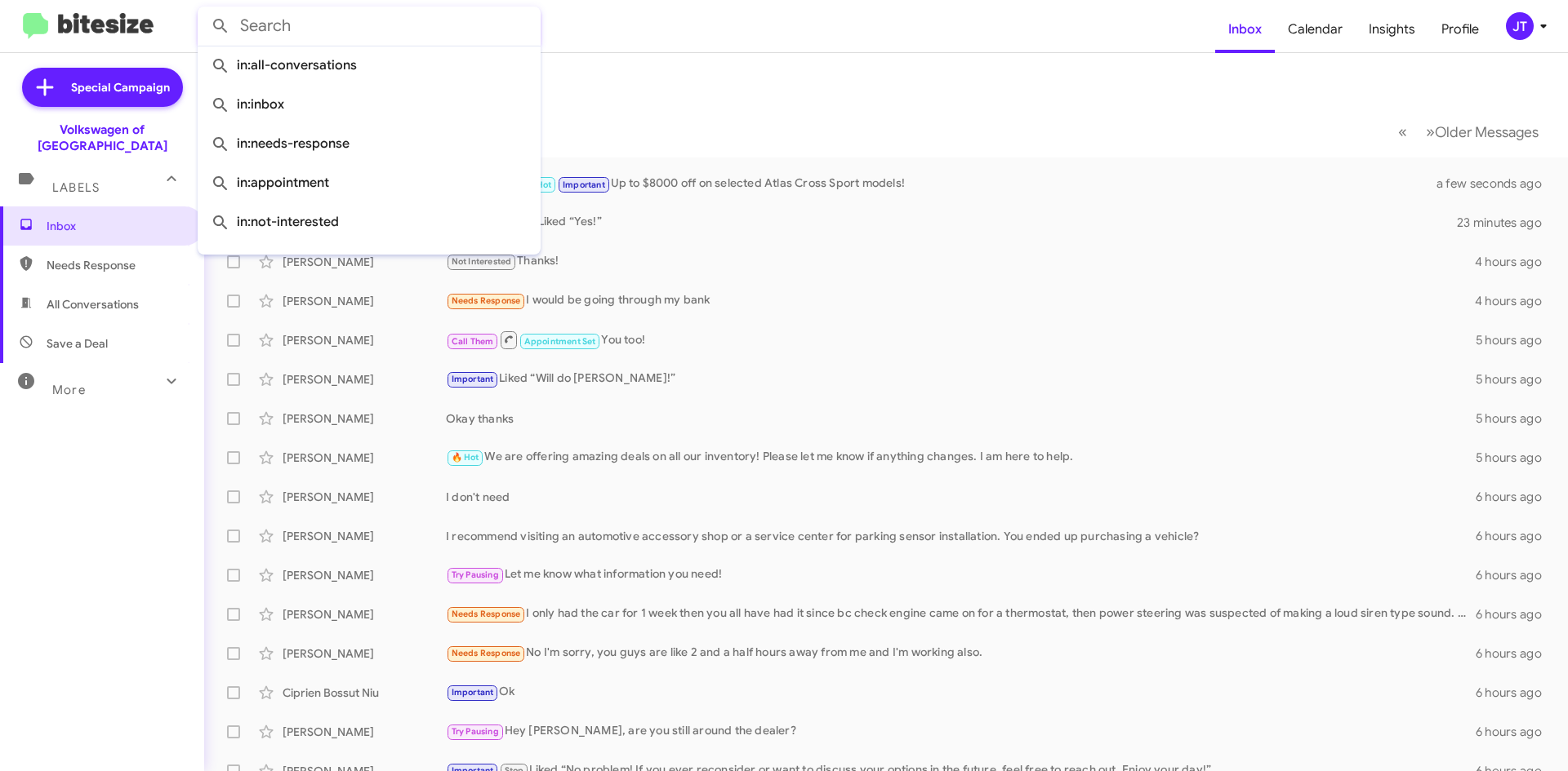
click at [115, 17] on img at bounding box center [89, 27] width 131 height 27
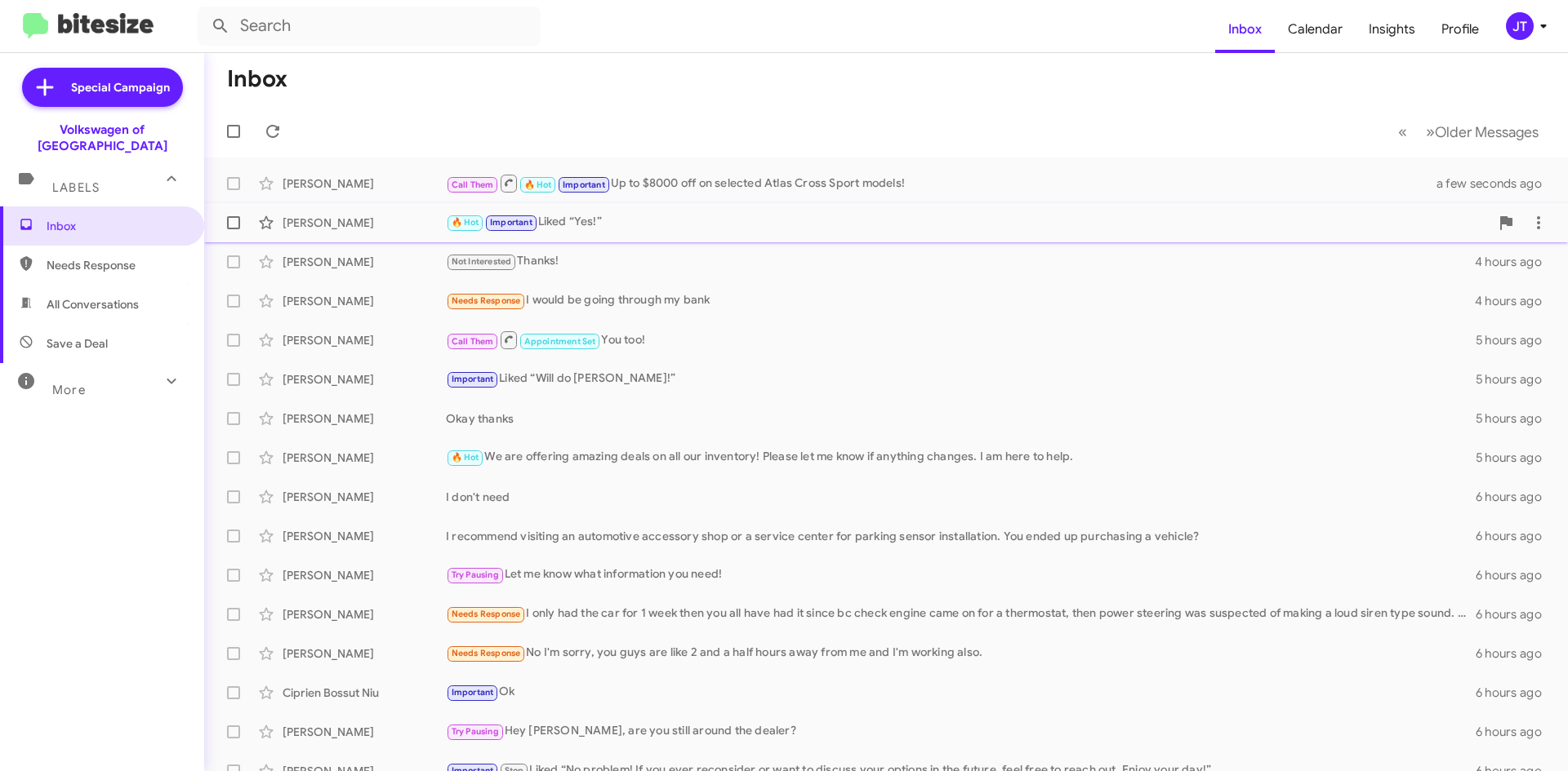
click at [637, 224] on div "🔥 Hot Important Liked “Yes!”" at bounding box center [968, 222] width 1044 height 19
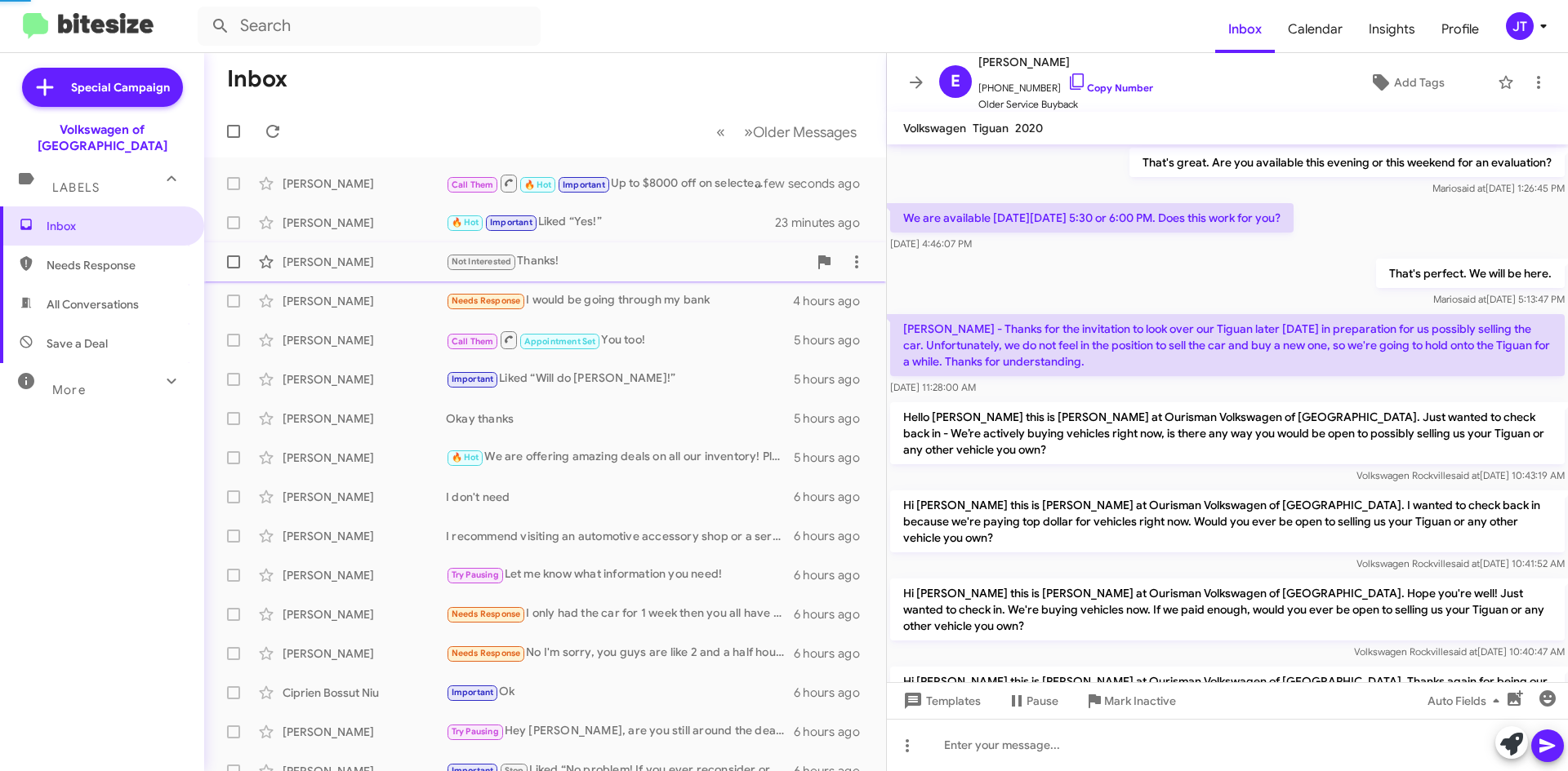
scroll to position [915, 0]
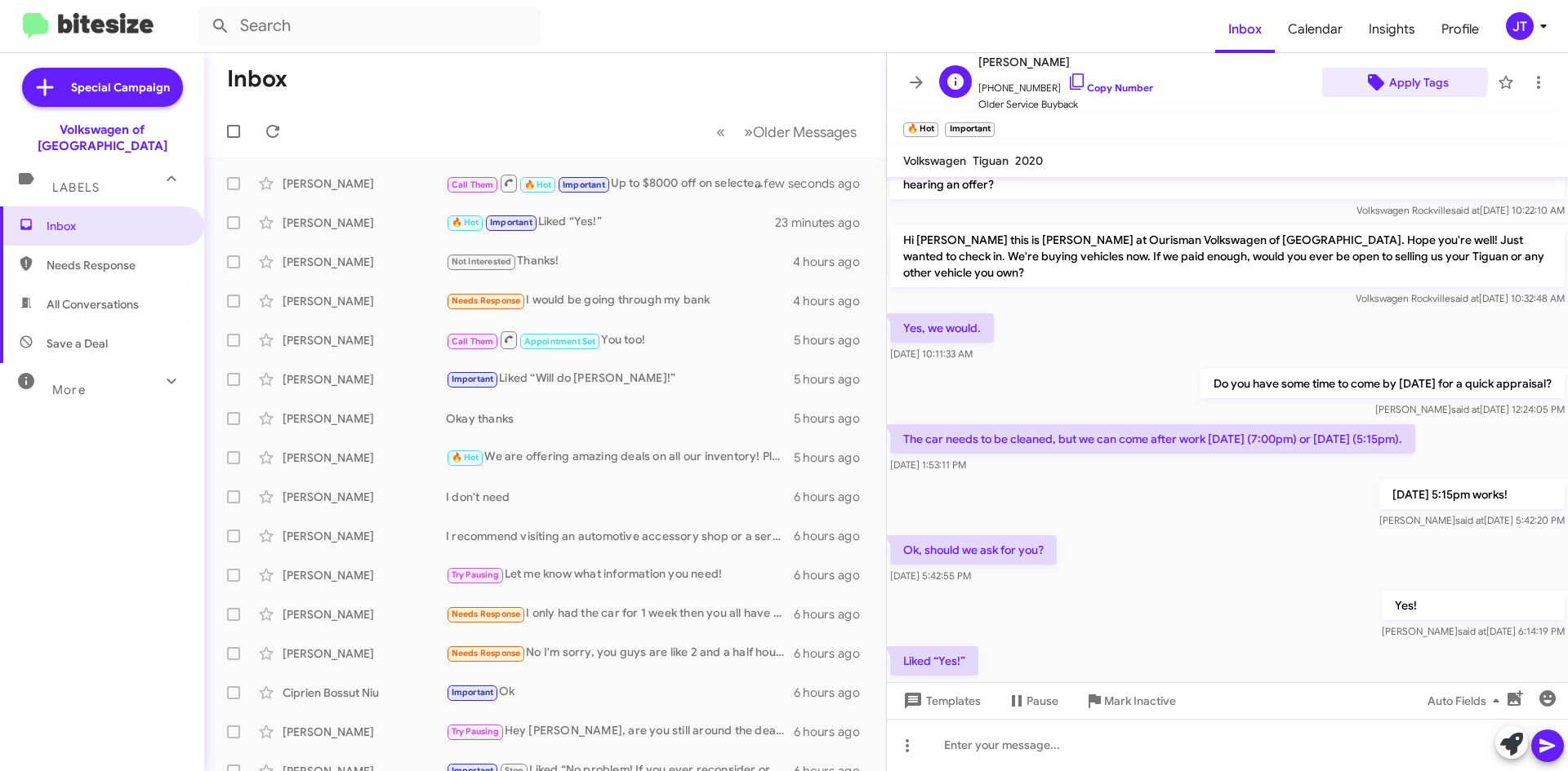
click at [1395, 78] on span "Apply Tags" at bounding box center [1418, 82] width 60 height 30
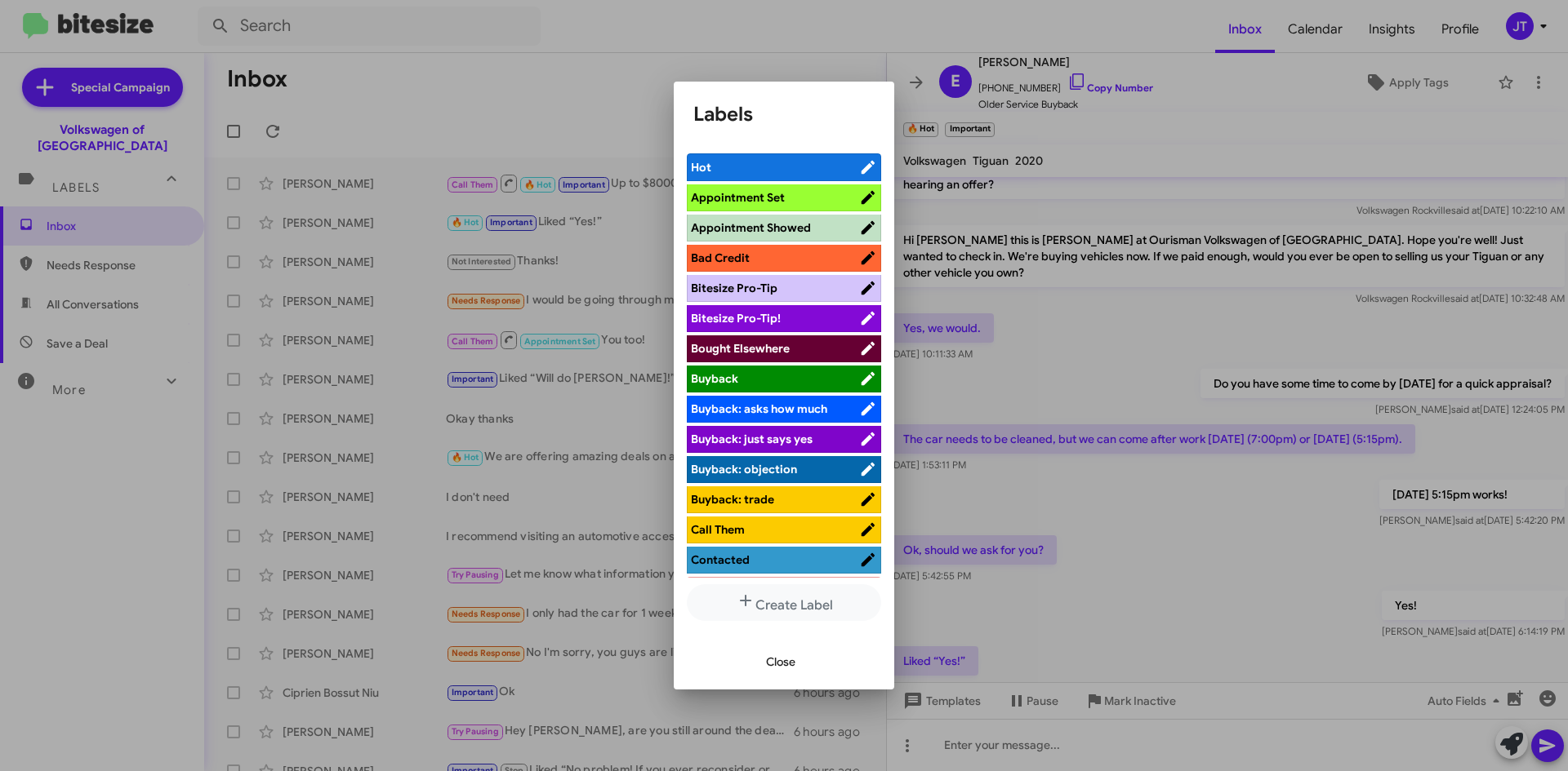
click at [760, 192] on span "Appointment Set" at bounding box center [737, 197] width 94 height 14
click at [785, 661] on span "Close" at bounding box center [780, 662] width 30 height 30
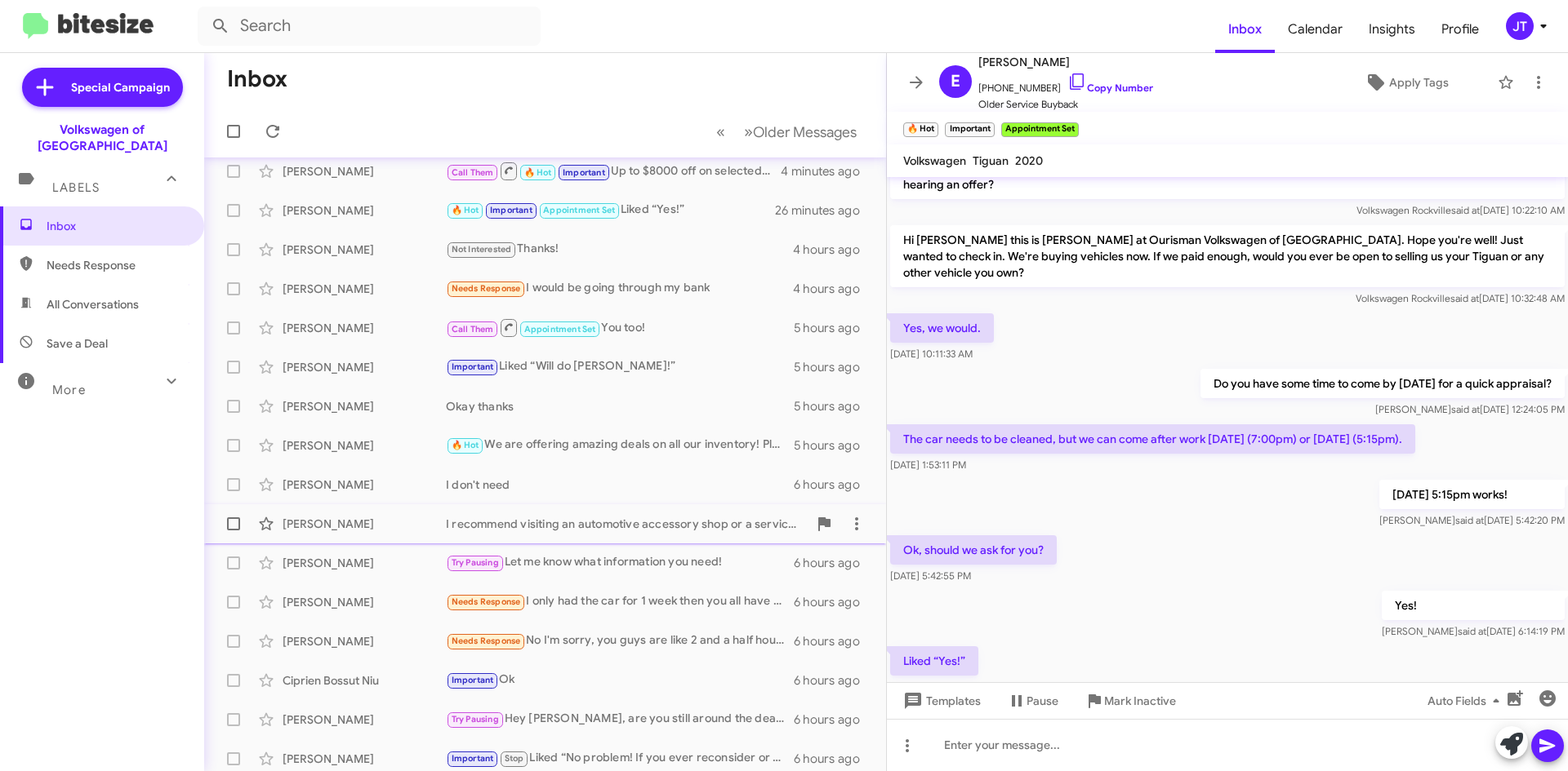
scroll to position [0, 0]
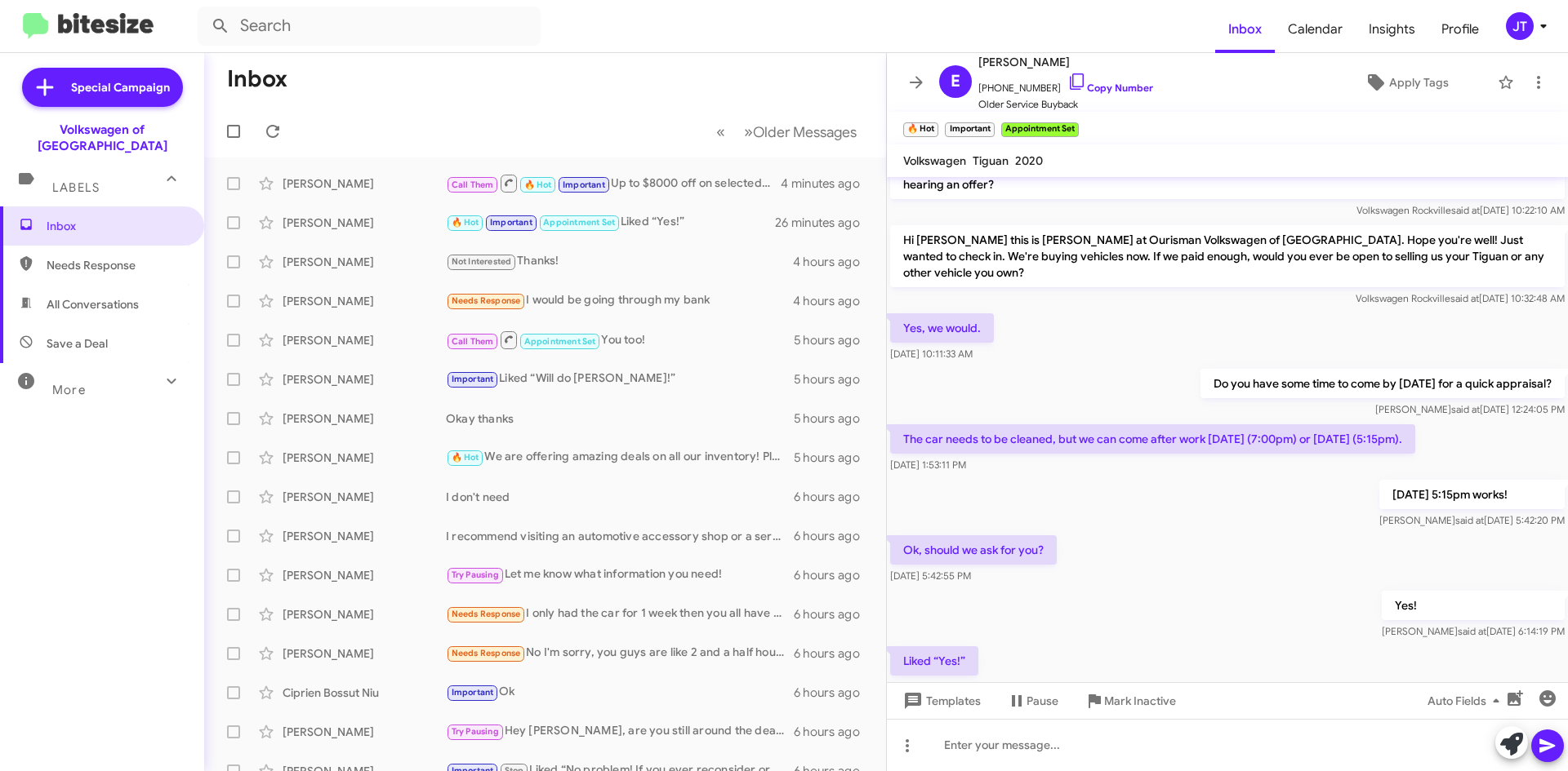
click at [69, 19] on img at bounding box center [89, 27] width 131 height 27
